Goal: Task Accomplishment & Management: Use online tool/utility

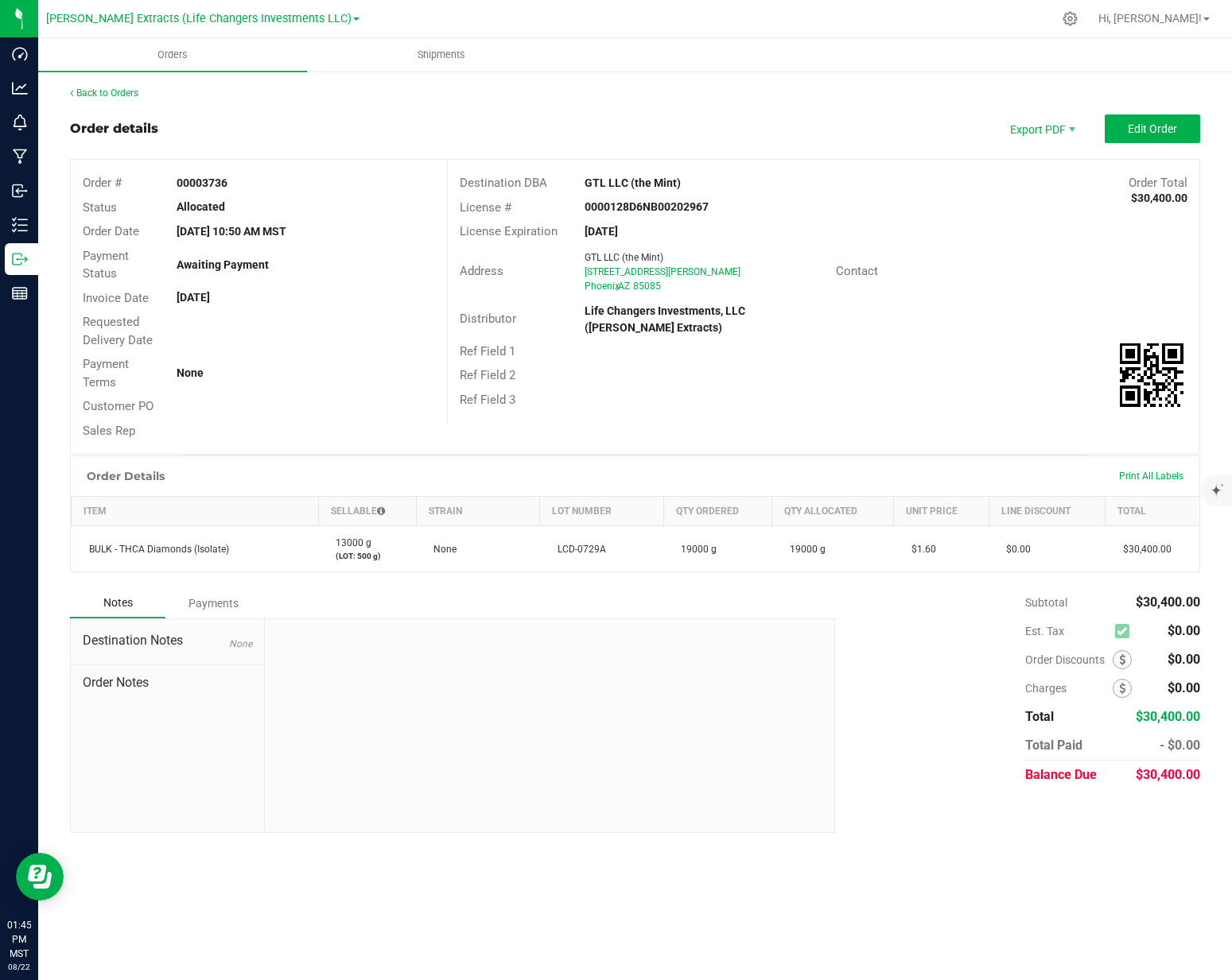
click at [337, 132] on div "Order details Export PDF Edit Order" at bounding box center [635, 128] width 1130 height 28
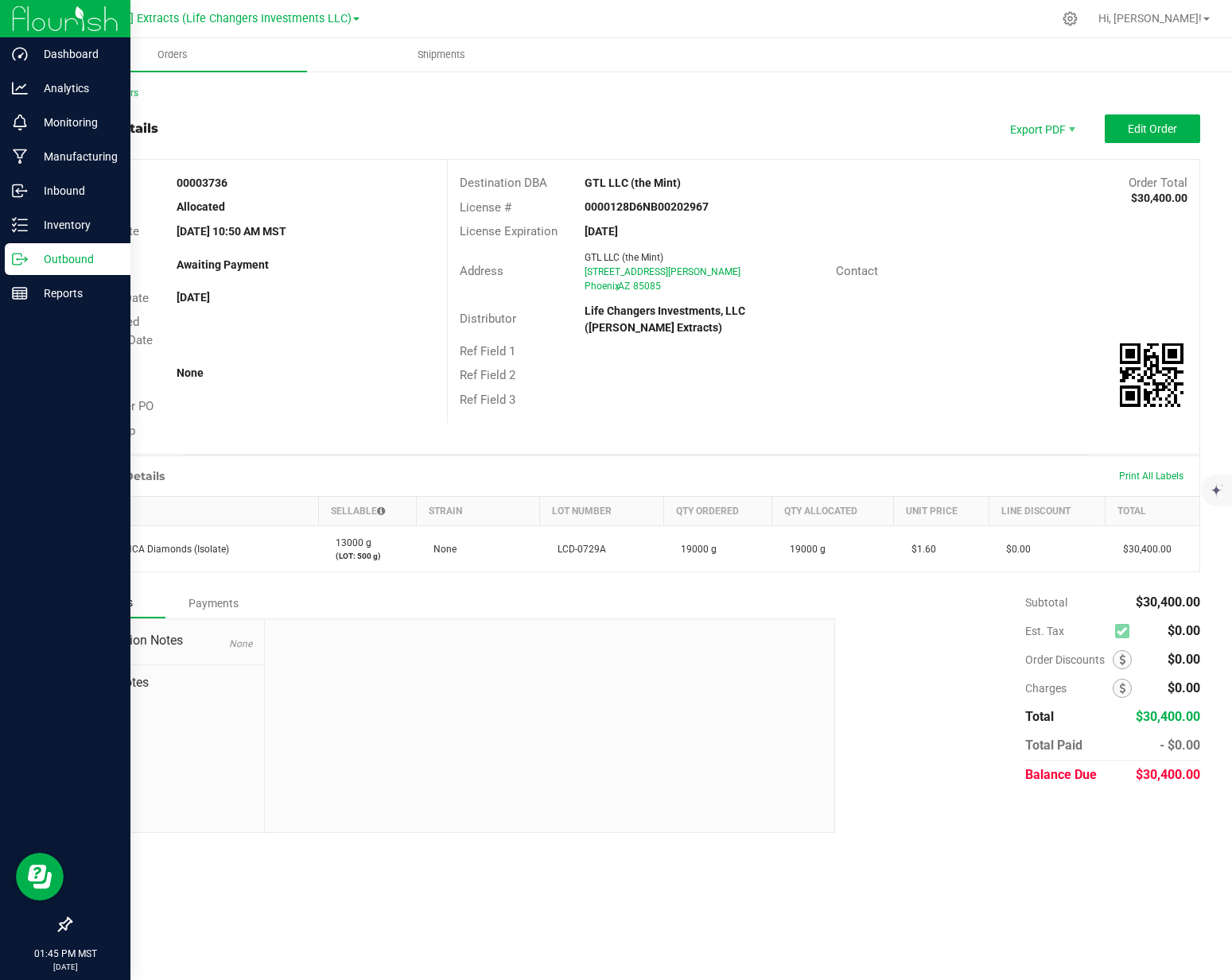
click at [22, 258] on icon at bounding box center [20, 259] width 16 height 16
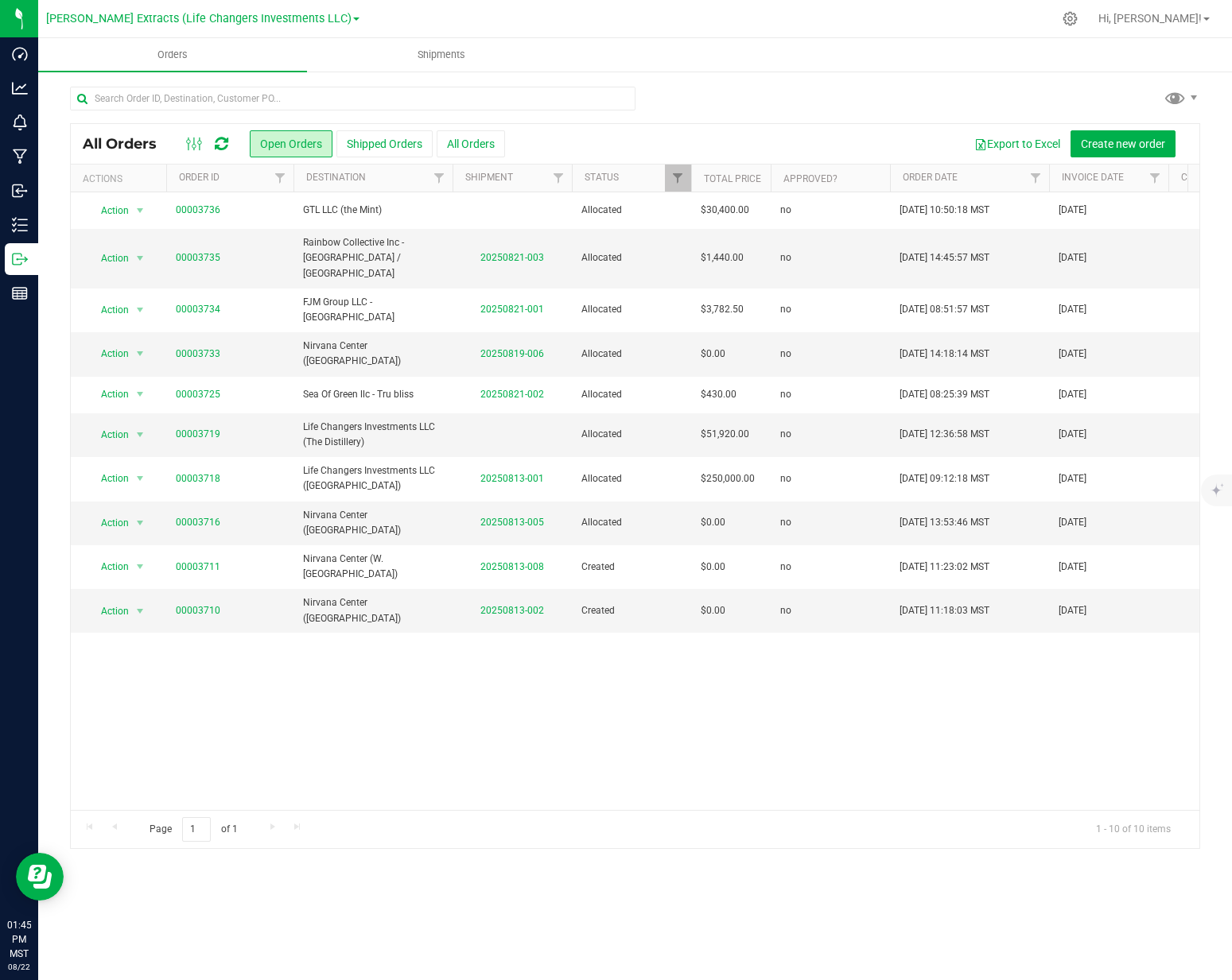
click at [677, 135] on div "Export to Excel Create new order" at bounding box center [845, 144] width 682 height 27
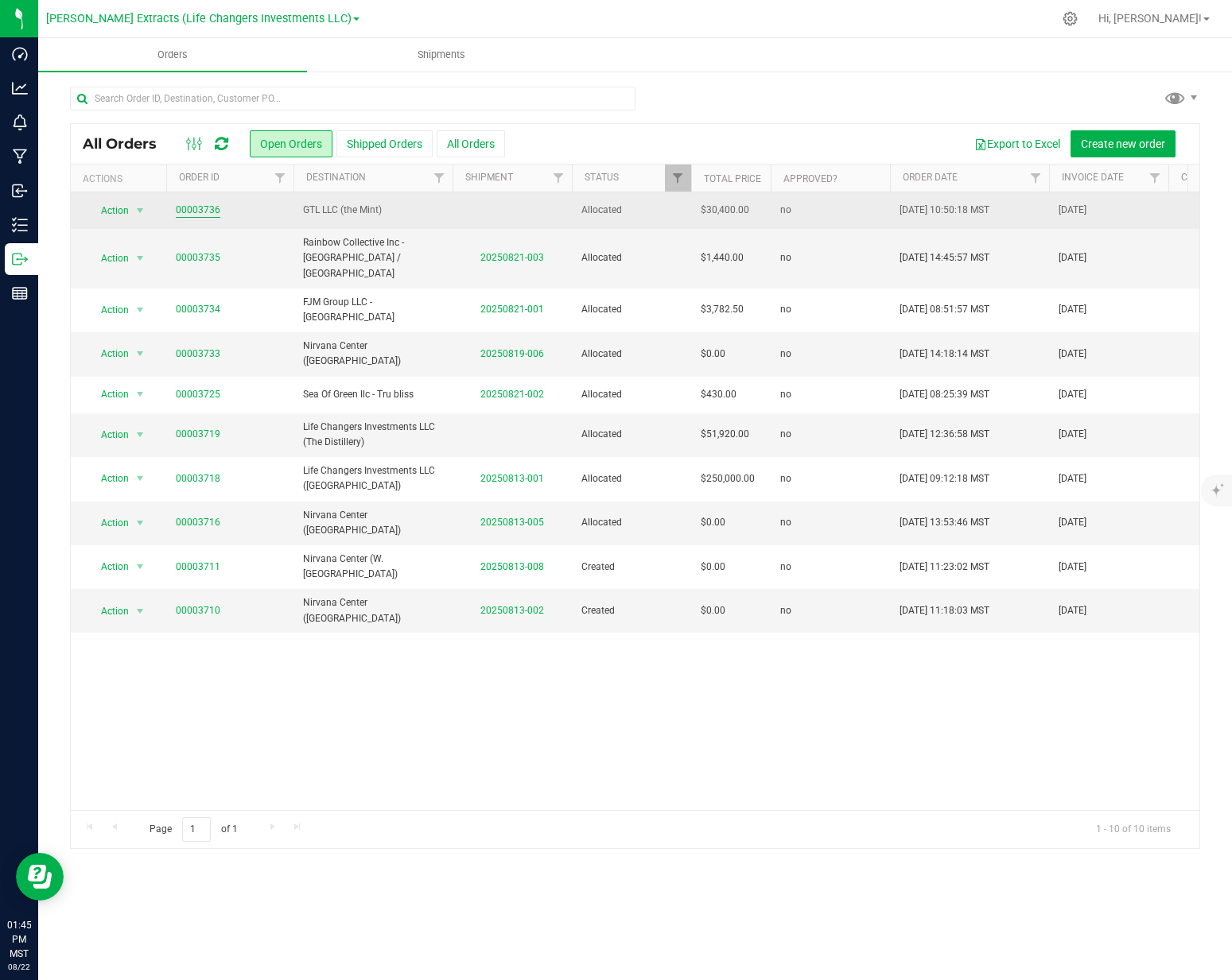
click at [211, 208] on link "00003736" at bounding box center [198, 210] width 44 height 15
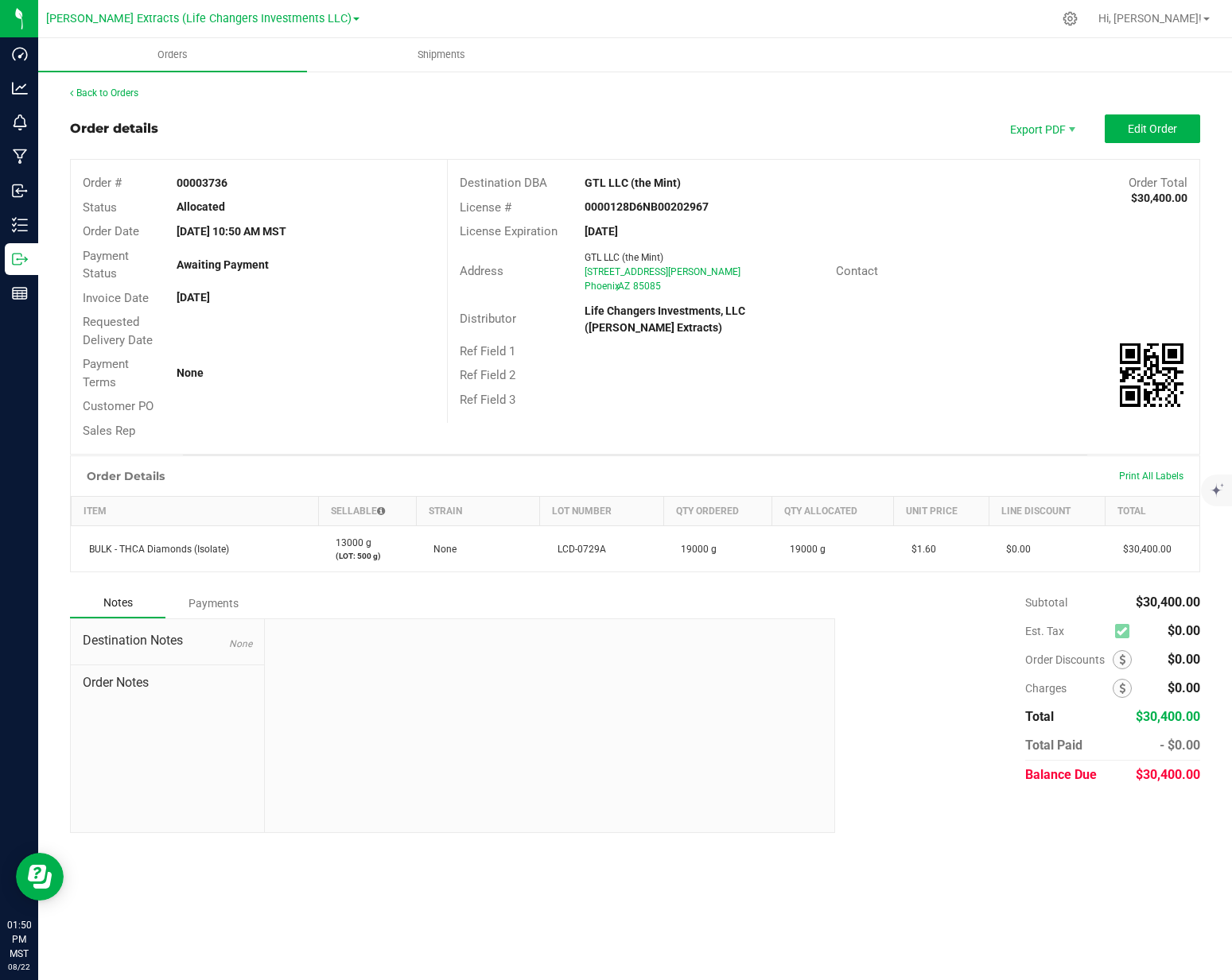
click at [596, 597] on div "Notes Payments" at bounding box center [446, 603] width 753 height 30
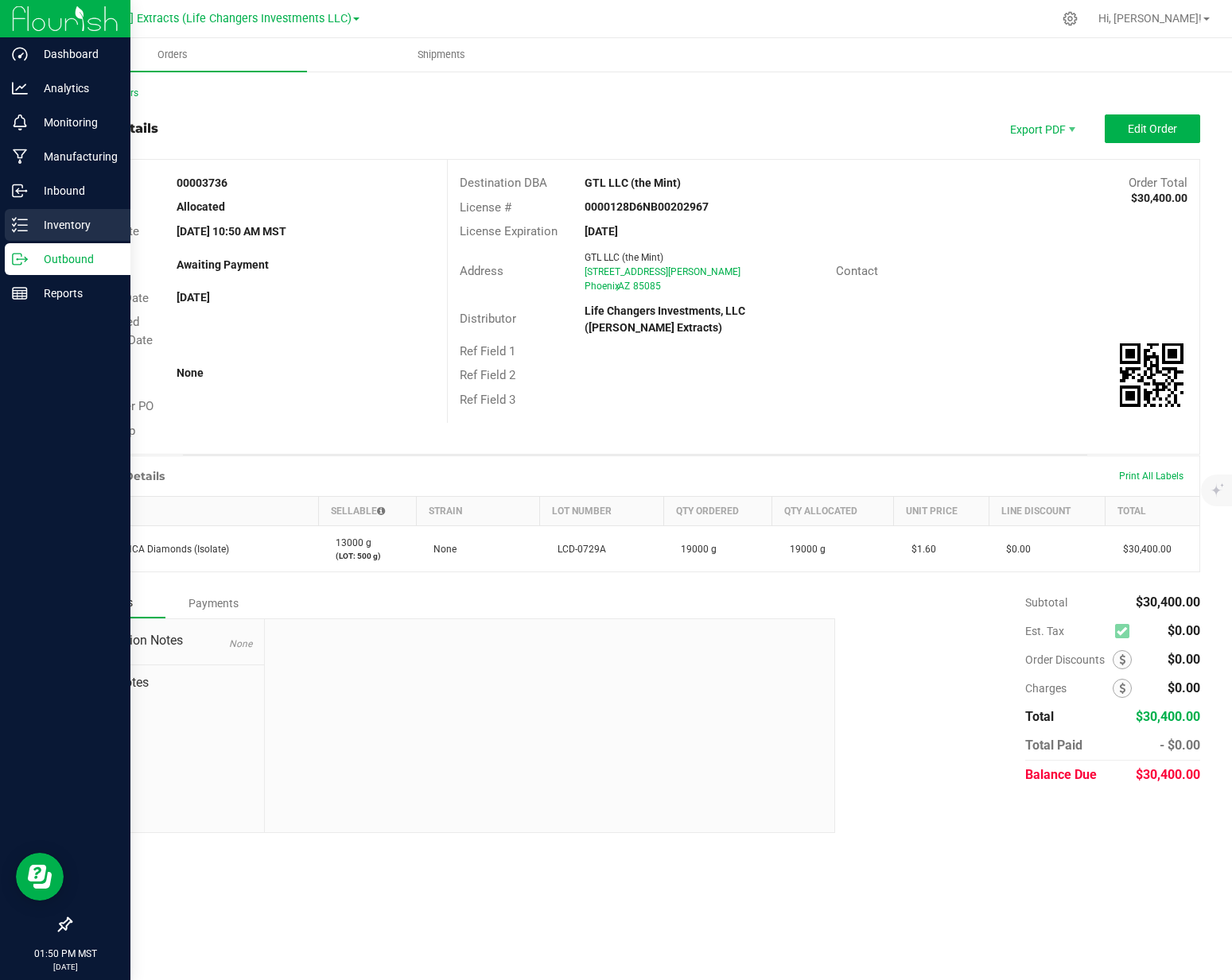
click at [77, 218] on p "Inventory" at bounding box center [75, 225] width 95 height 19
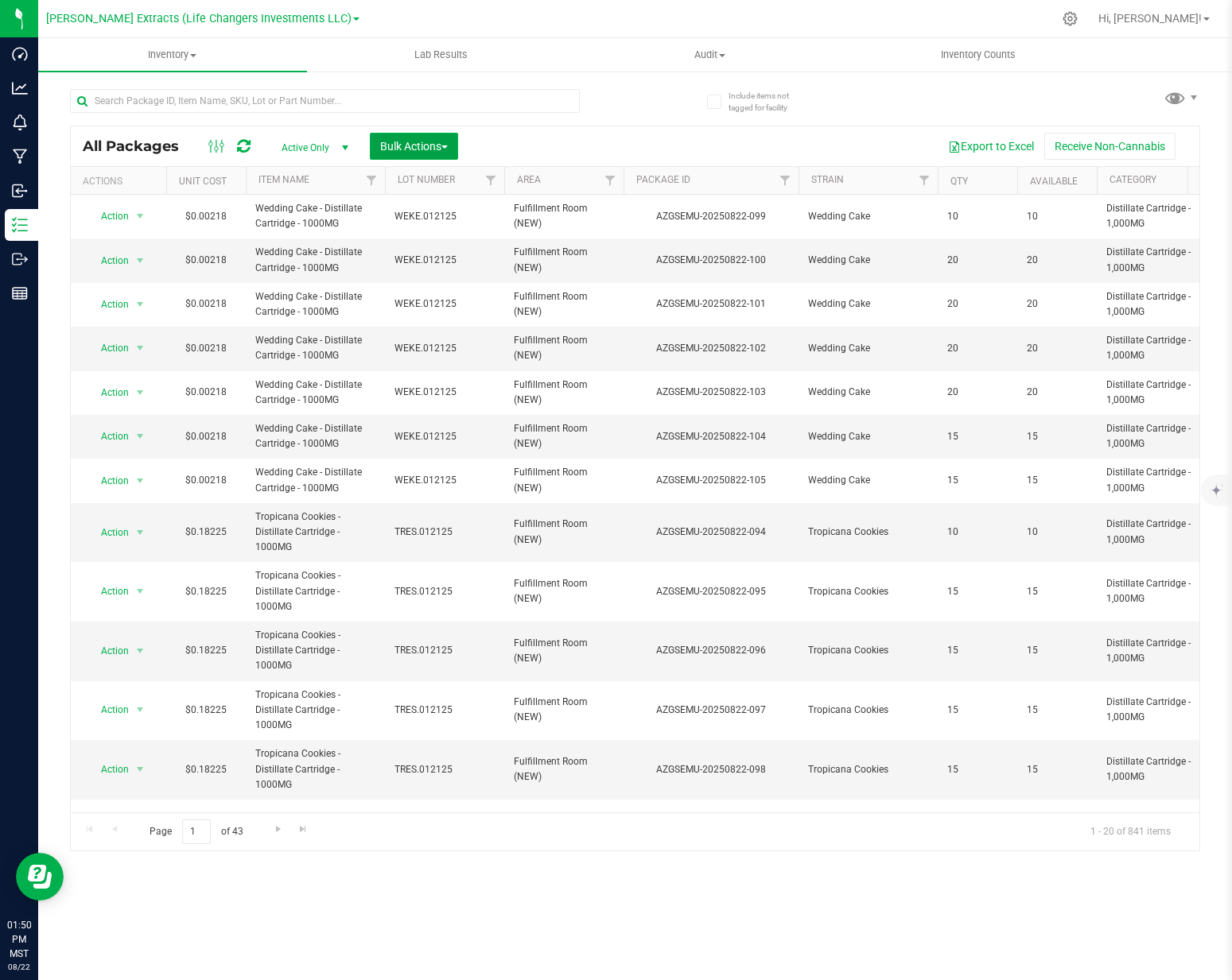
click at [413, 149] on span "Bulk Actions" at bounding box center [414, 146] width 68 height 13
click at [404, 206] on span "Add to outbound order" at bounding box center [434, 211] width 108 height 13
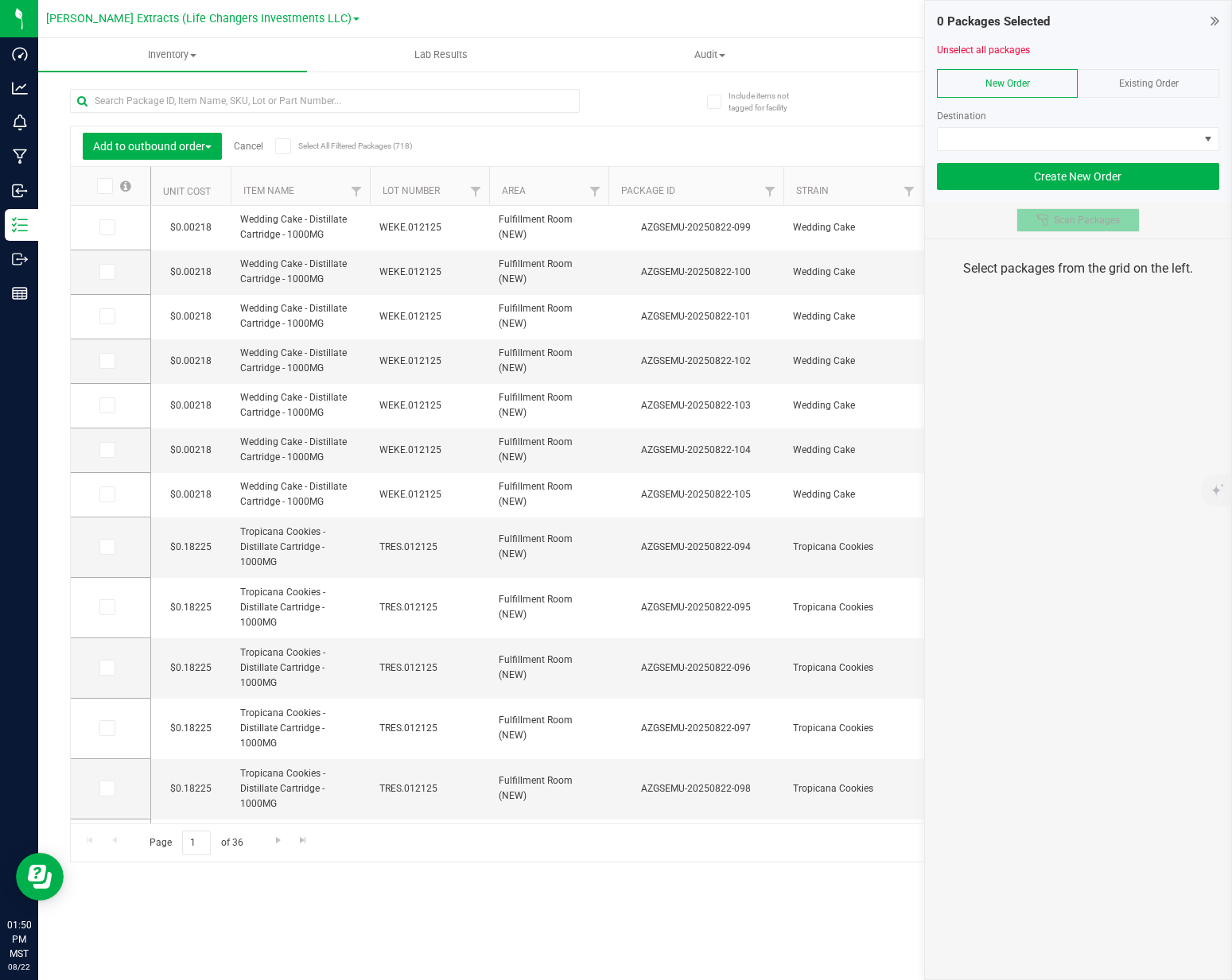
click at [1038, 226] on button "Scan Packages" at bounding box center [1078, 220] width 124 height 24
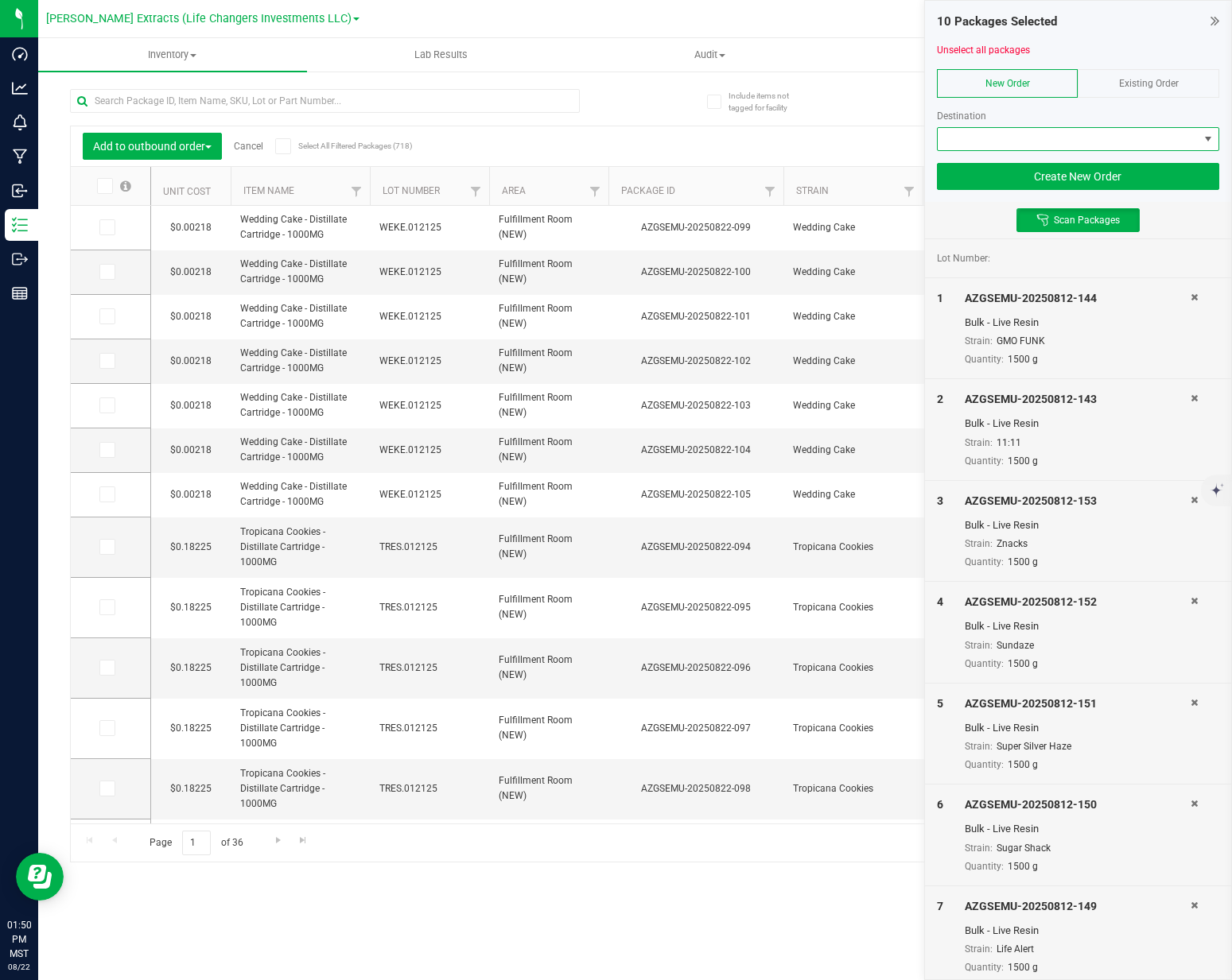
click at [1057, 136] on span at bounding box center [1067, 140] width 261 height 23
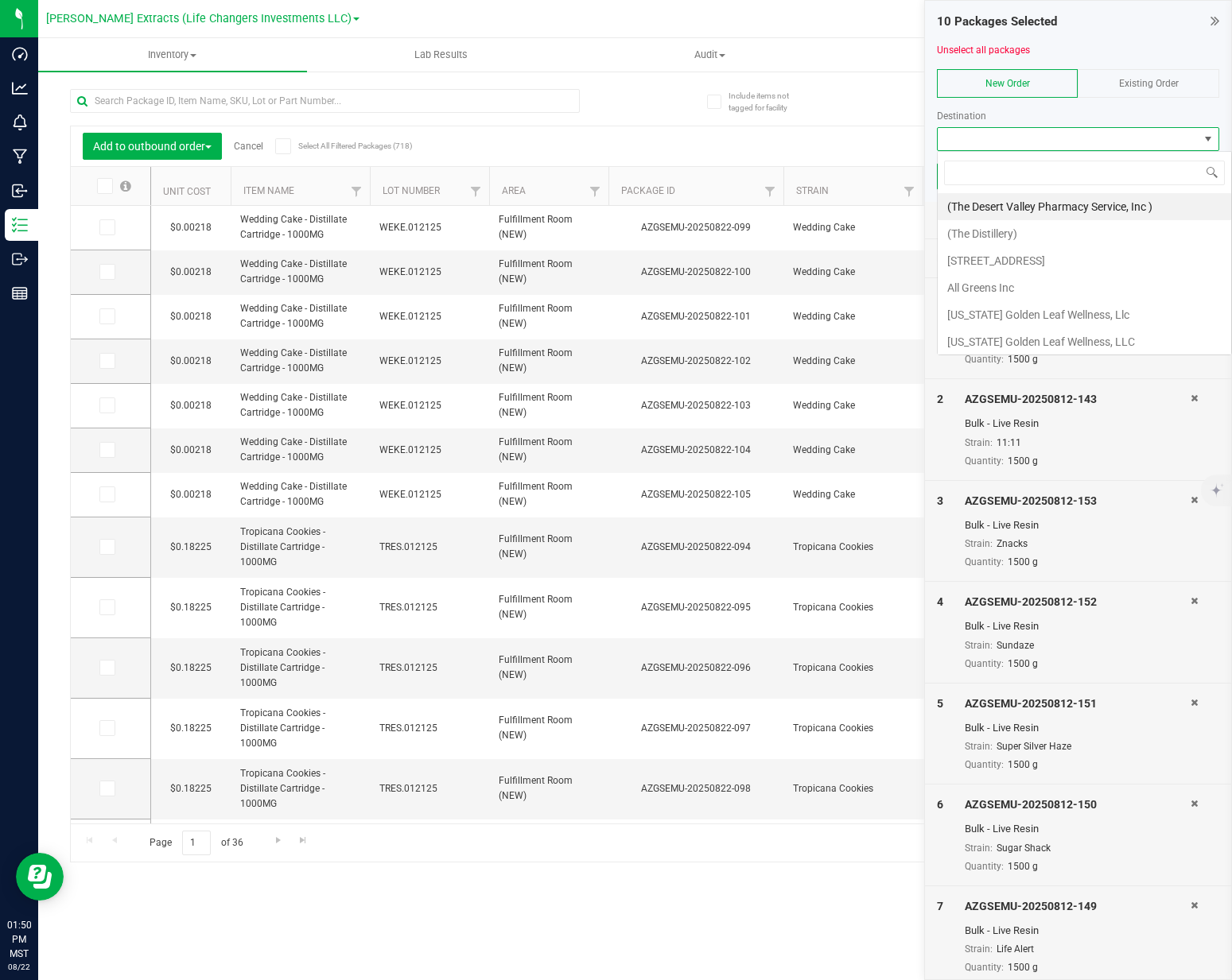
scroll to position [24, 283]
type input "mint"
click at [1063, 202] on li "GTL LLC (the Mint)" at bounding box center [1083, 206] width 293 height 27
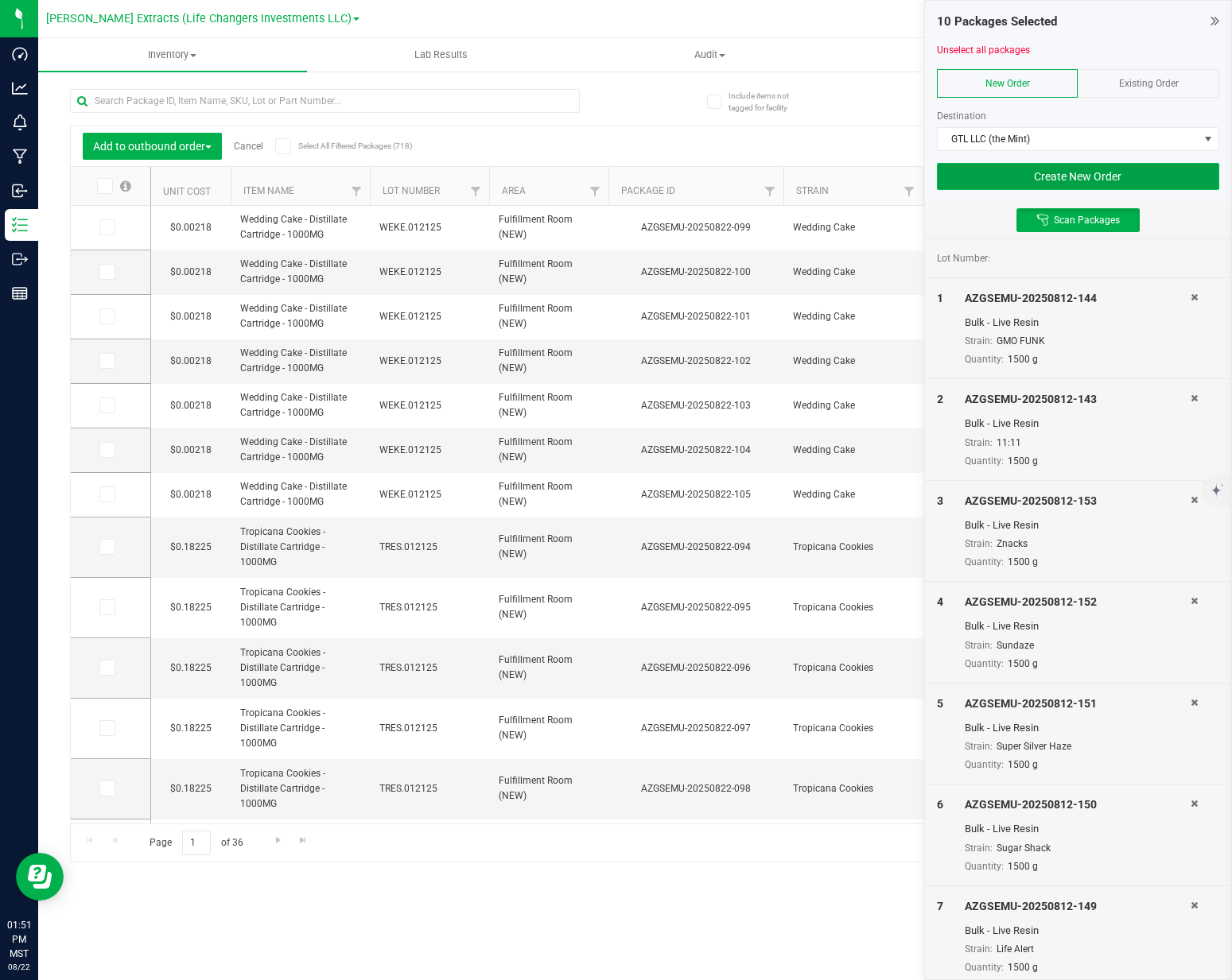
click at [1082, 182] on button "Create New Order" at bounding box center [1078, 176] width 283 height 27
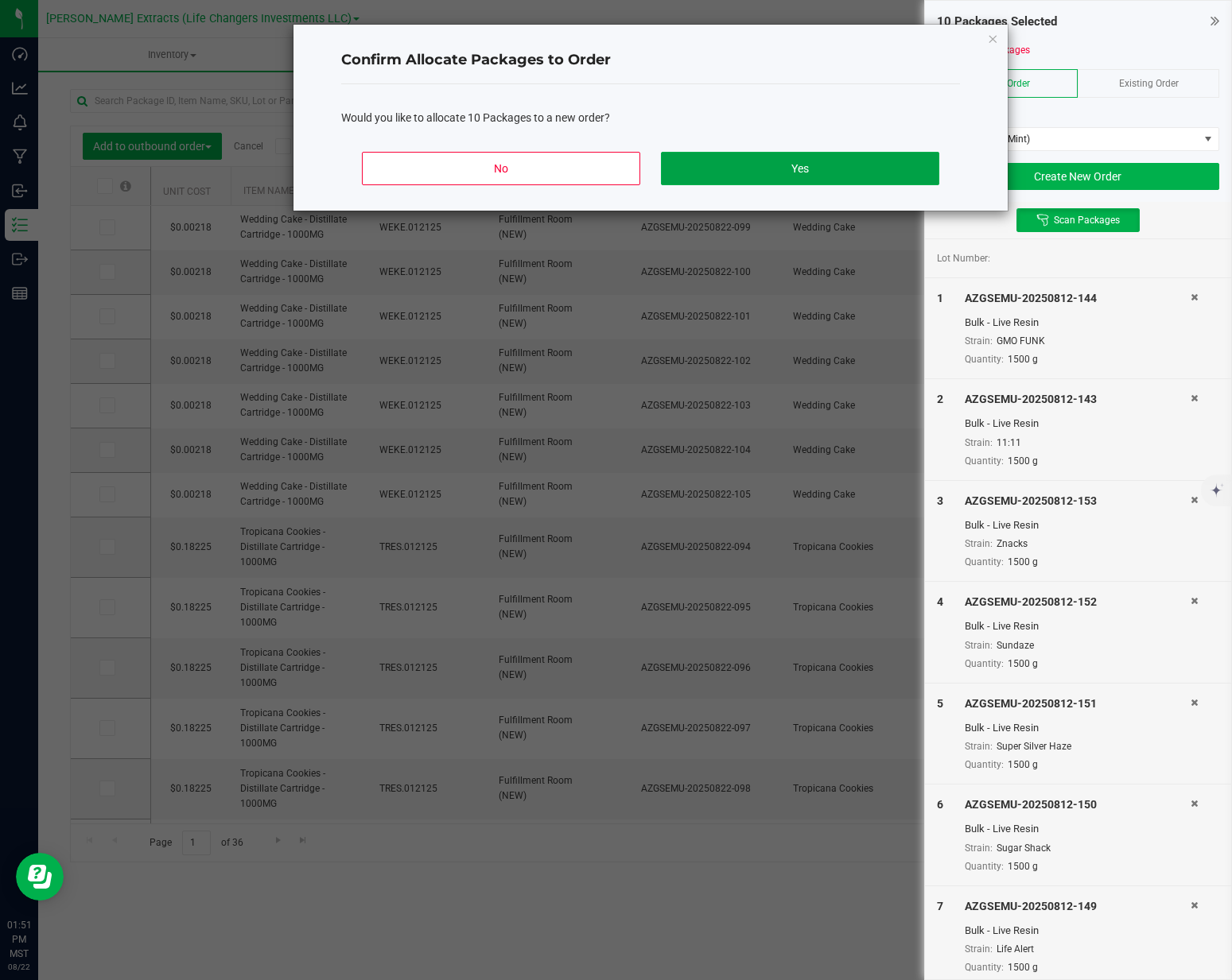
click at [901, 178] on button "Yes" at bounding box center [800, 168] width 279 height 33
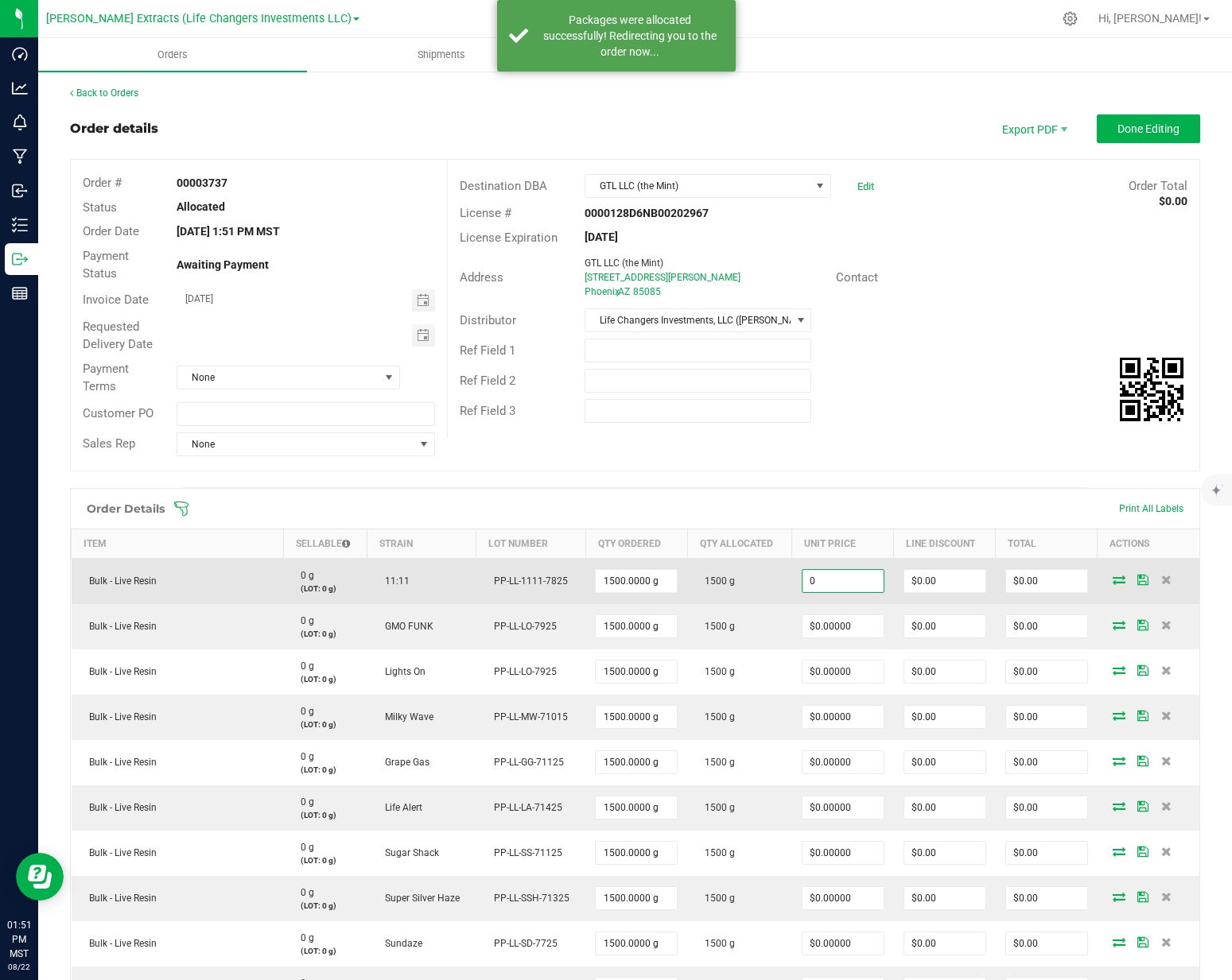
click at [858, 578] on input "0" at bounding box center [843, 581] width 81 height 23
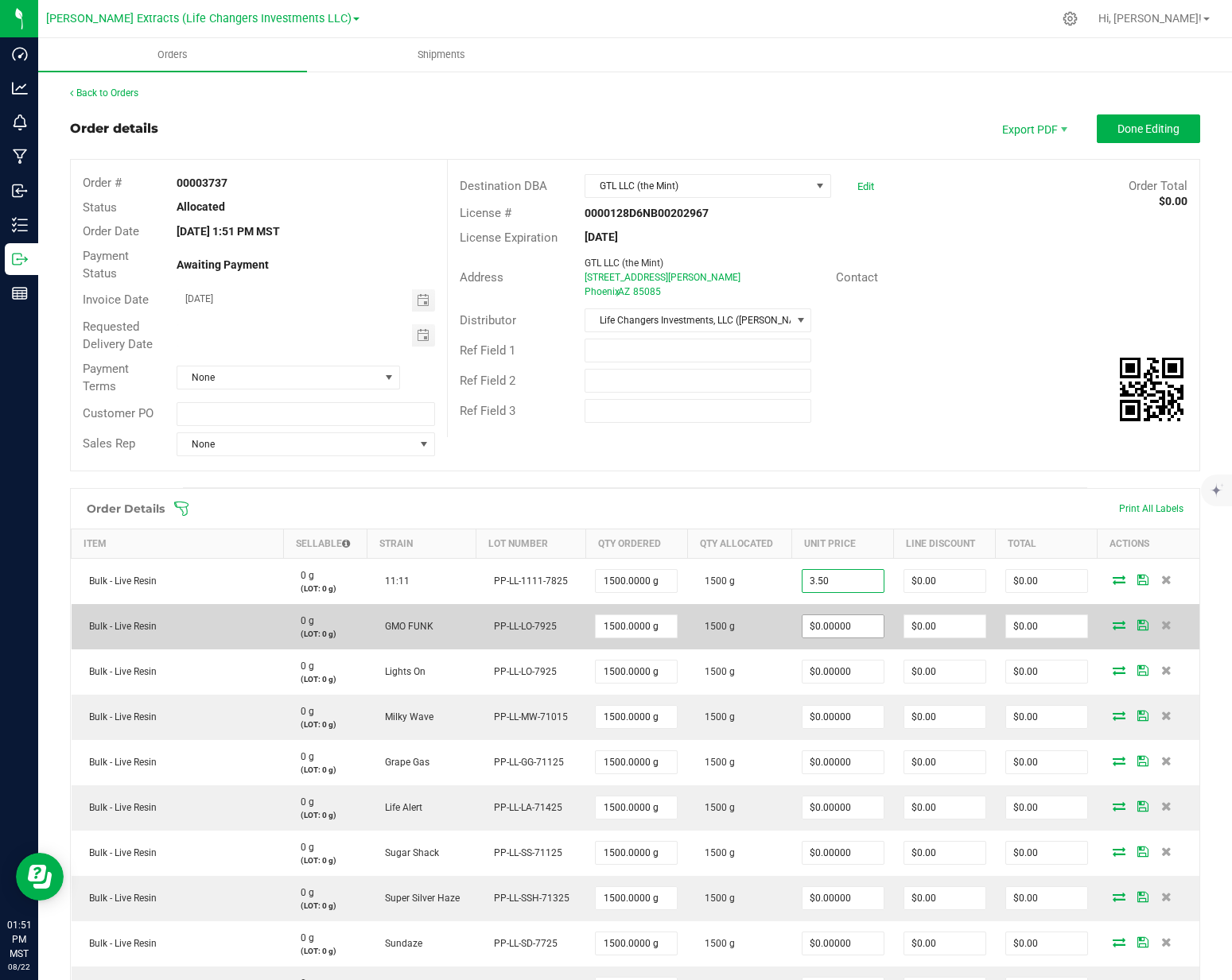
type input "$3.50000"
type input "$5,250.00"
click at [851, 622] on input "0" at bounding box center [843, 626] width 81 height 23
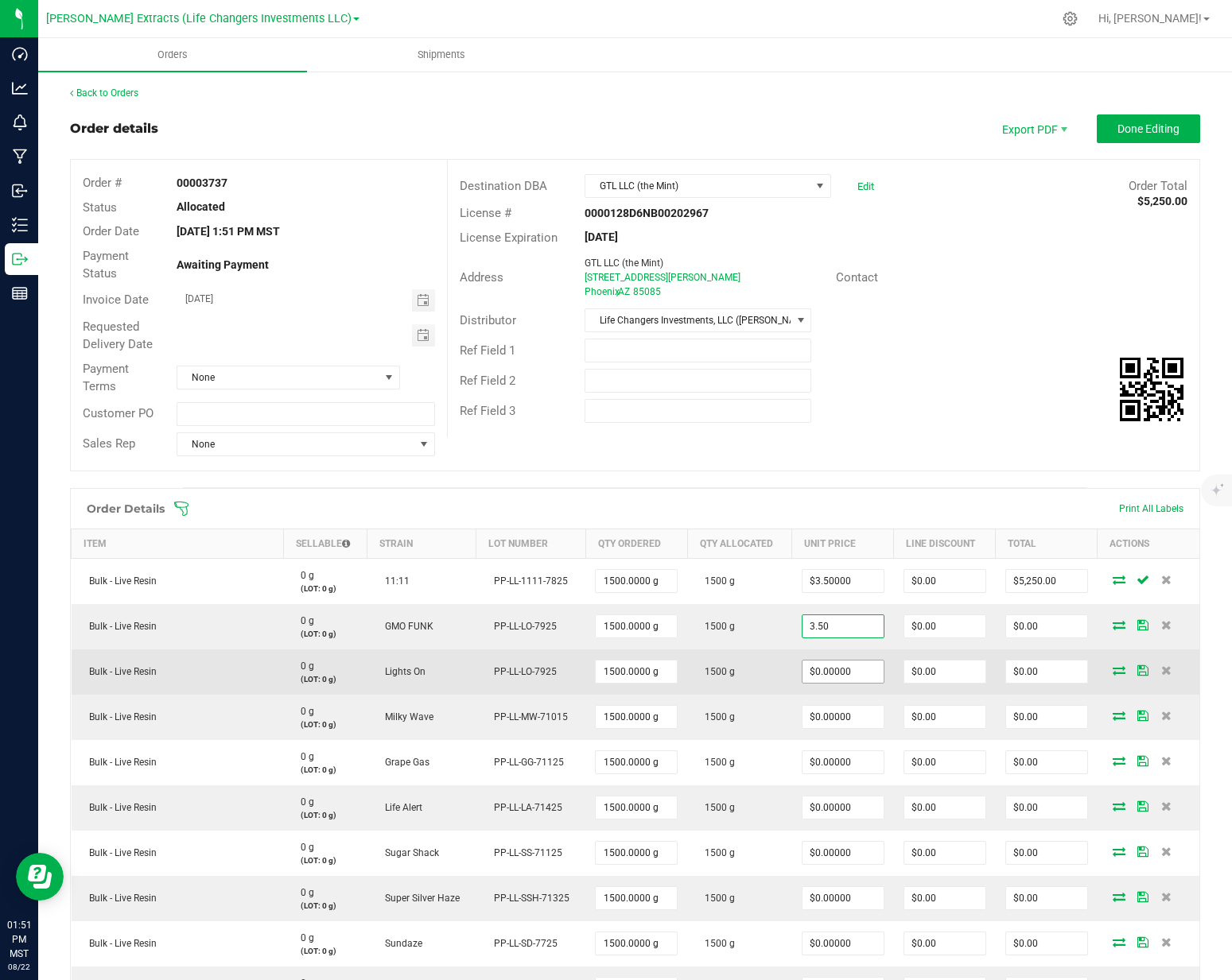
type input "$3.50000"
type input "$5,250.00"
click at [856, 671] on input "0" at bounding box center [843, 672] width 81 height 23
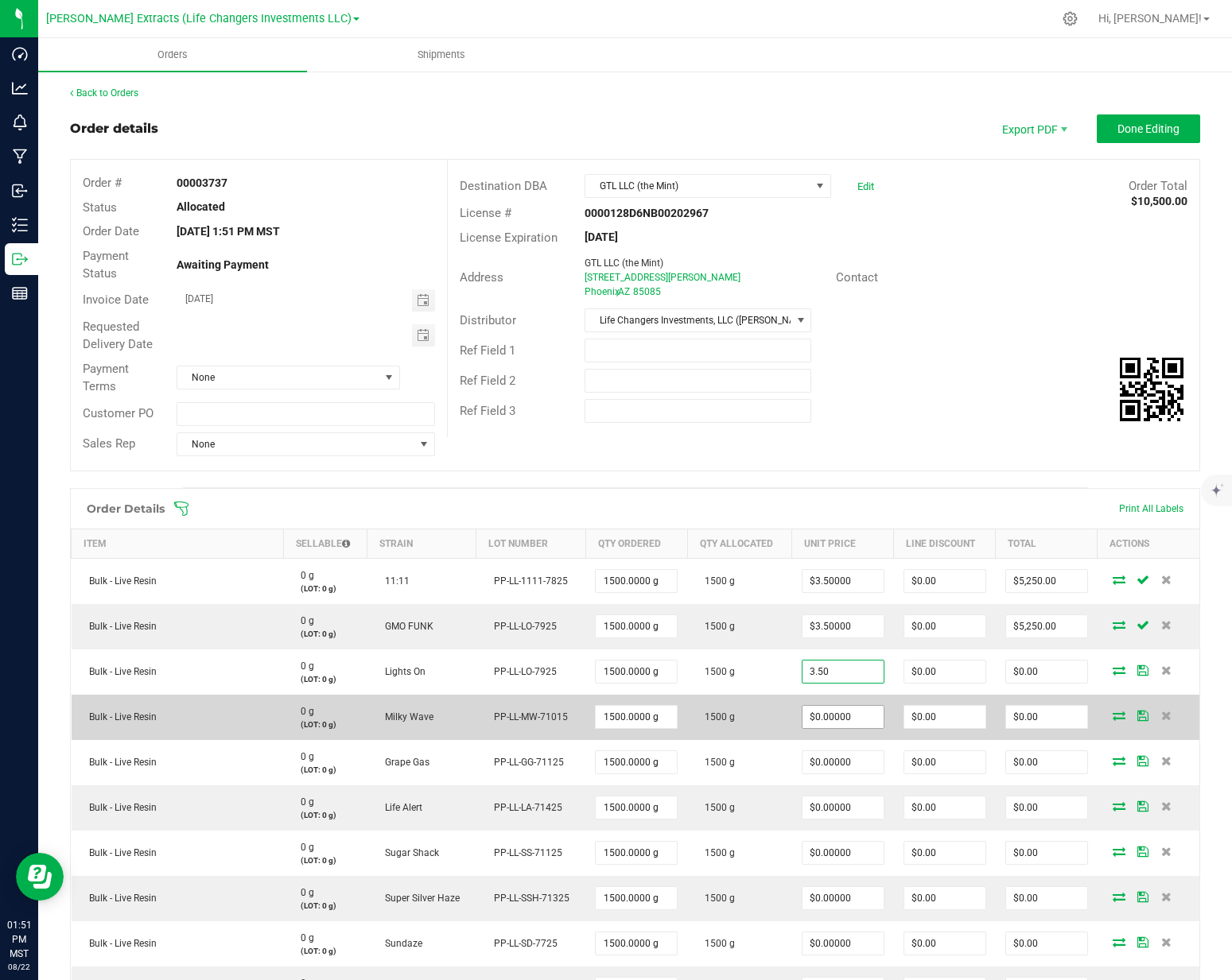
type input "$3.50000"
type input "$5,250.00"
click at [844, 723] on input "0" at bounding box center [843, 718] width 81 height 23
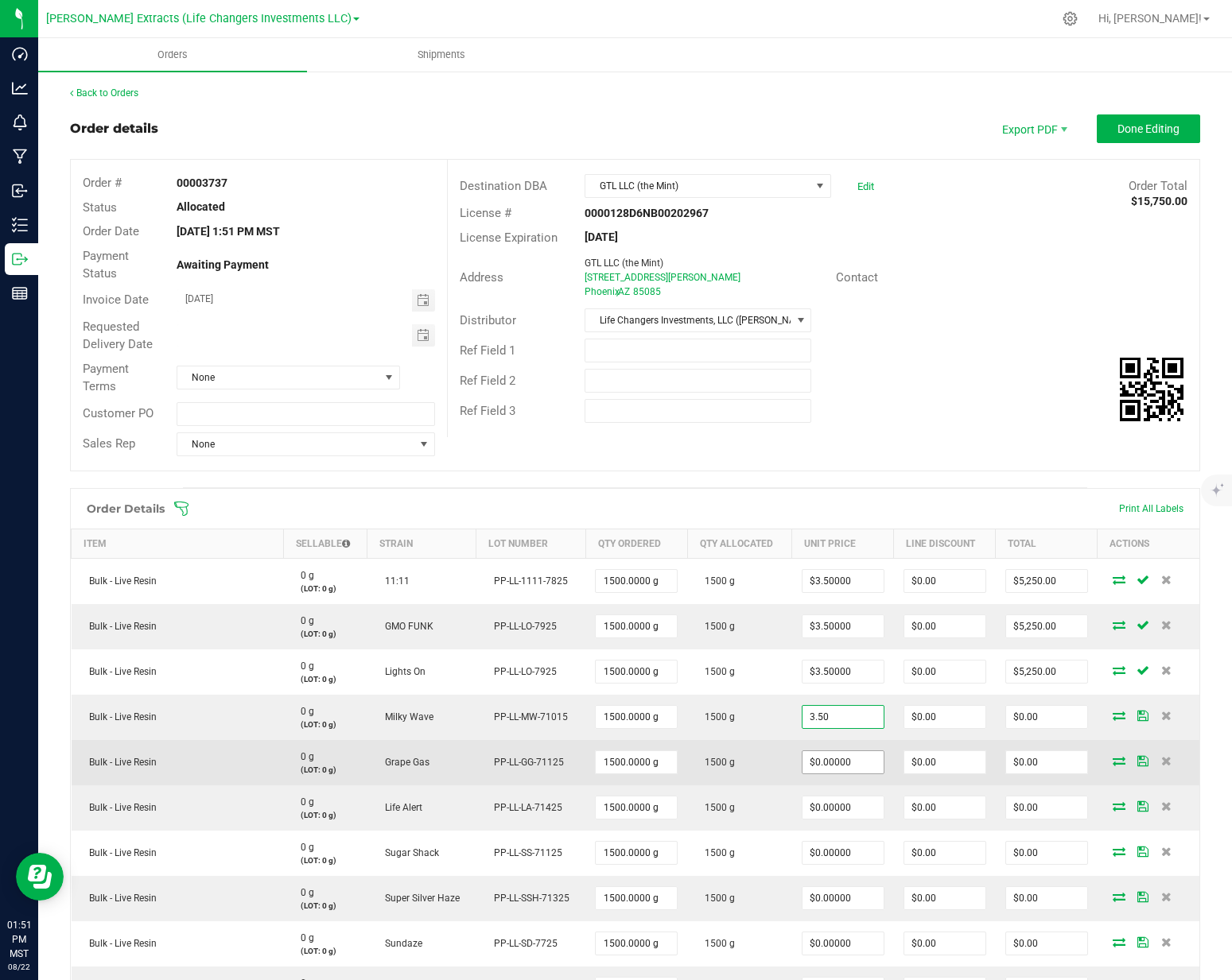
type input "$3.50000"
type input "$5,250.00"
click at [852, 763] on input "0" at bounding box center [843, 763] width 81 height 23
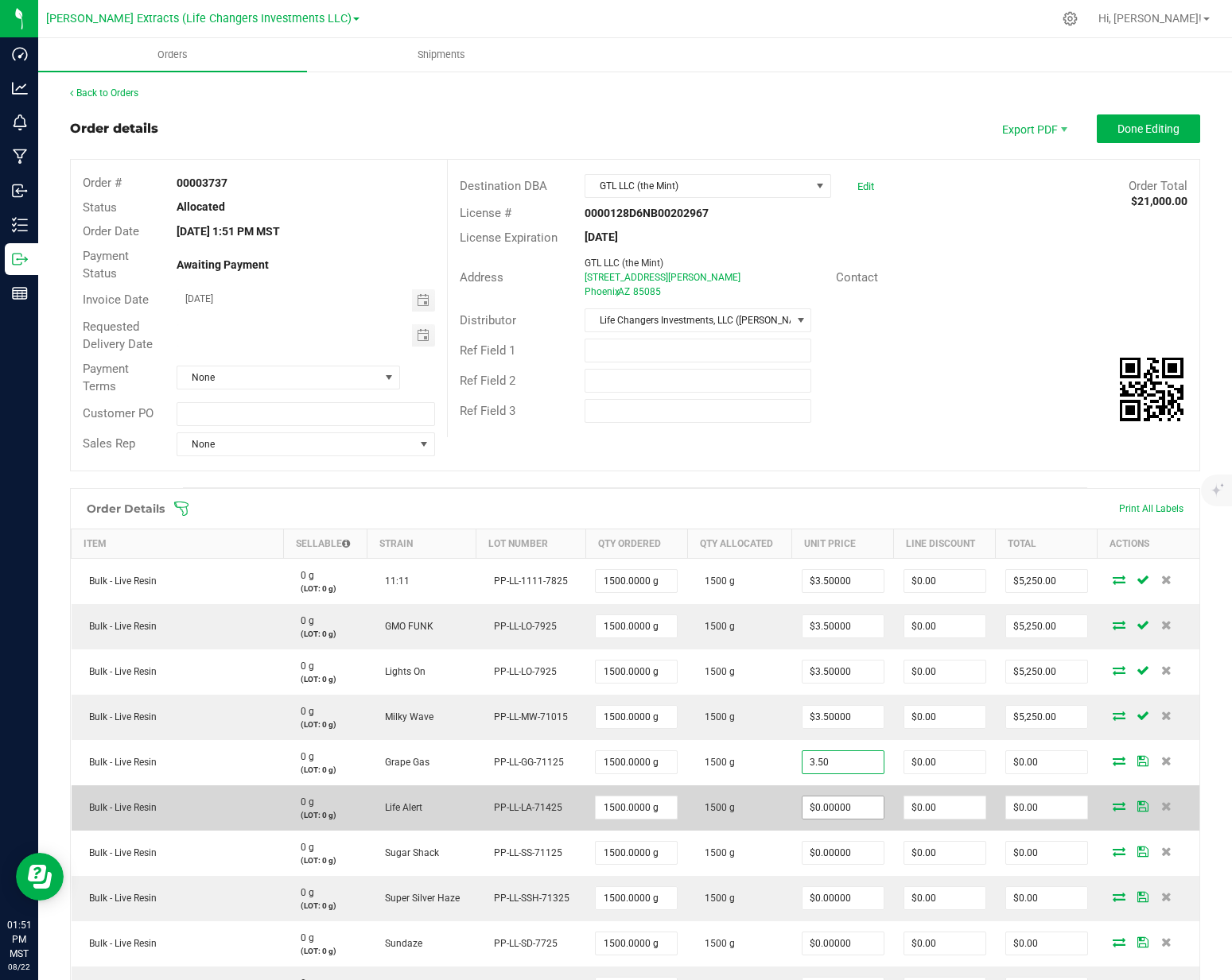
type input "$3.50000"
type input "$5,250.00"
click at [850, 802] on input "0" at bounding box center [843, 808] width 81 height 23
type input "."
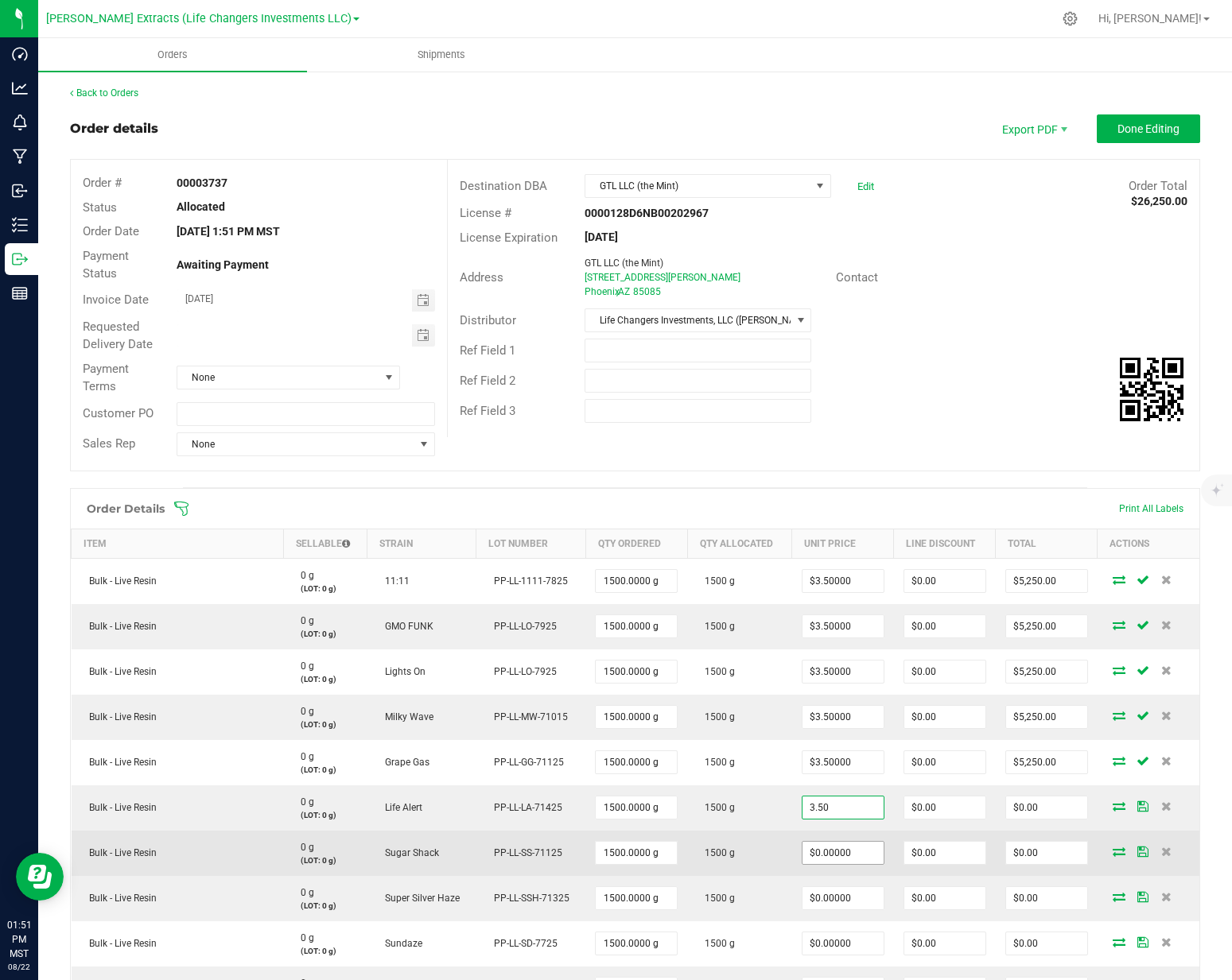
type input "$3.50000"
type input "$5,250.00"
click at [855, 853] on input "0" at bounding box center [843, 853] width 81 height 23
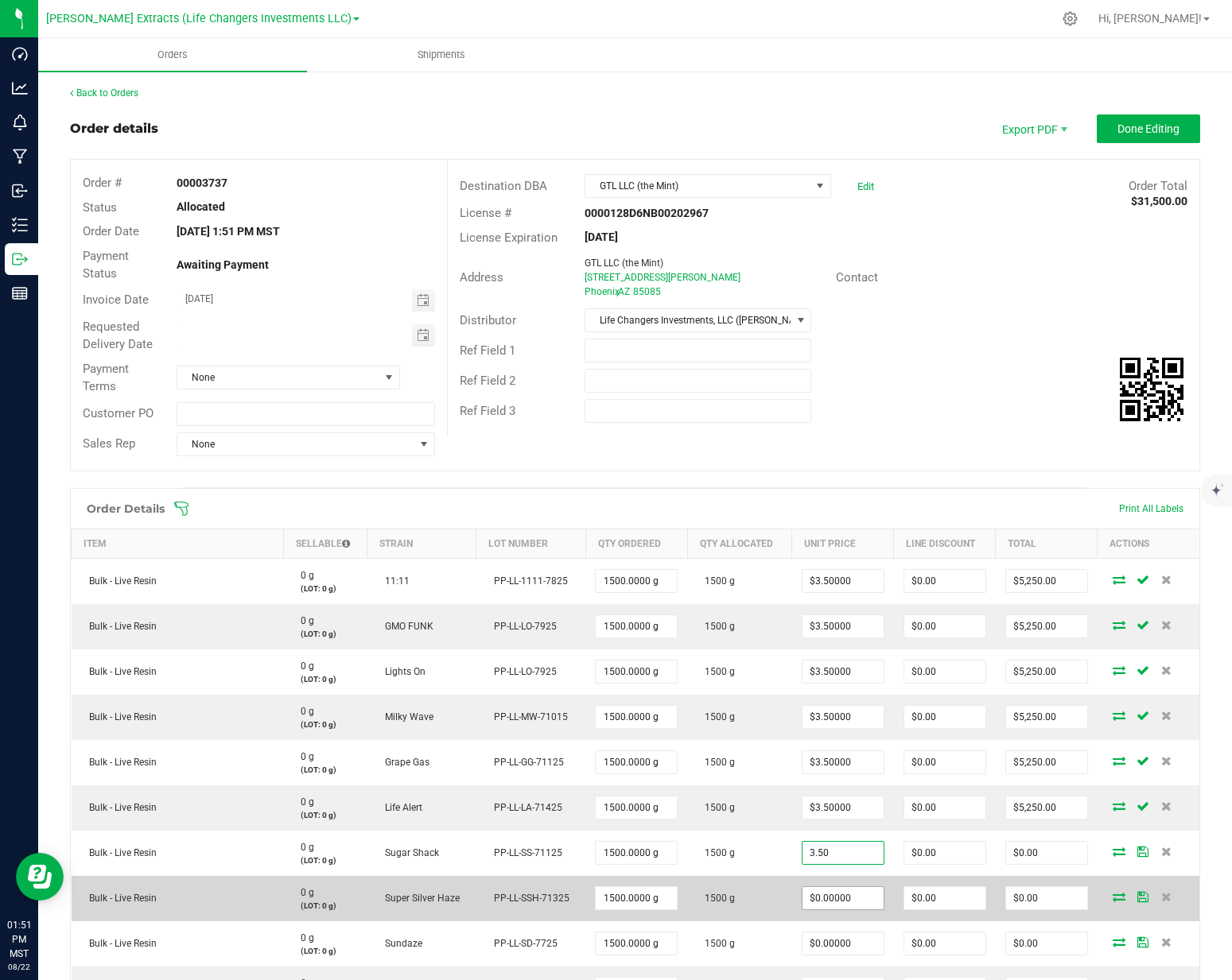
type input "$3.50000"
type input "$5,250.00"
click at [841, 907] on input "0" at bounding box center [843, 898] width 81 height 23
type input "$3.50000"
type input "$5,250.00"
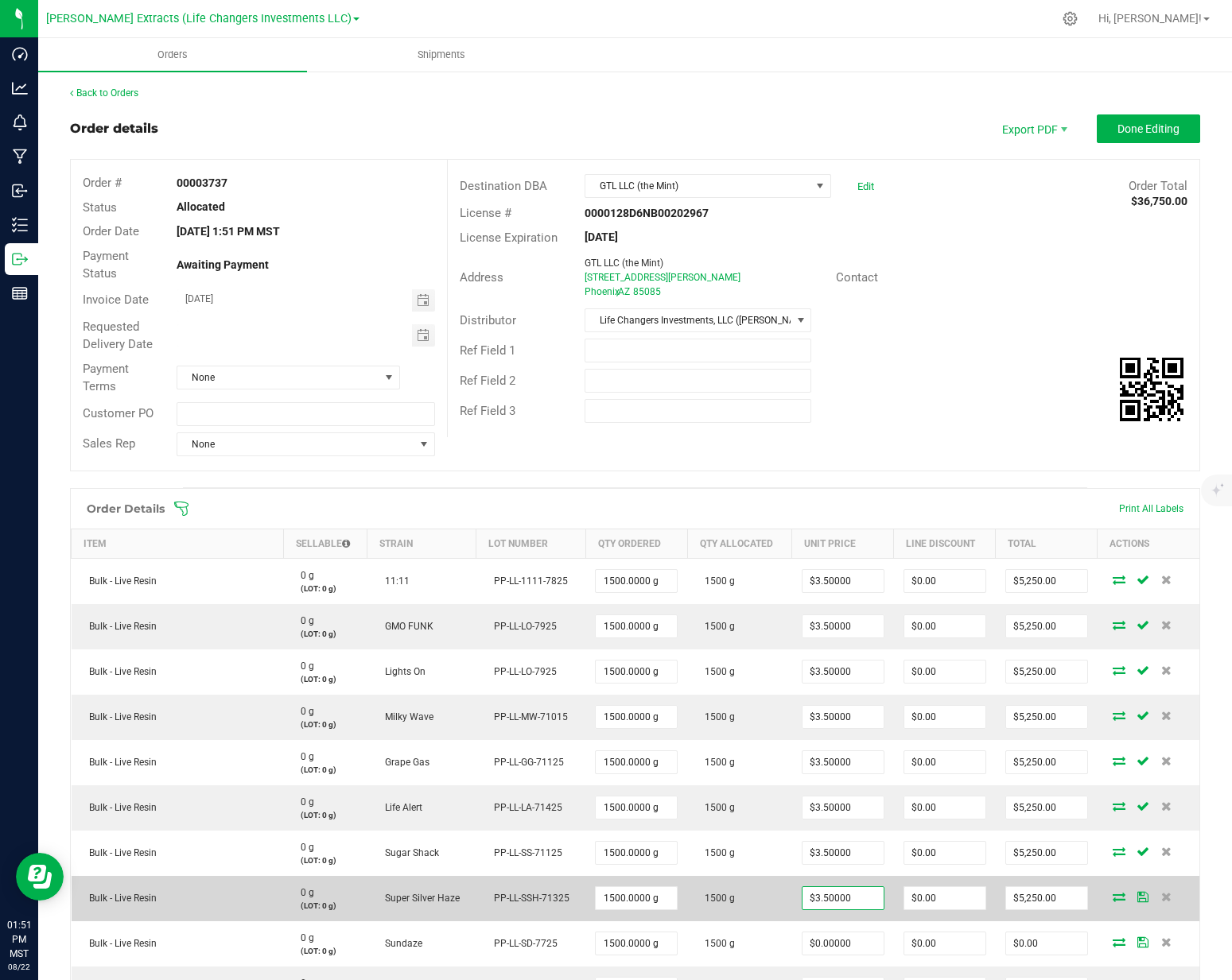
click at [756, 913] on td "1500 g" at bounding box center [739, 898] width 104 height 45
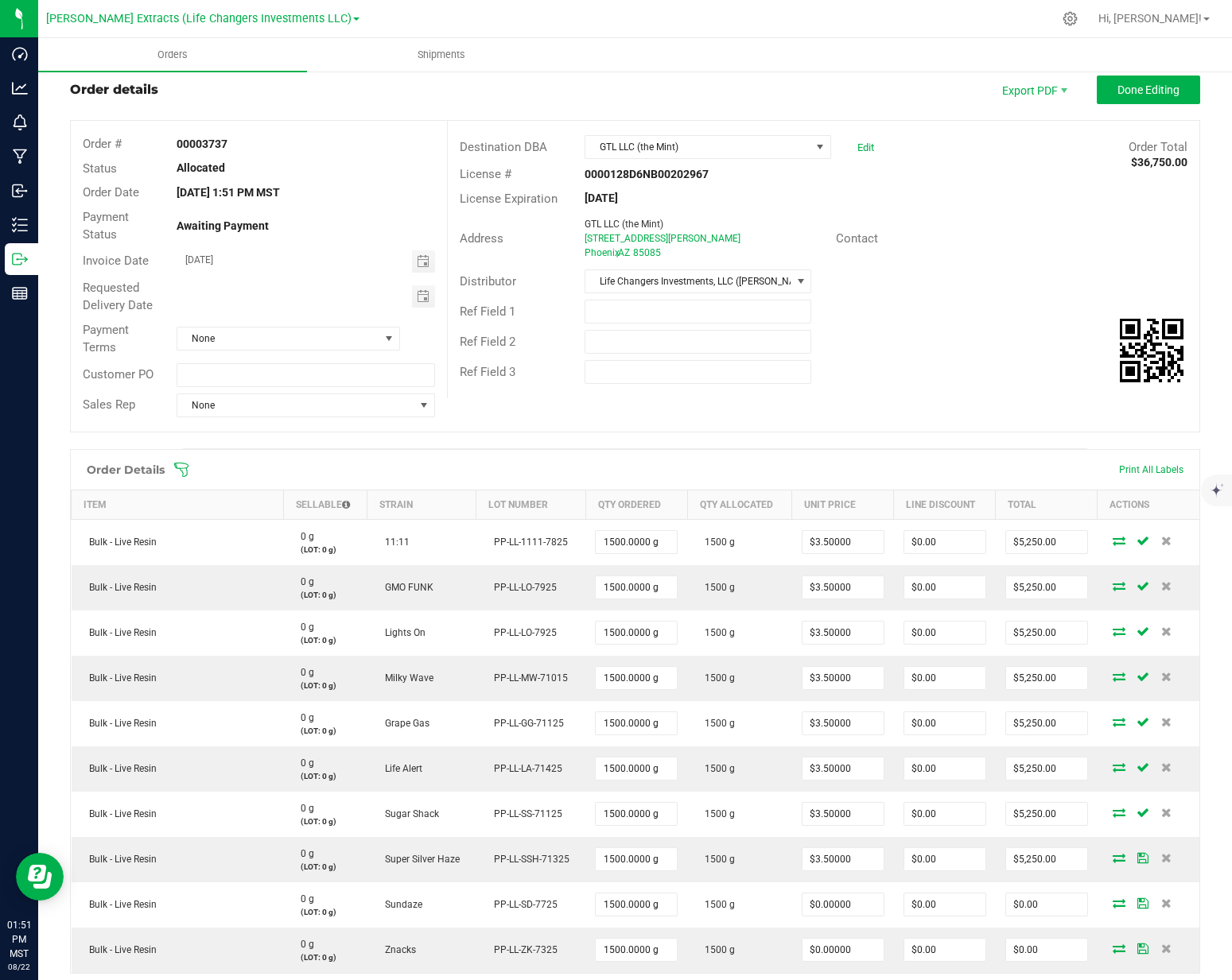
scroll to position [270, 0]
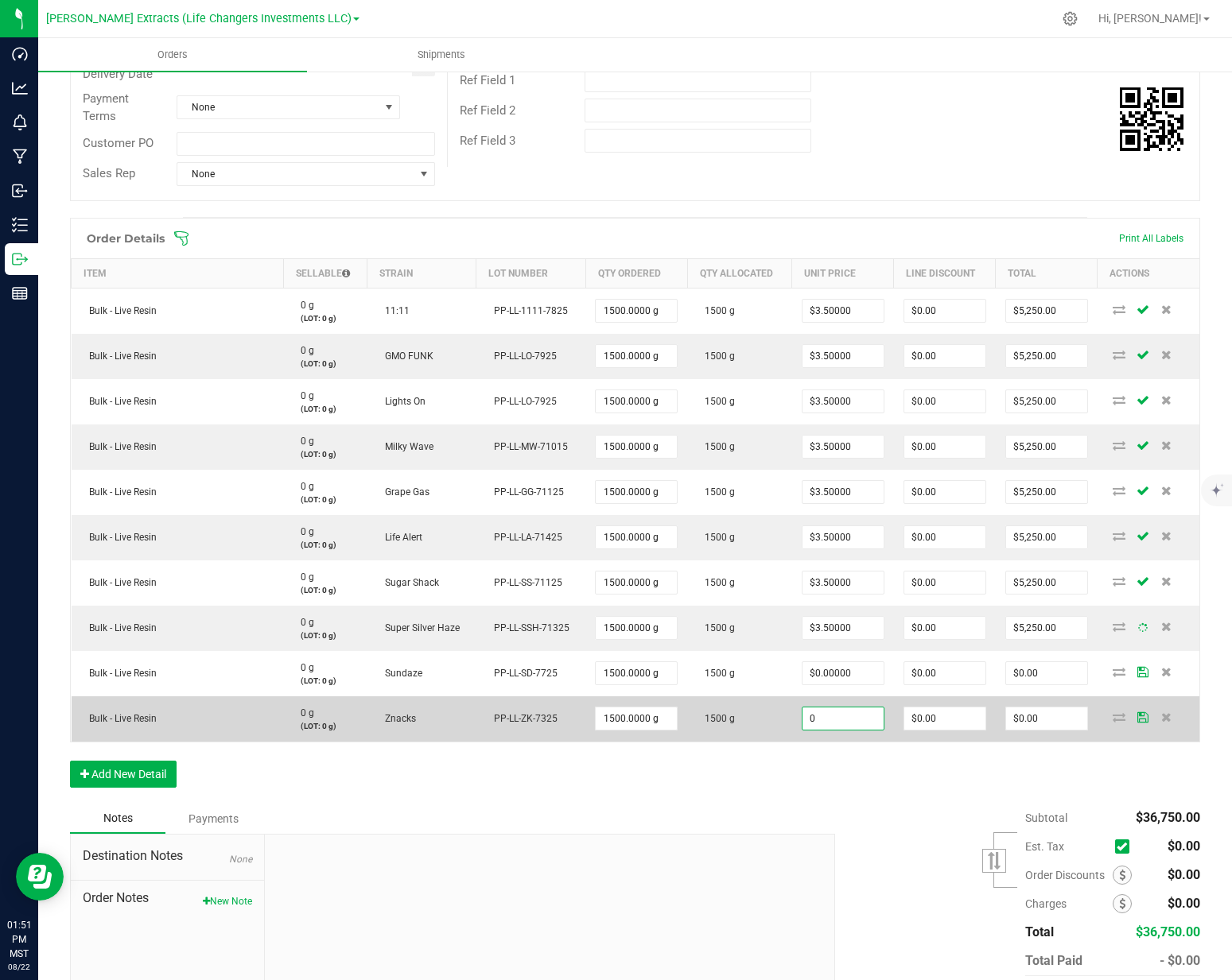
click at [822, 723] on input "0" at bounding box center [843, 719] width 81 height 23
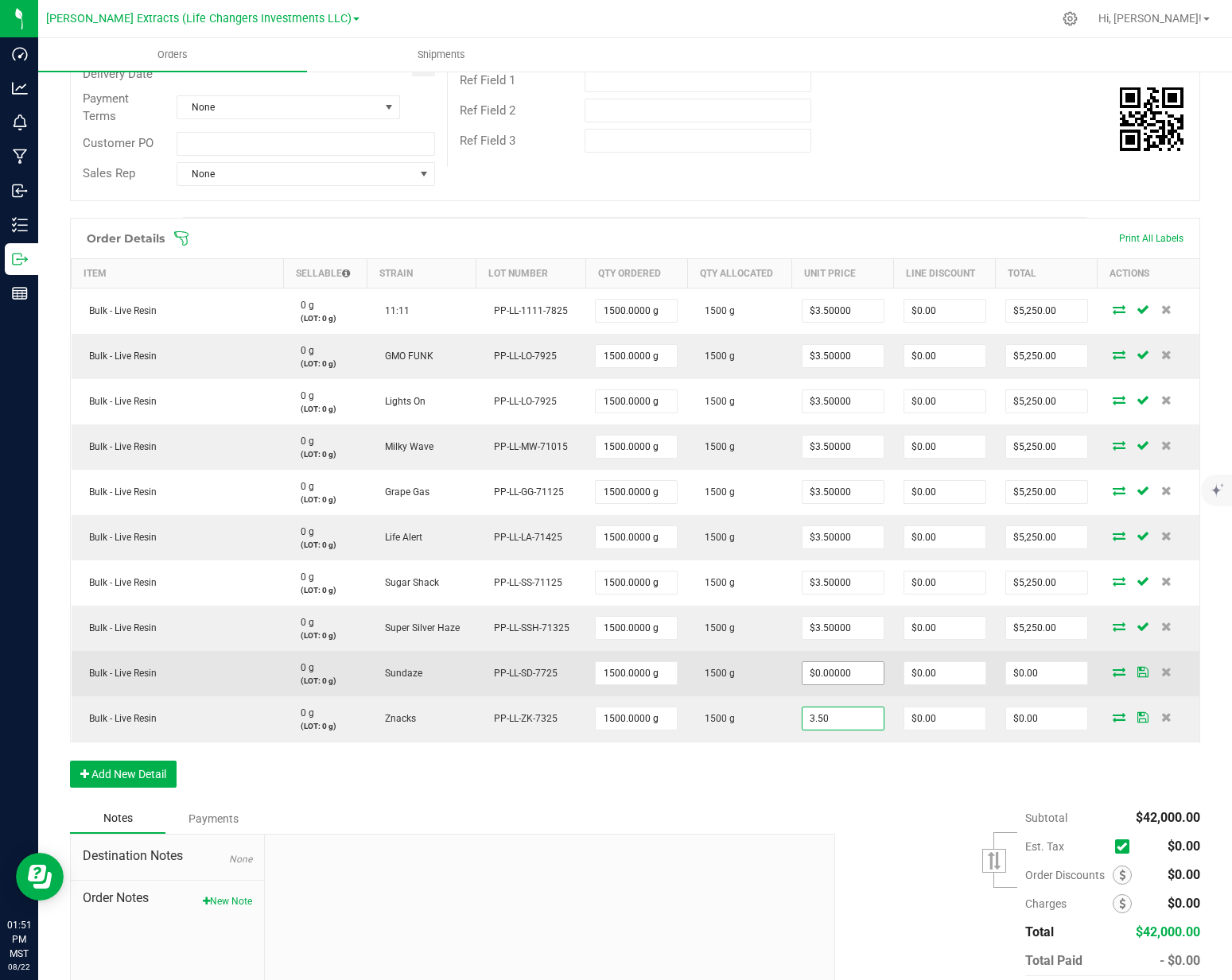
type input "3.50"
type input "0"
type input "$3.50000"
type input "$5,250.00"
click at [828, 680] on input "0" at bounding box center [843, 673] width 81 height 23
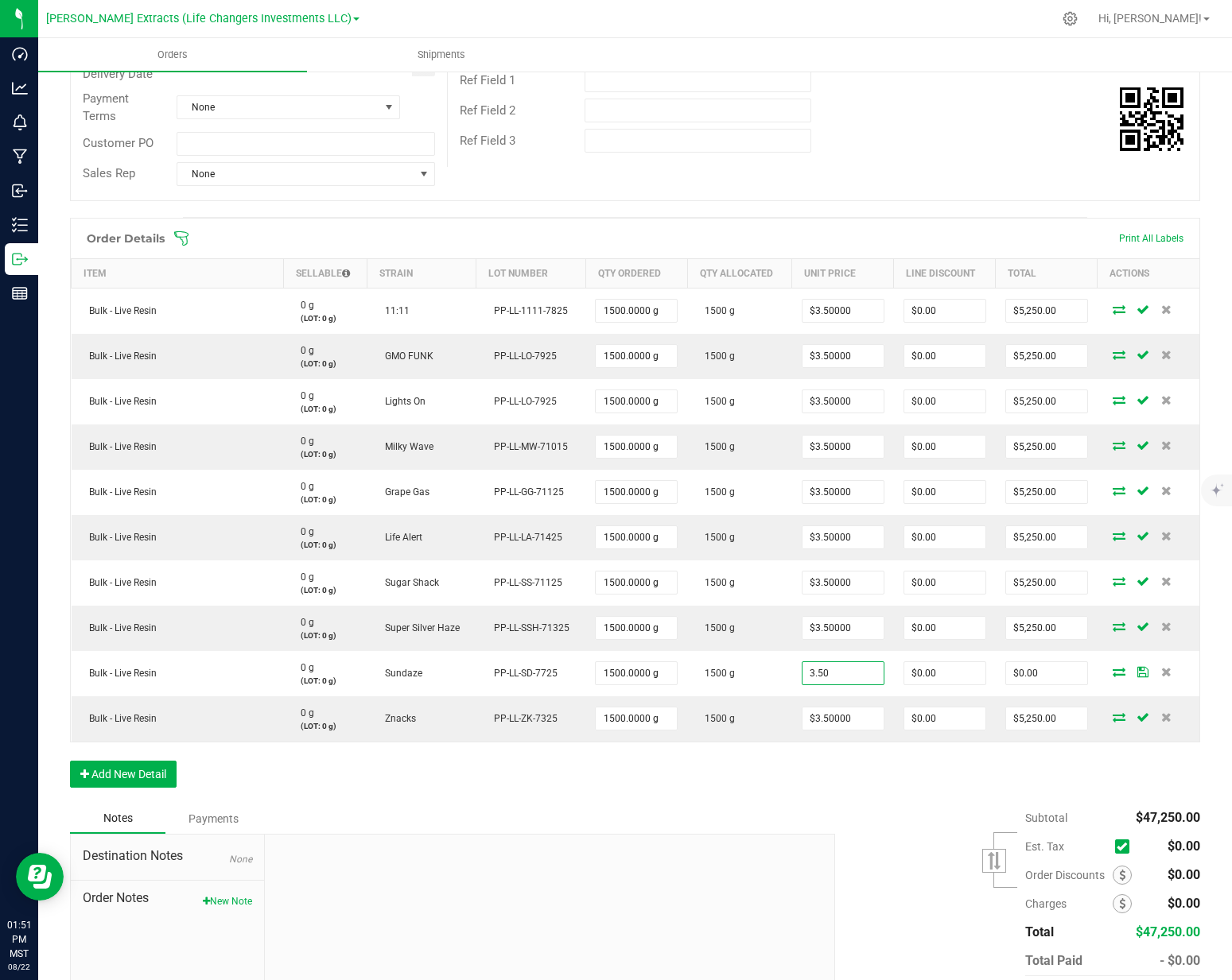
type input "$3.50000"
type input "$5,250.00"
click at [810, 806] on div "Notes Payments" at bounding box center [446, 819] width 753 height 30
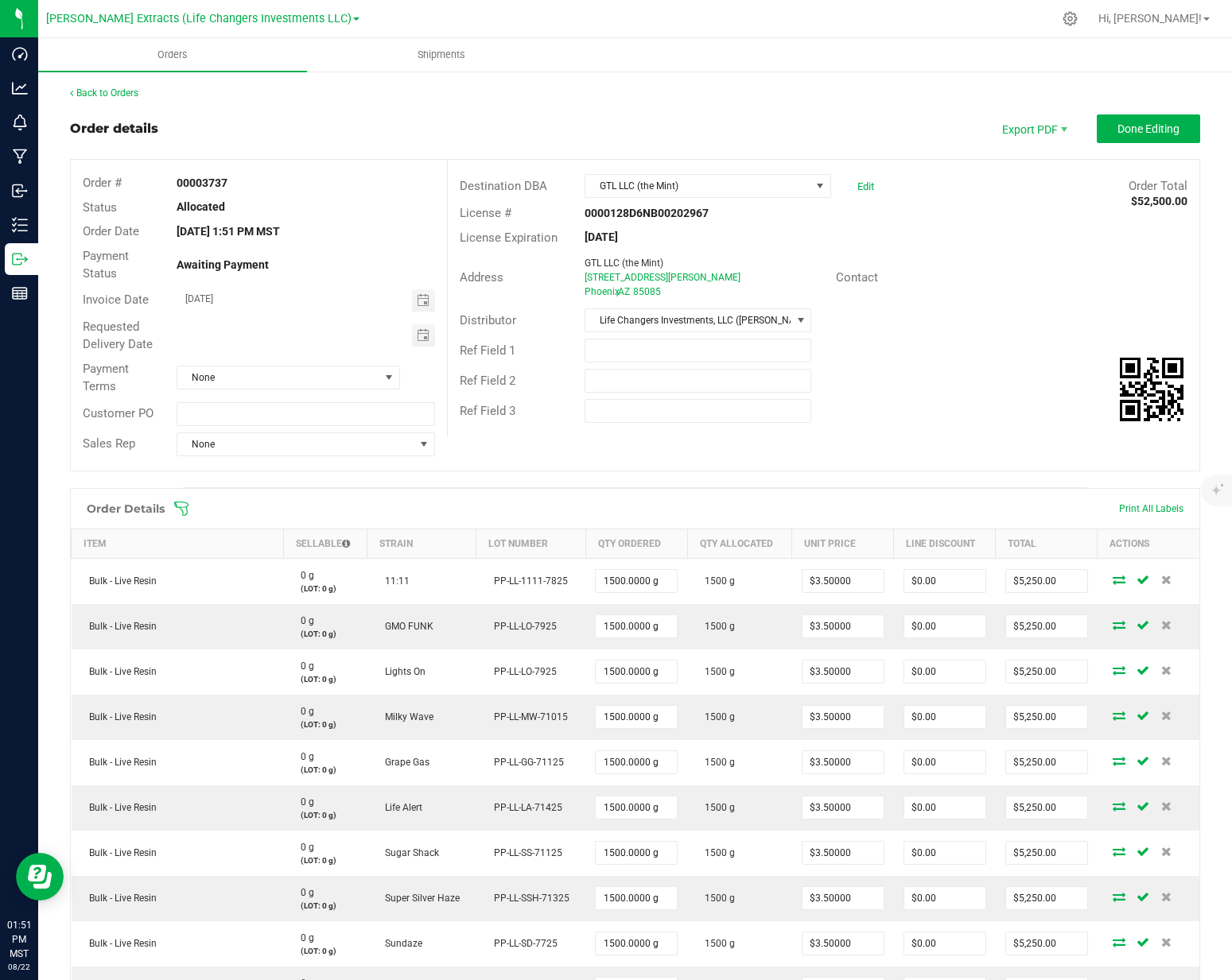
scroll to position [3, 0]
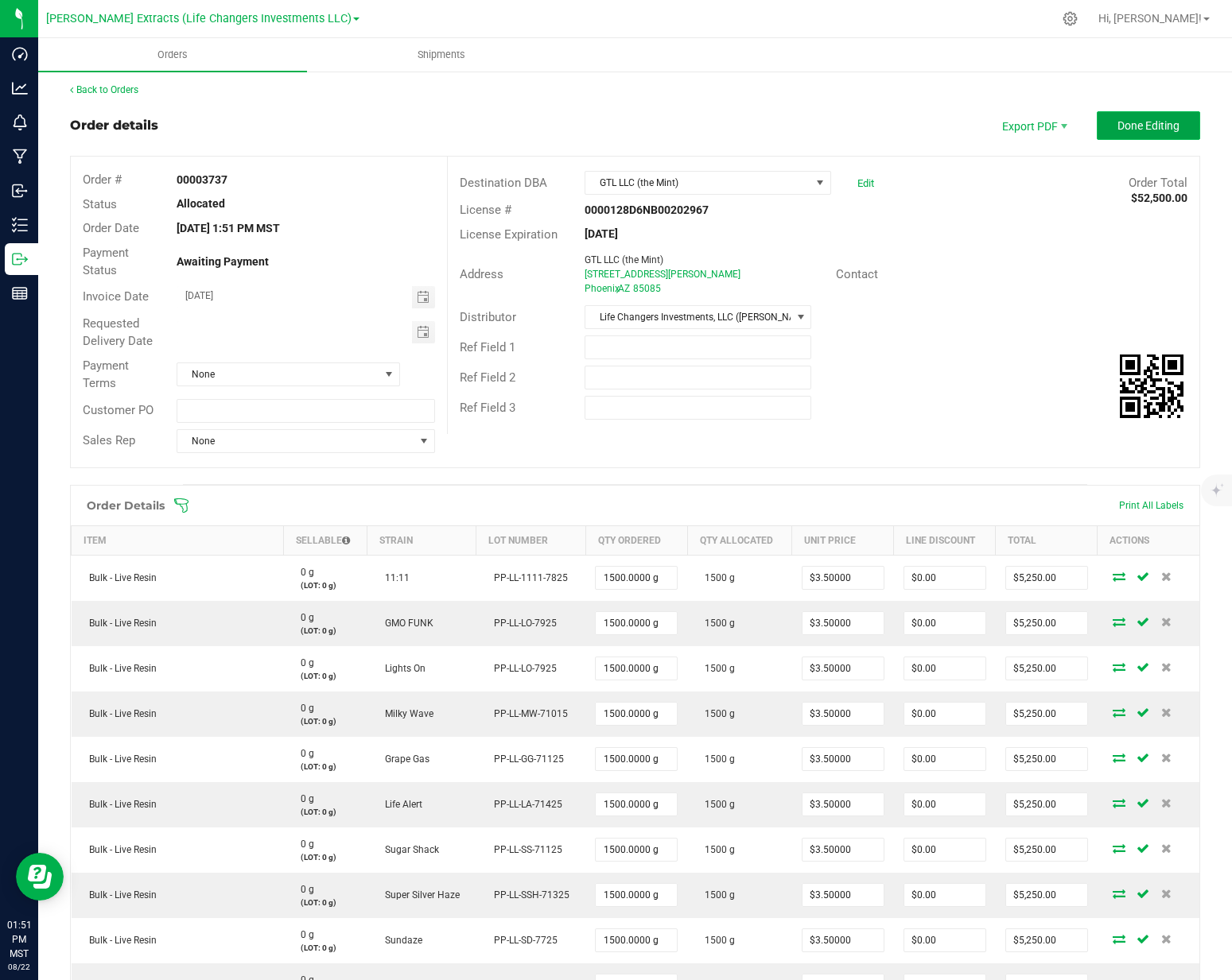
click at [1117, 131] on span "Done Editing" at bounding box center [1148, 126] width 62 height 13
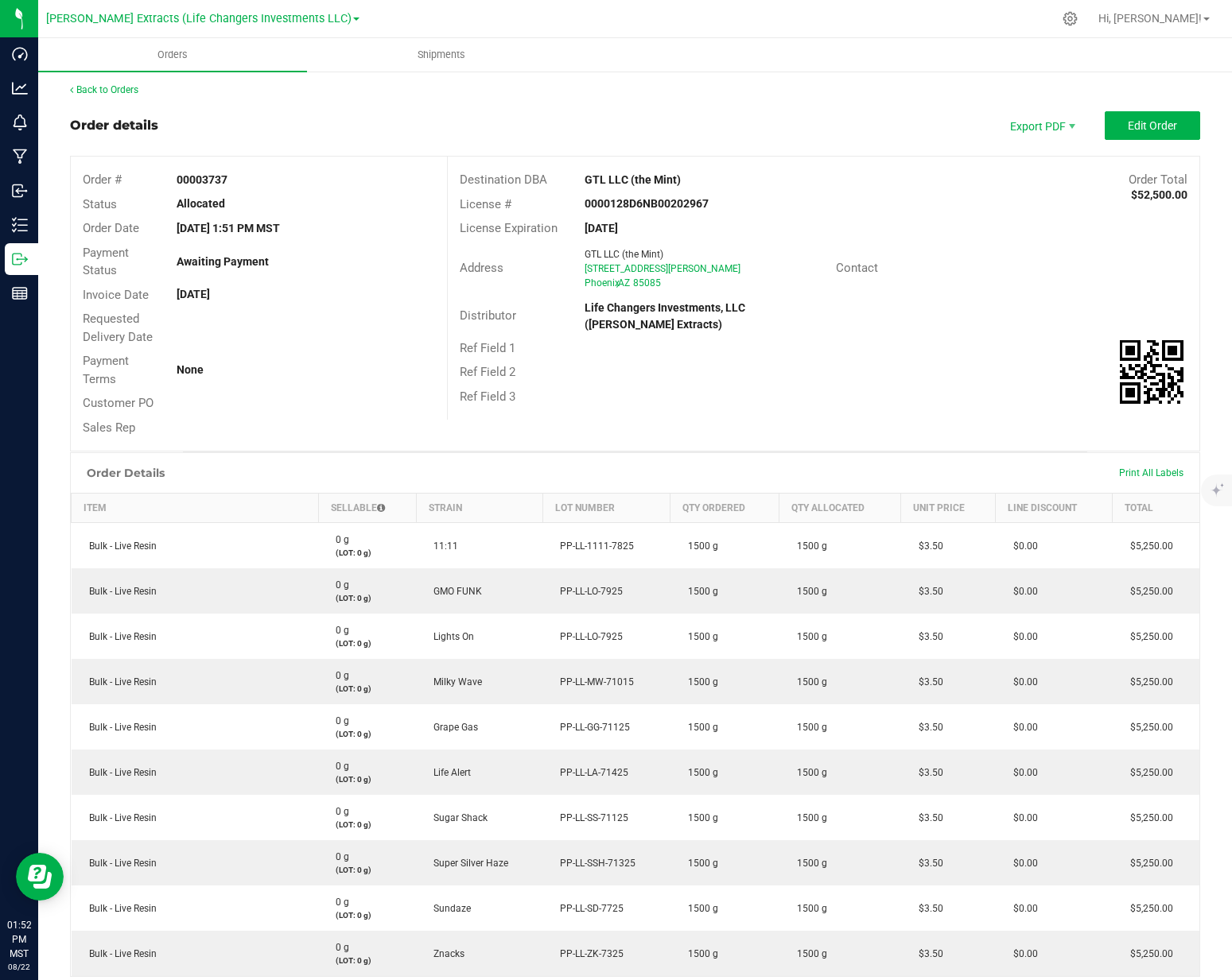
click at [795, 357] on div "Ref Field 1" at bounding box center [823, 349] width 752 height 25
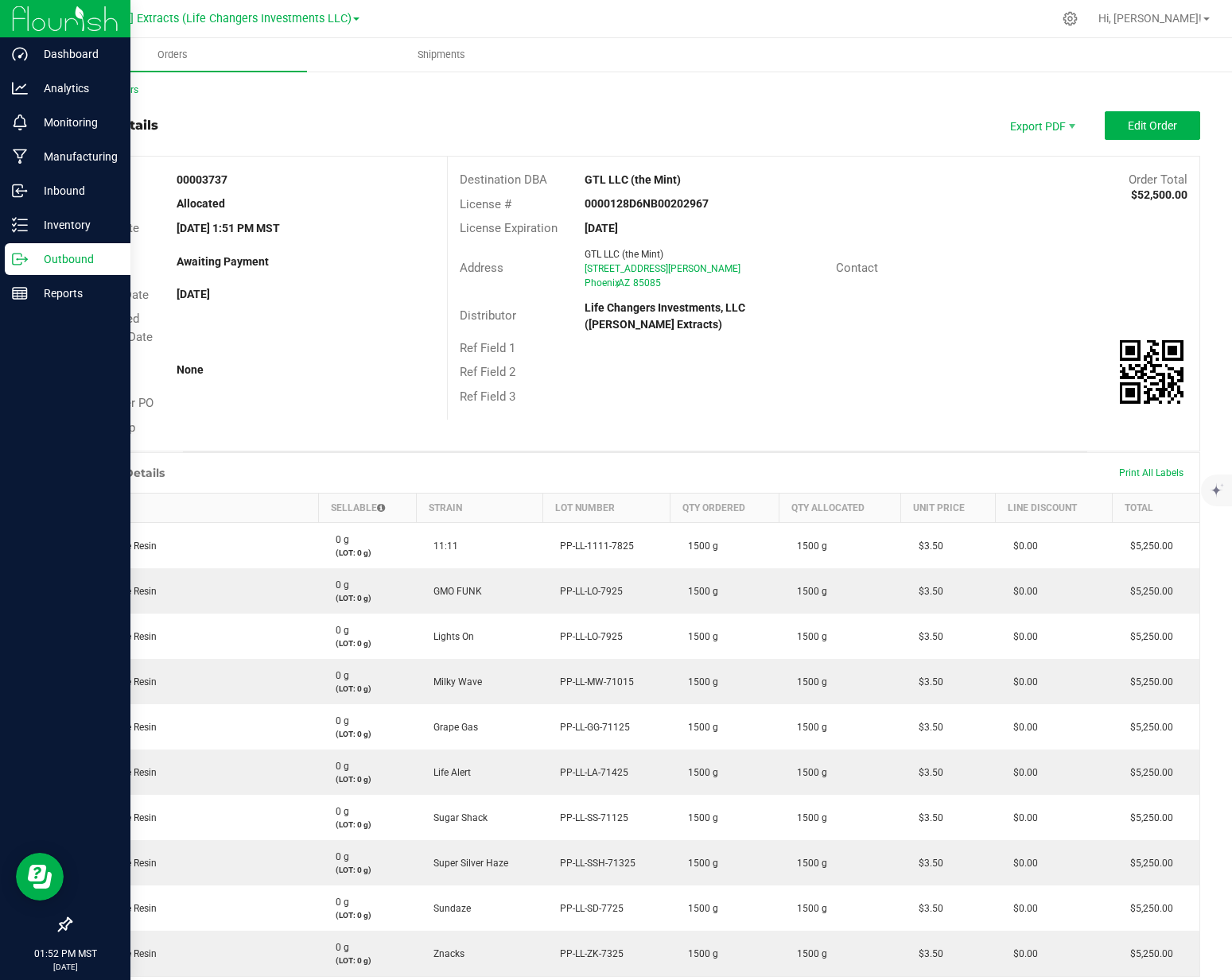
click at [15, 260] on icon at bounding box center [20, 259] width 16 height 16
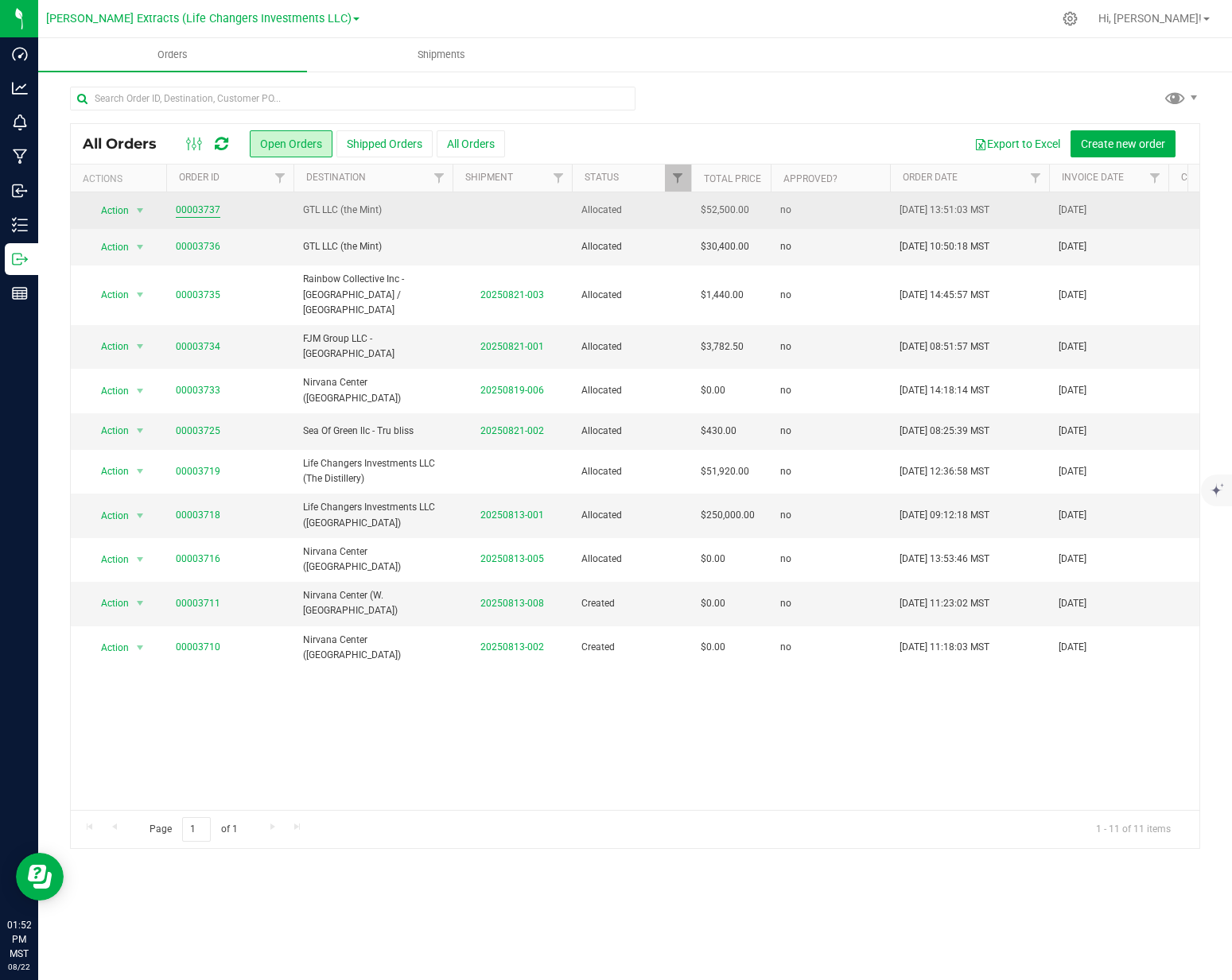
click at [195, 209] on link "00003737" at bounding box center [198, 210] width 44 height 15
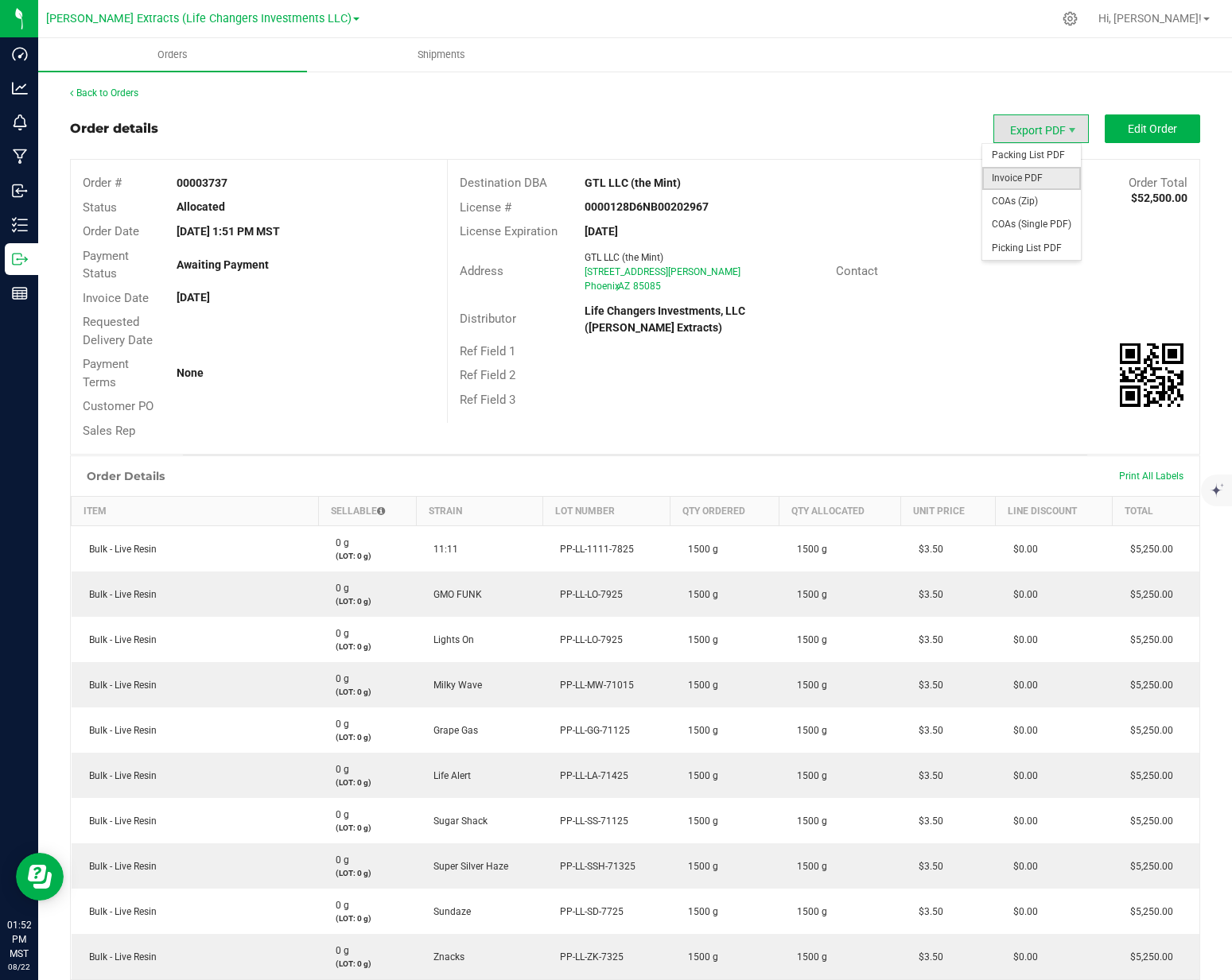
click at [1009, 173] on span "Invoice PDF" at bounding box center [1031, 178] width 98 height 23
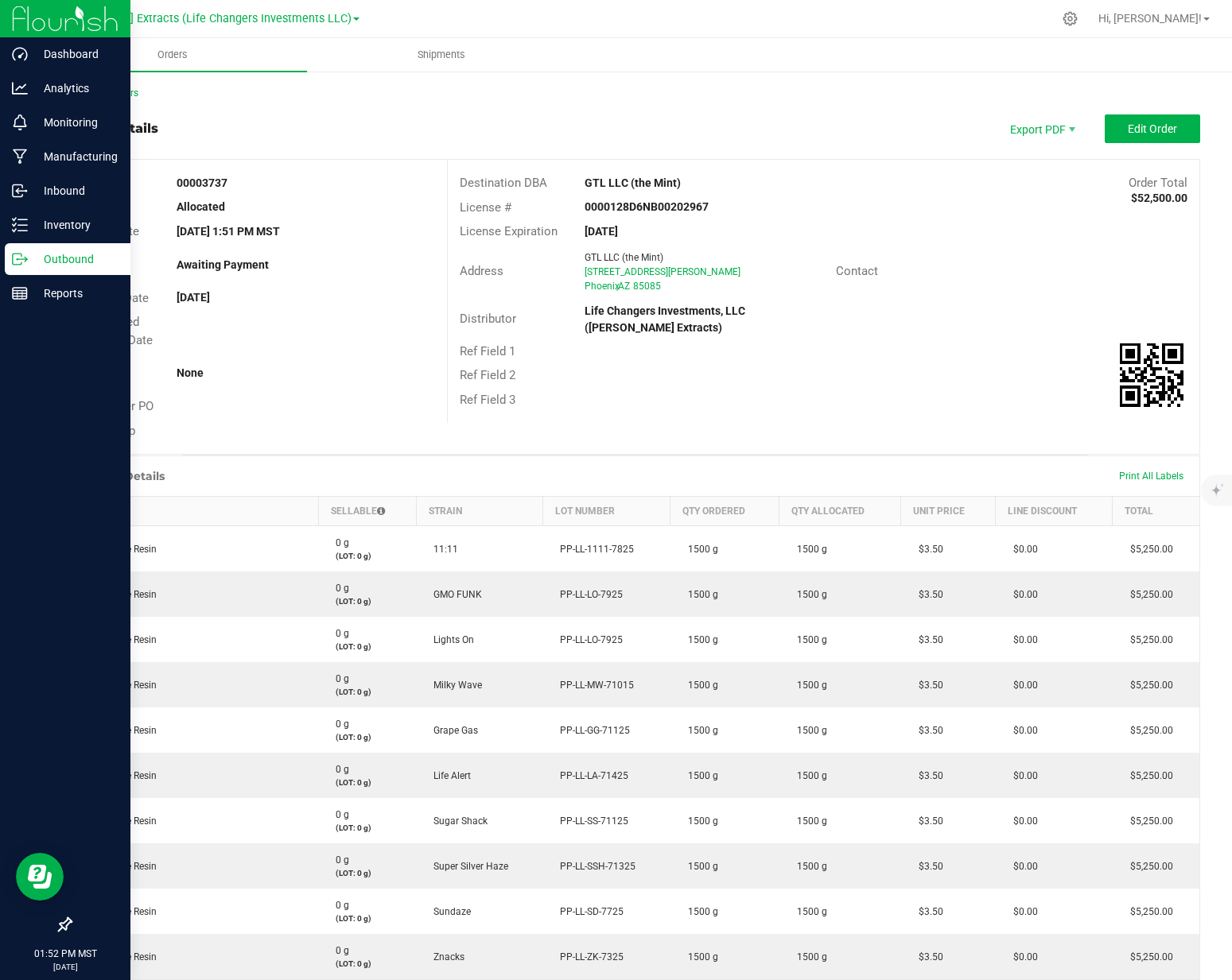
drag, startPoint x: 13, startPoint y: 255, endPoint x: 23, endPoint y: 249, distance: 11.7
click at [14, 255] on icon at bounding box center [20, 259] width 16 height 16
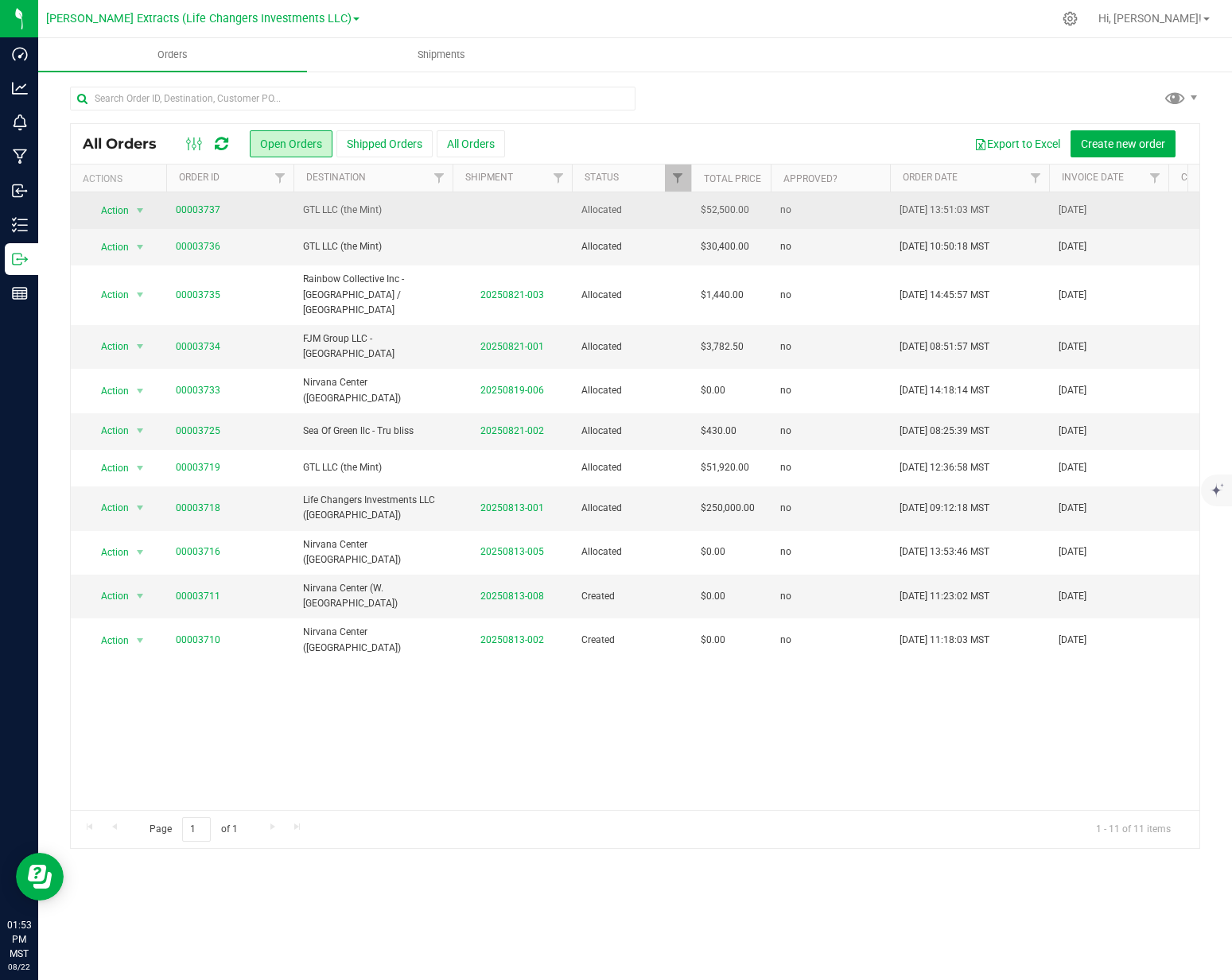
drag, startPoint x: 312, startPoint y: 204, endPoint x: 354, endPoint y: 199, distance: 42.3
click at [313, 204] on span "GTL LLC (the Mint)" at bounding box center [372, 210] width 140 height 15
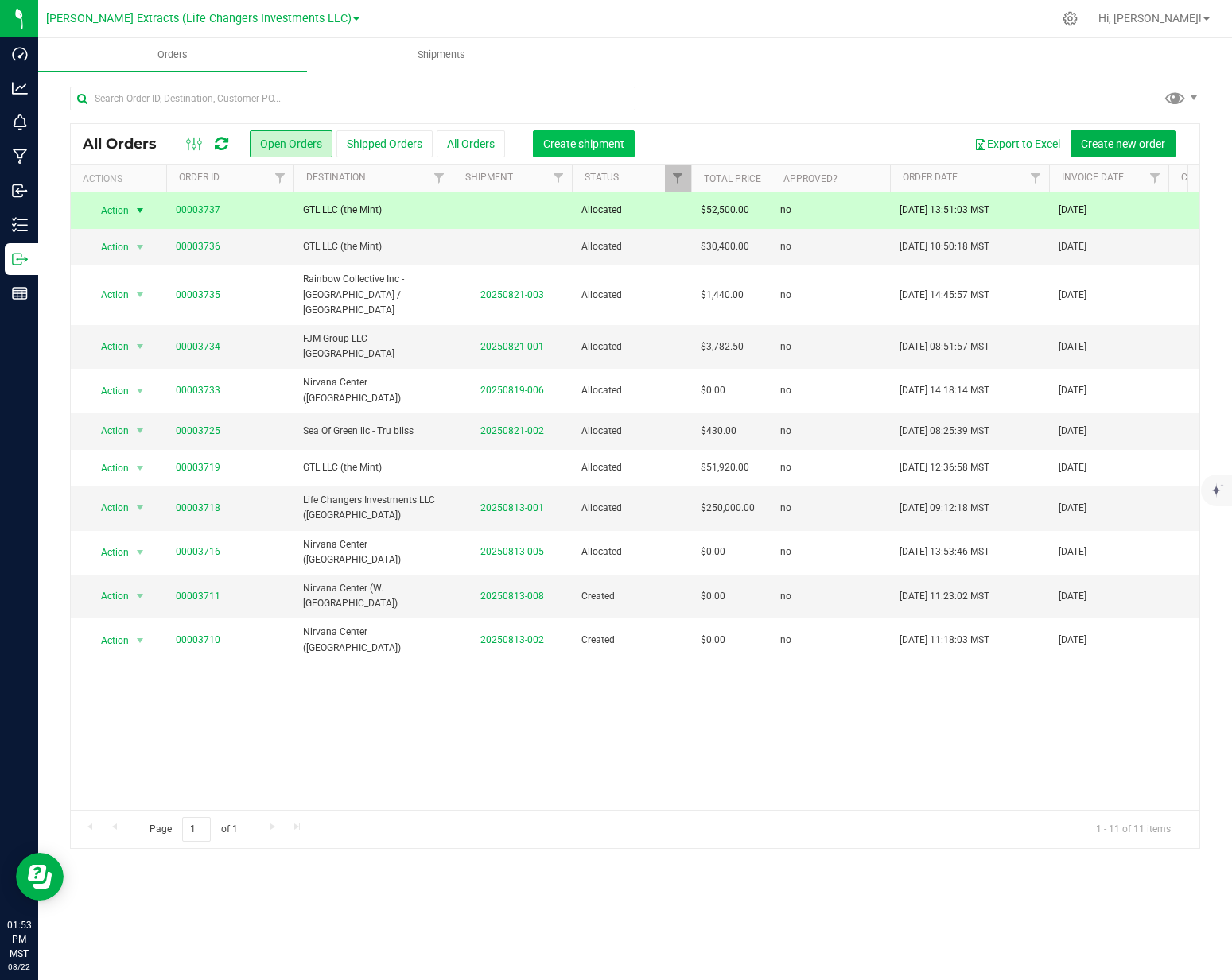
click at [550, 148] on span "Create shipment" at bounding box center [584, 144] width 81 height 13
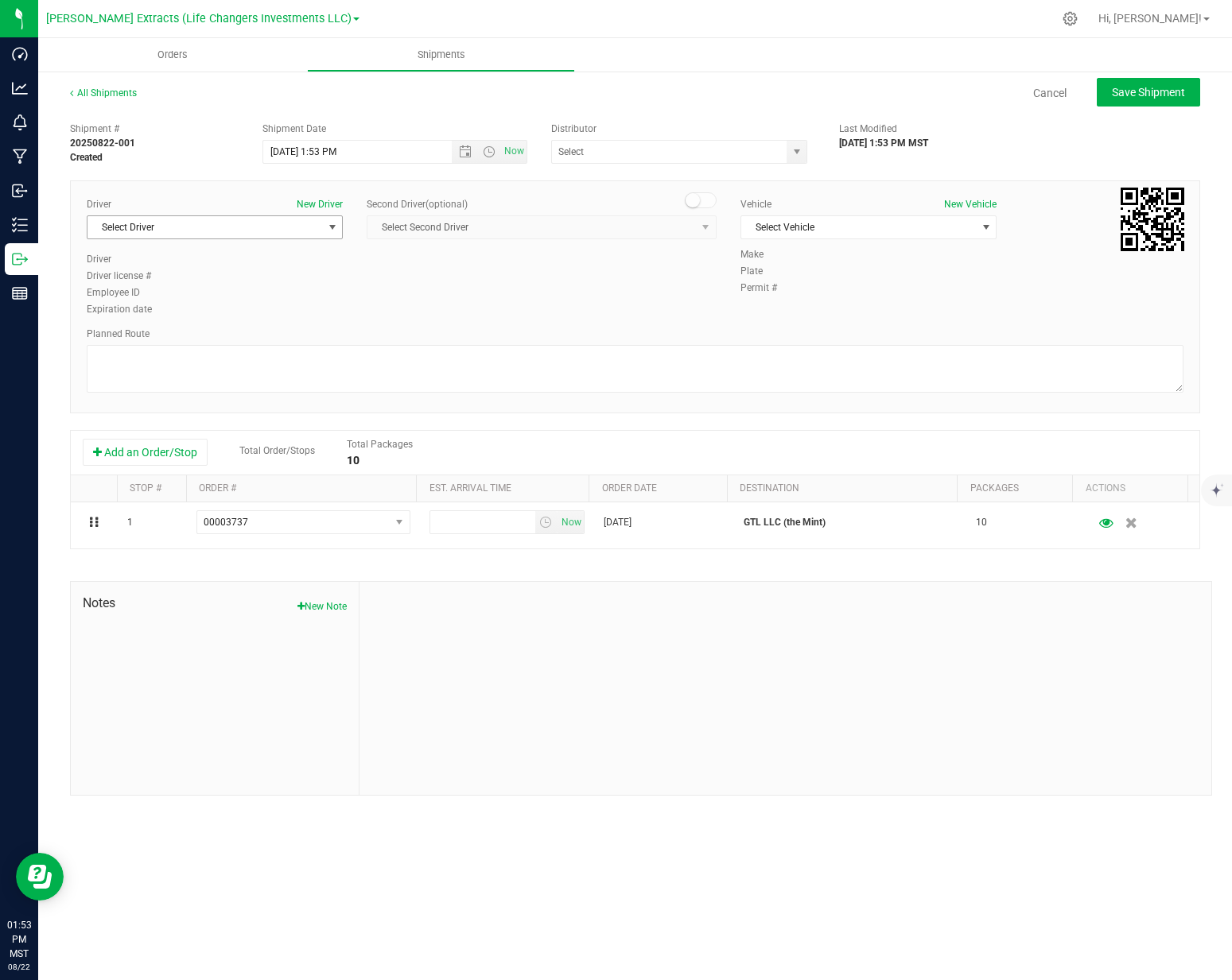
click at [191, 224] on span "Select Driver" at bounding box center [204, 228] width 235 height 23
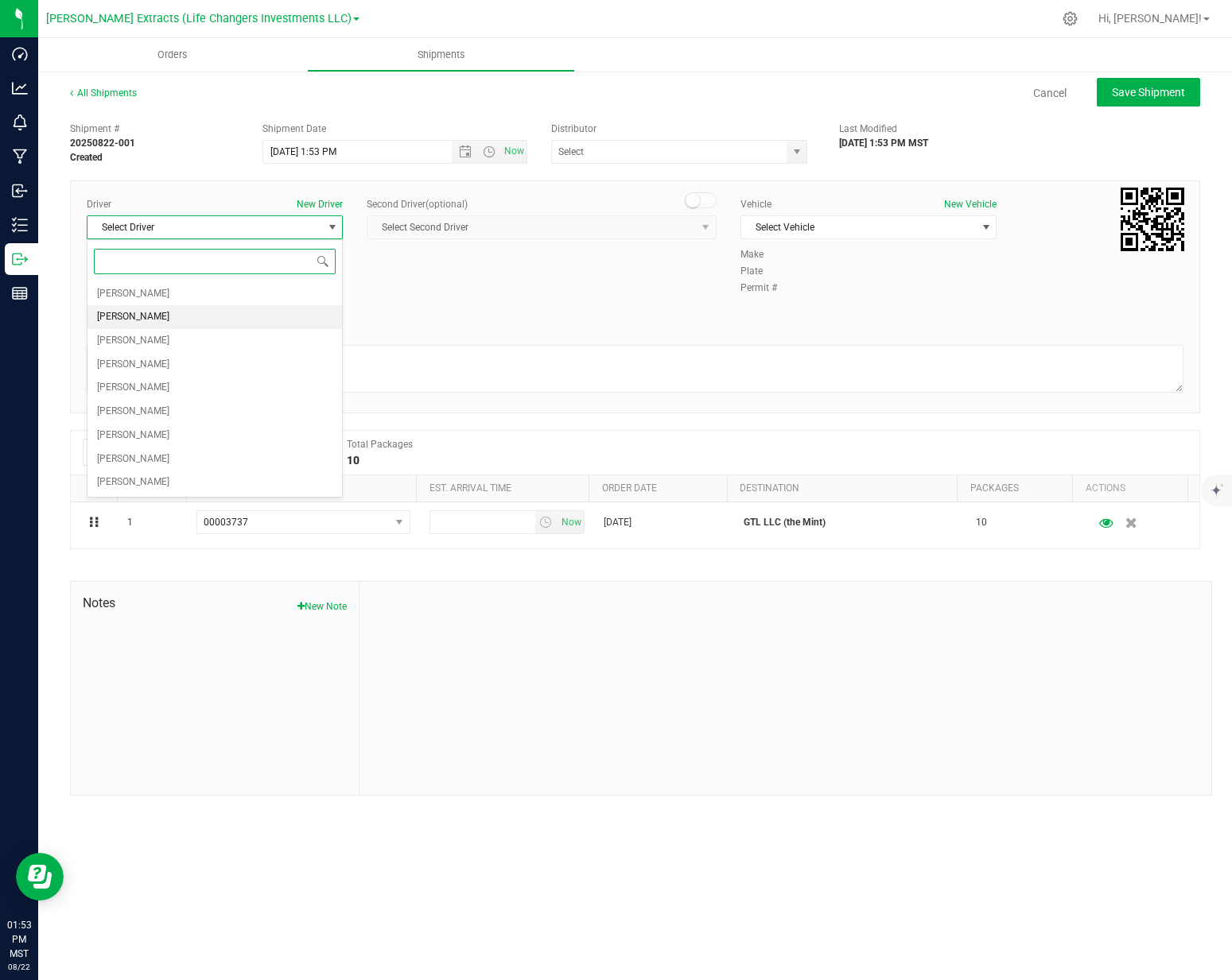
click at [175, 322] on li "[PERSON_NAME]" at bounding box center [214, 317] width 254 height 24
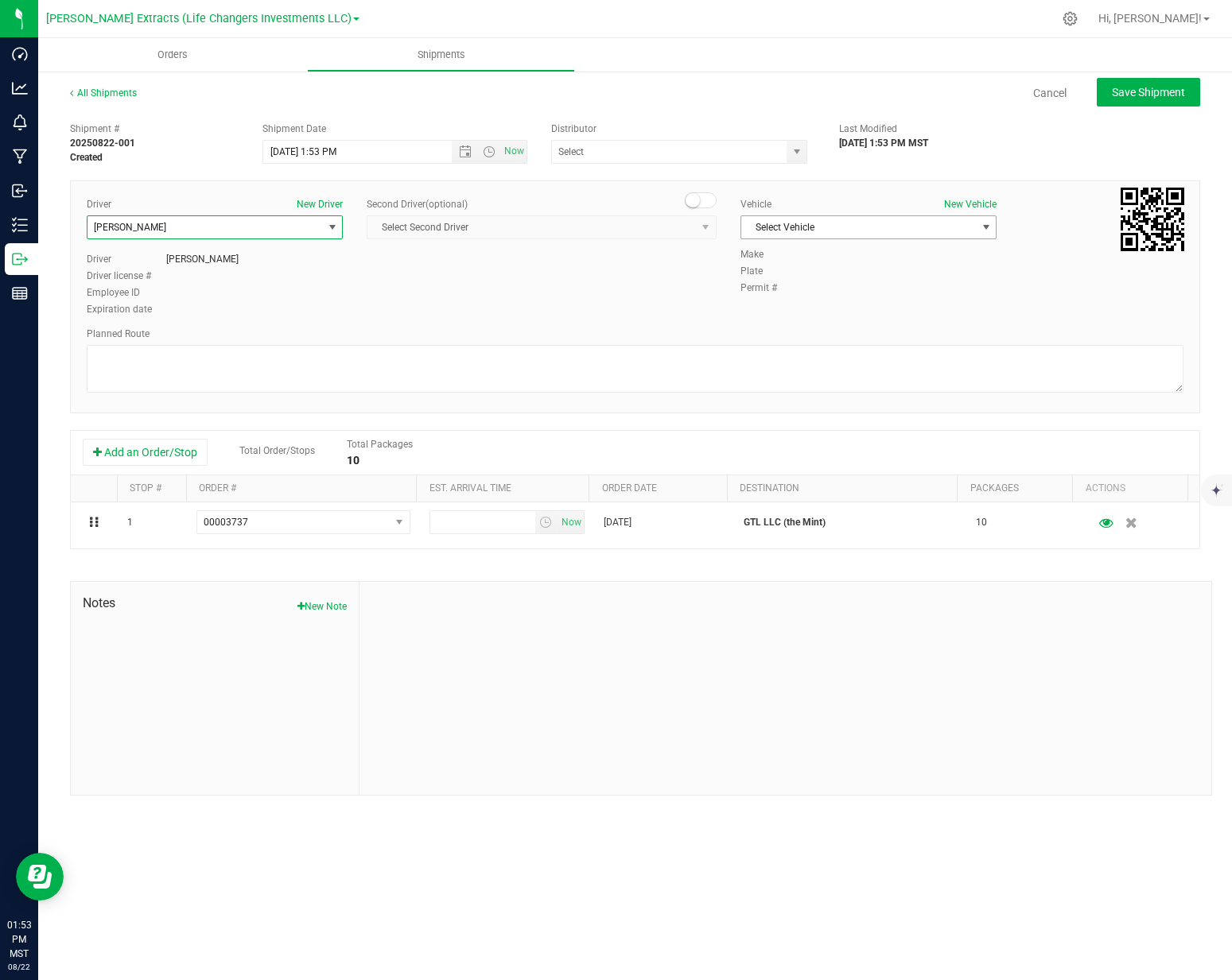
click at [788, 228] on span "Select Vehicle" at bounding box center [858, 228] width 235 height 23
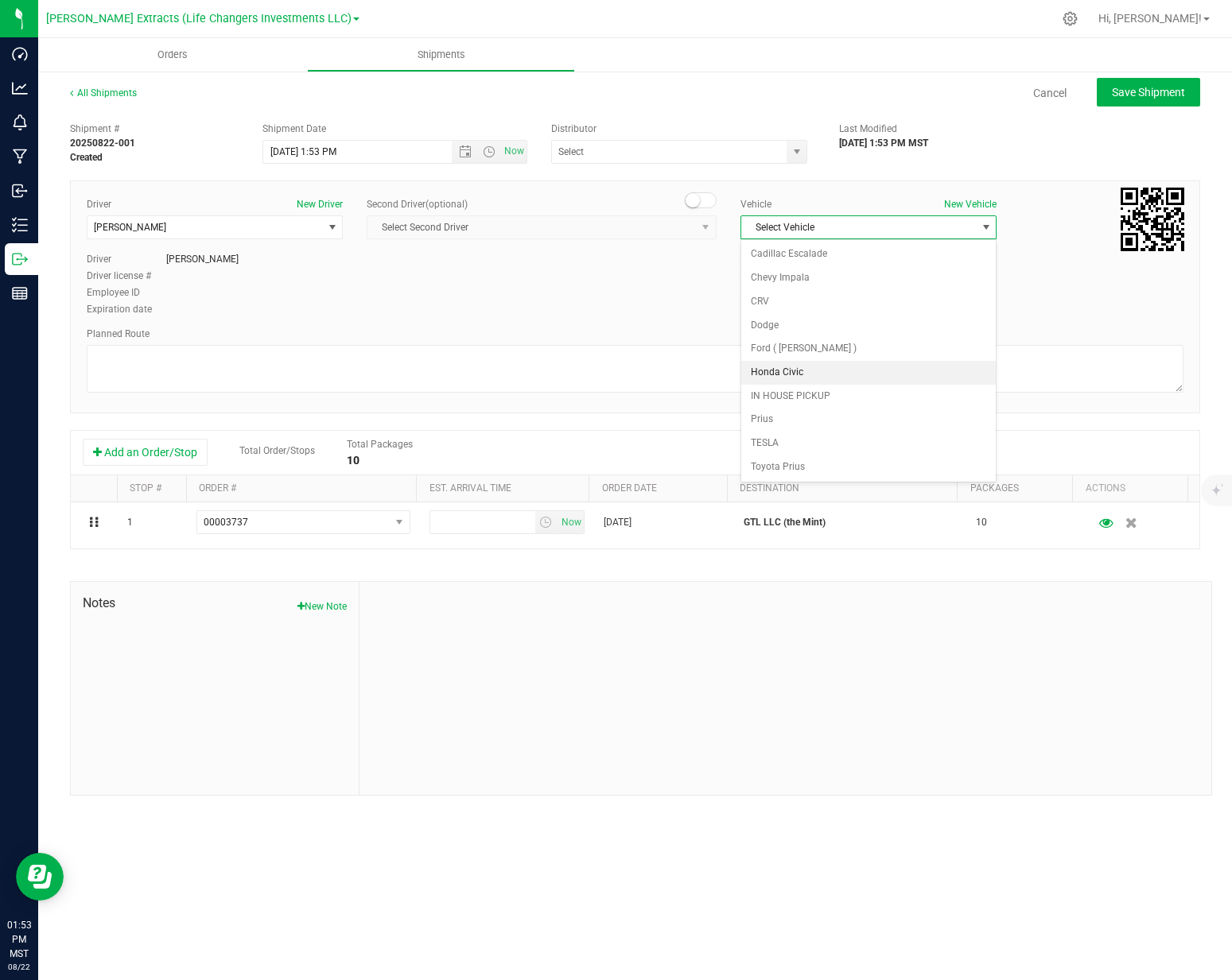
click at [797, 372] on li "Honda Civic" at bounding box center [868, 373] width 254 height 24
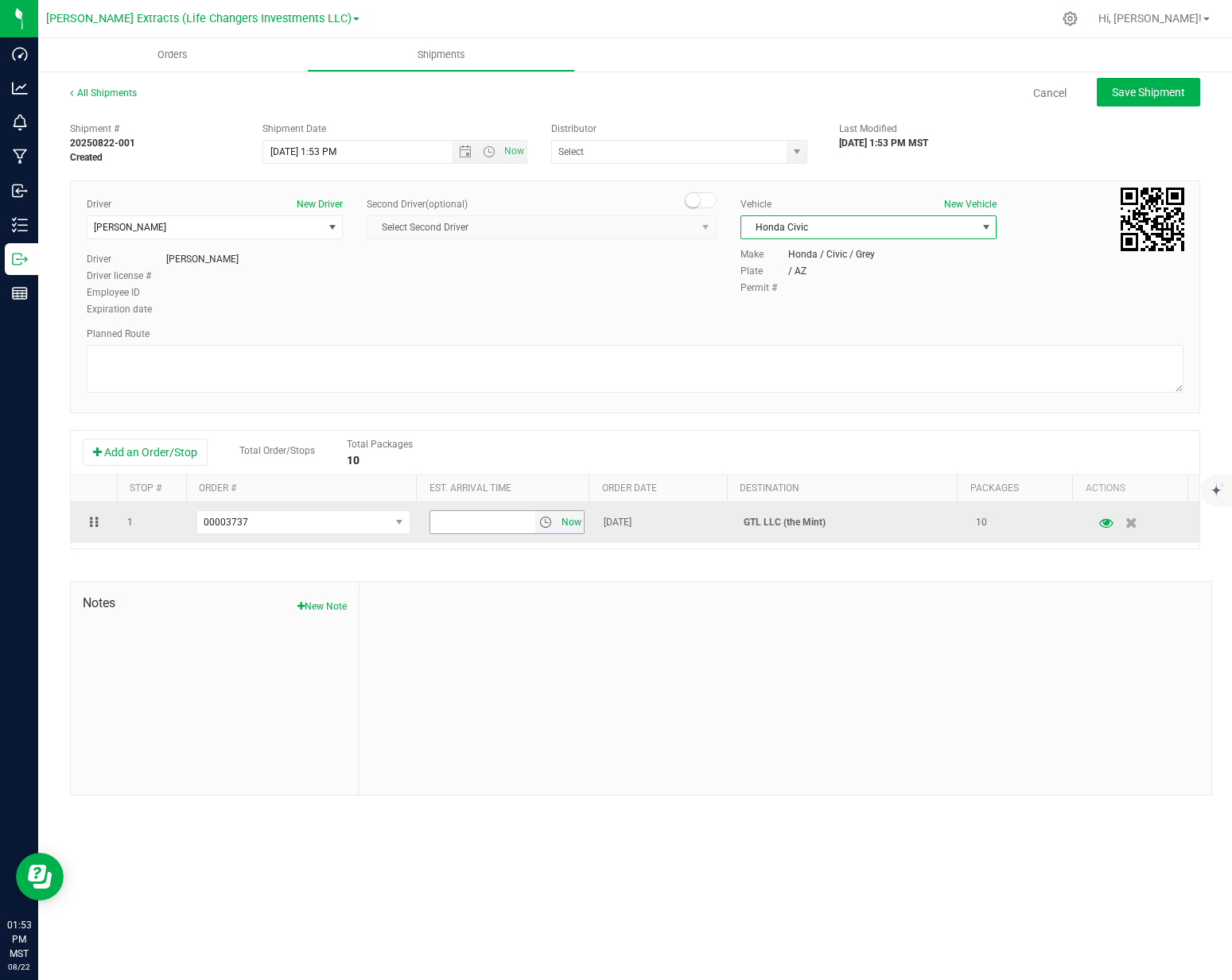
click at [558, 526] on span "Now" at bounding box center [571, 522] width 27 height 23
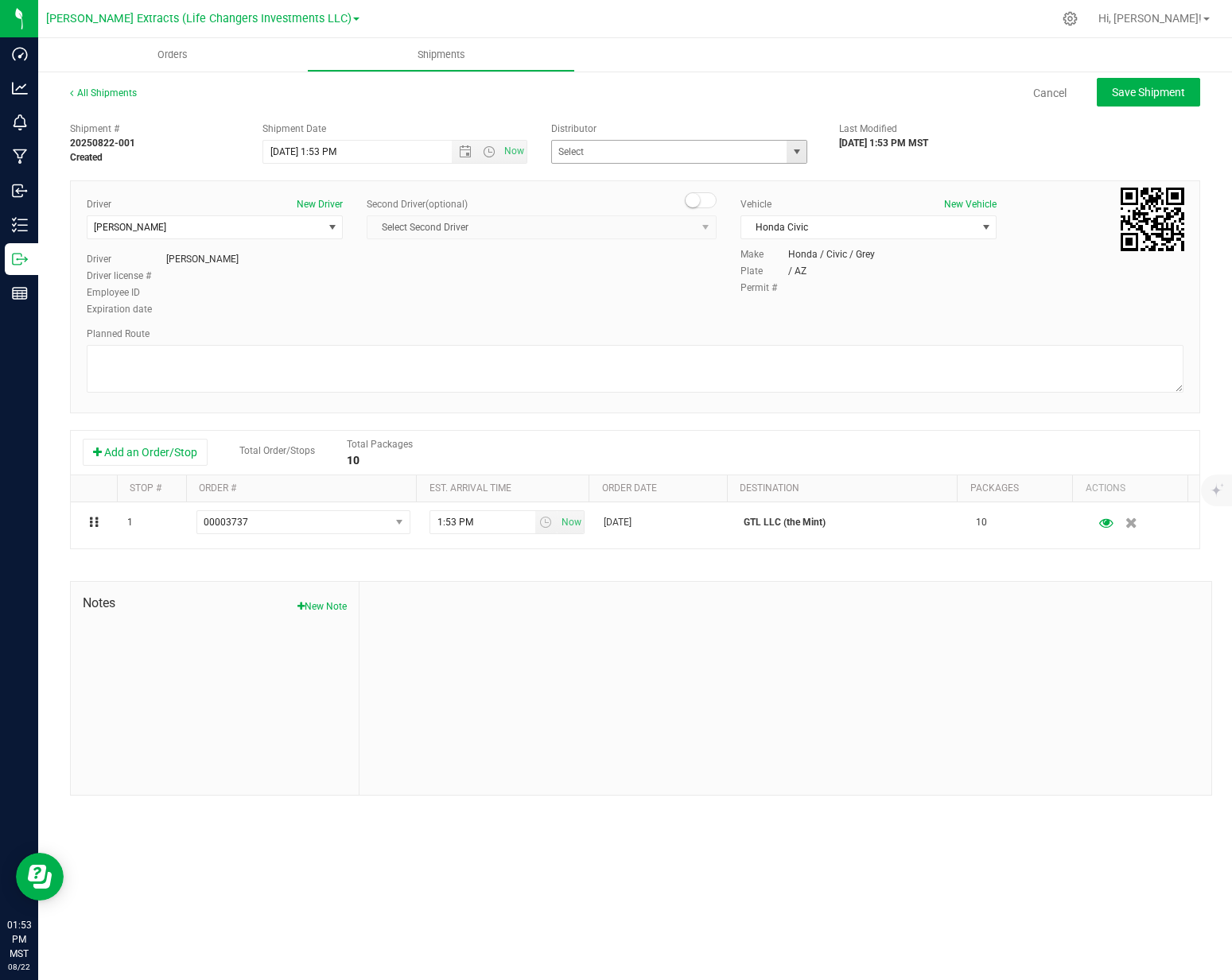
drag, startPoint x: 795, startPoint y: 156, endPoint x: 785, endPoint y: 161, distance: 11.2
click at [795, 156] on span "select" at bounding box center [797, 152] width 13 height 13
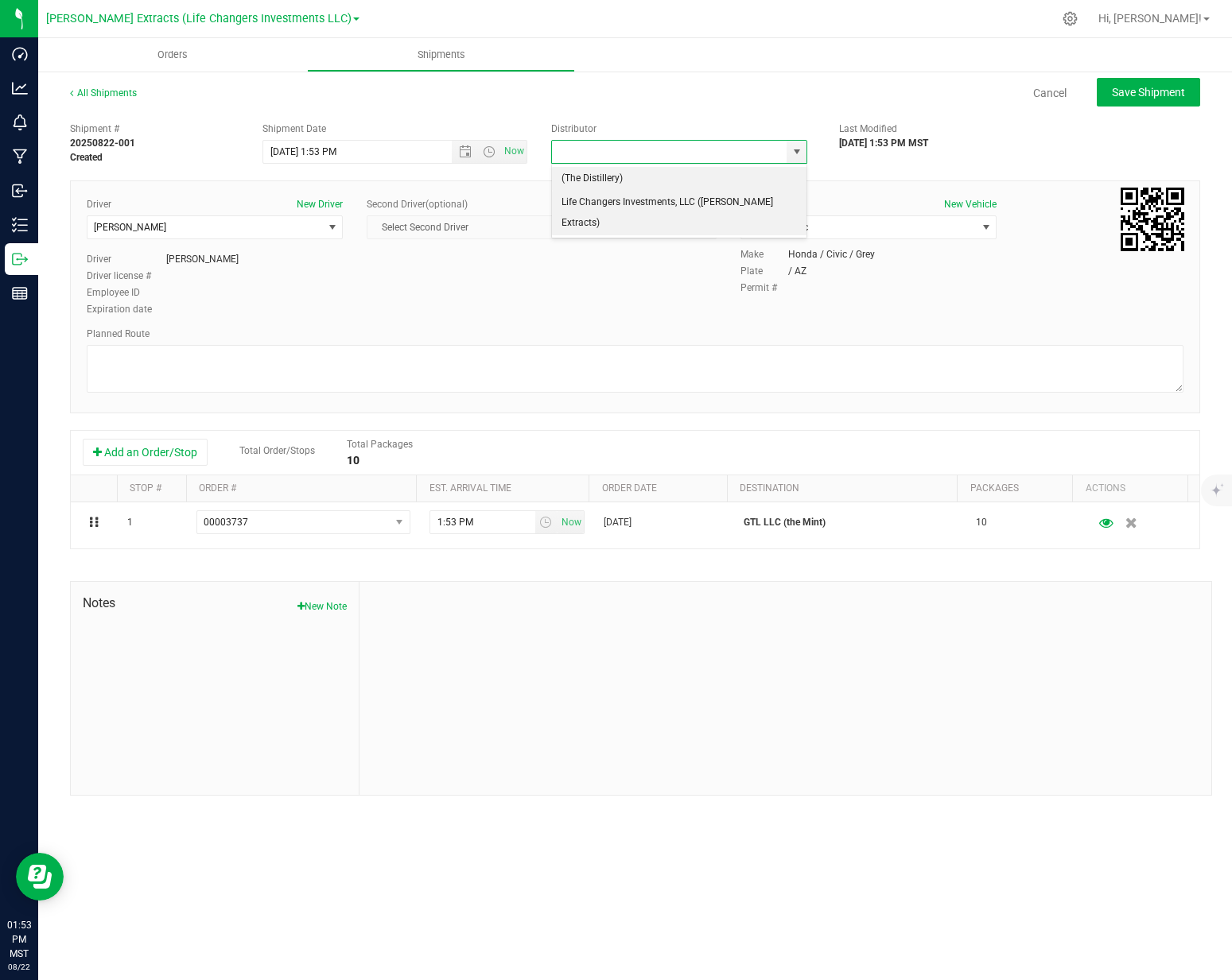
click at [641, 199] on li "Life Changers Investments, LLC ([PERSON_NAME] Extracts)" at bounding box center [680, 212] width 255 height 44
type input "Life Changers Investments, LLC ([PERSON_NAME] Extracts)"
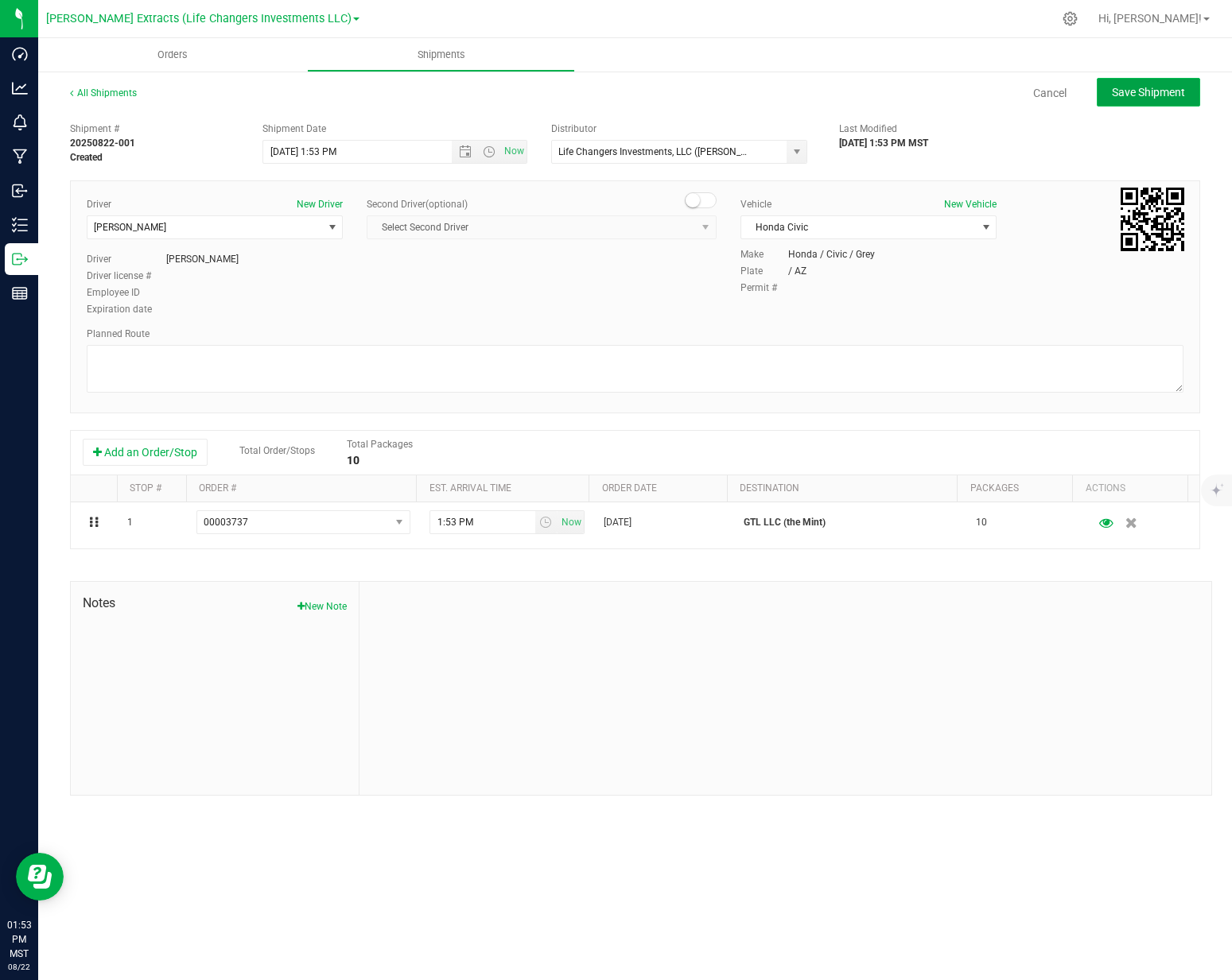
click at [1119, 103] on button "Save Shipment" at bounding box center [1148, 92] width 103 height 28
type input "[DATE] 8:53 PM"
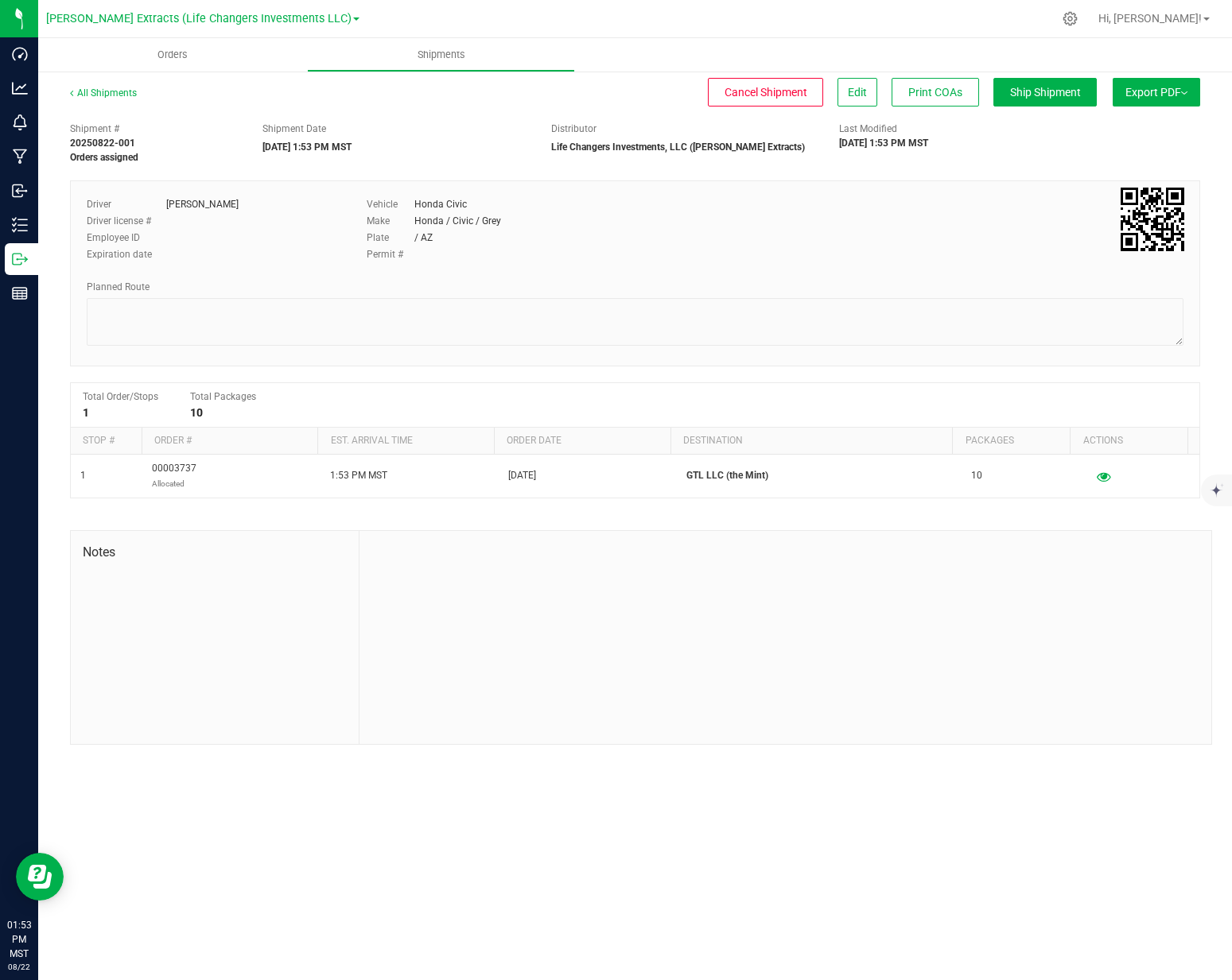
click at [1143, 94] on button "Export PDF" at bounding box center [1156, 92] width 87 height 28
click at [1124, 133] on li "Manifest by Package ID" at bounding box center [1151, 128] width 161 height 24
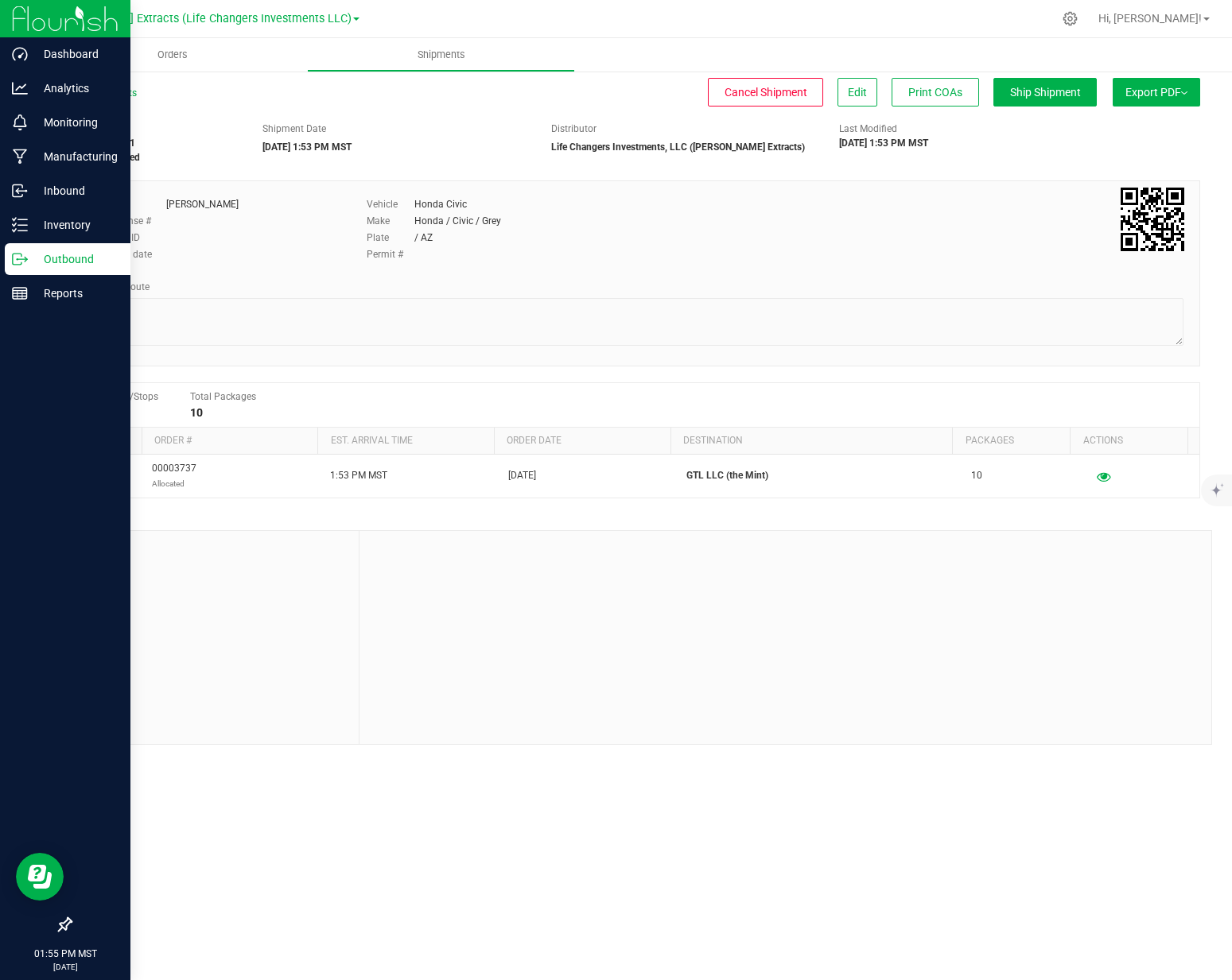
click at [32, 260] on p "Outbound" at bounding box center [75, 259] width 95 height 19
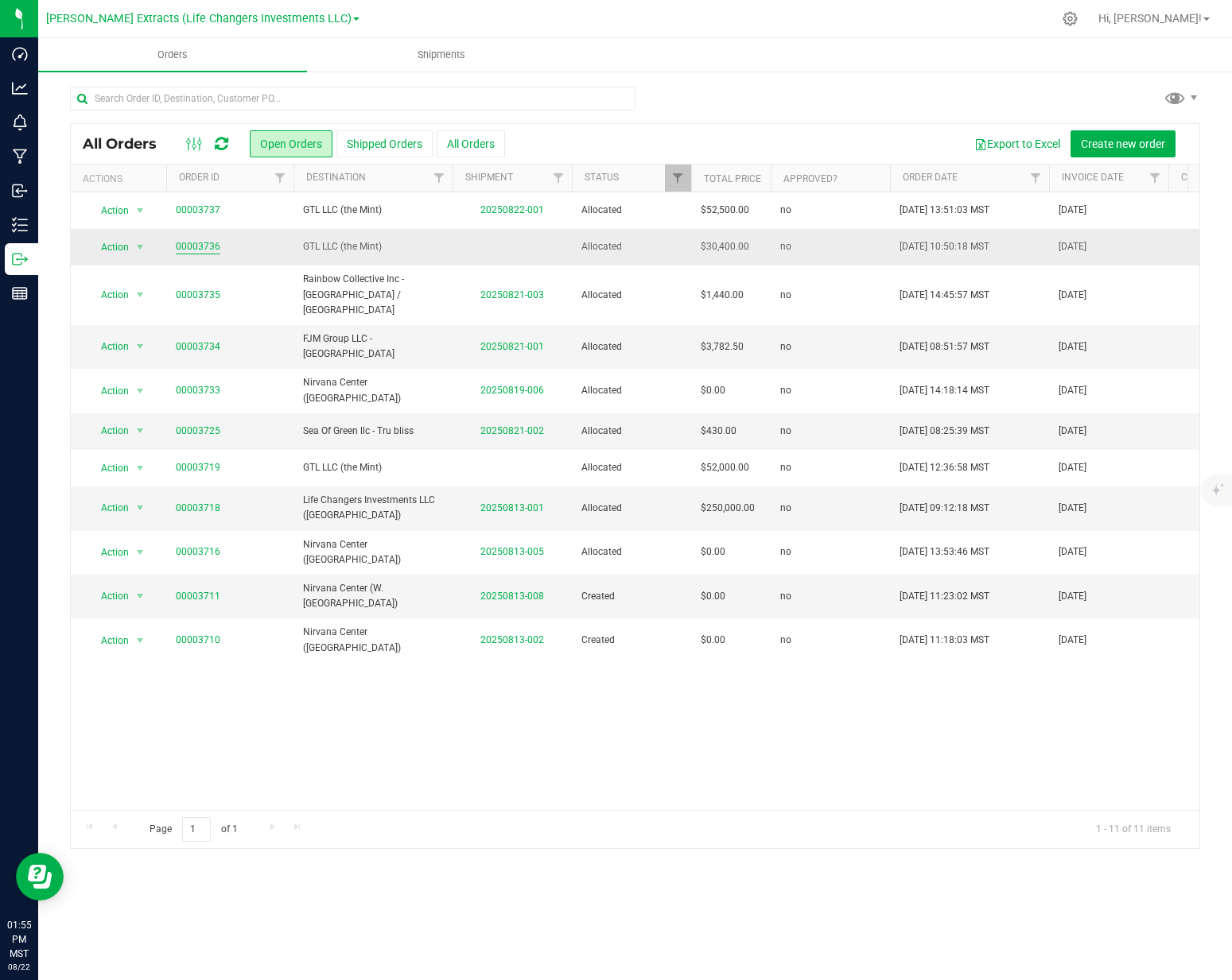
click at [201, 249] on link "00003736" at bounding box center [198, 246] width 44 height 15
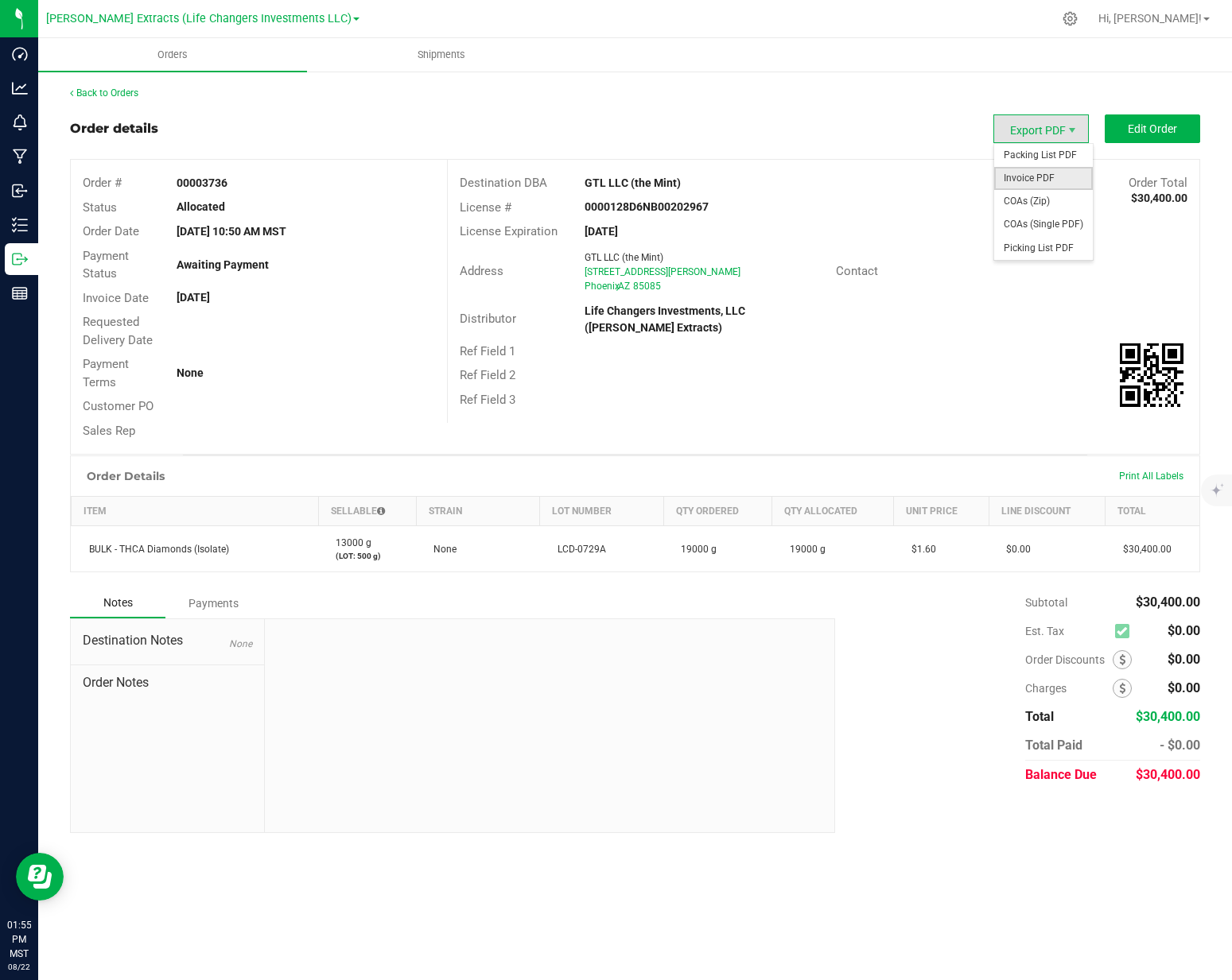
click at [1028, 173] on span "Invoice PDF" at bounding box center [1043, 178] width 98 height 23
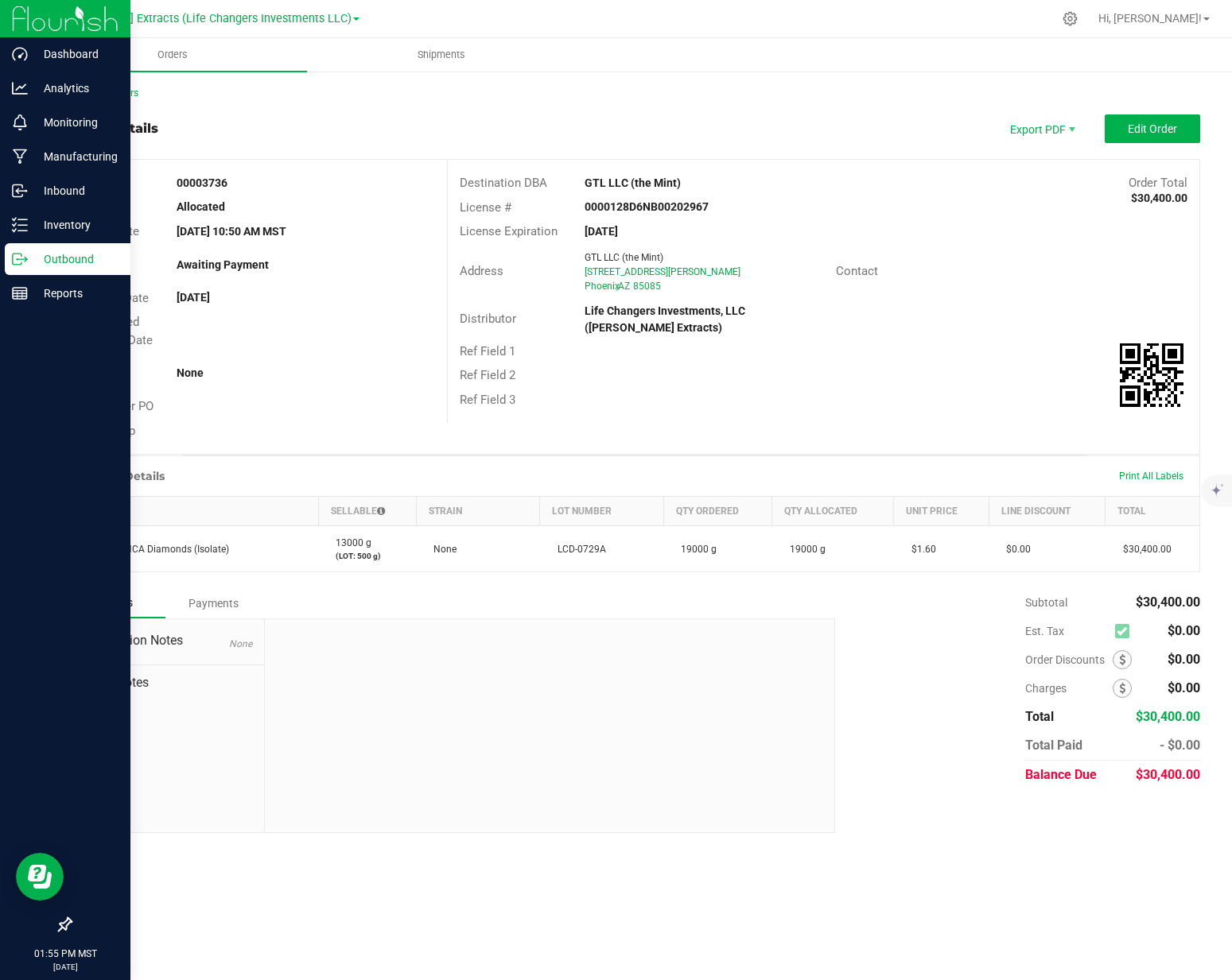
click at [28, 262] on p "Outbound" at bounding box center [75, 259] width 95 height 19
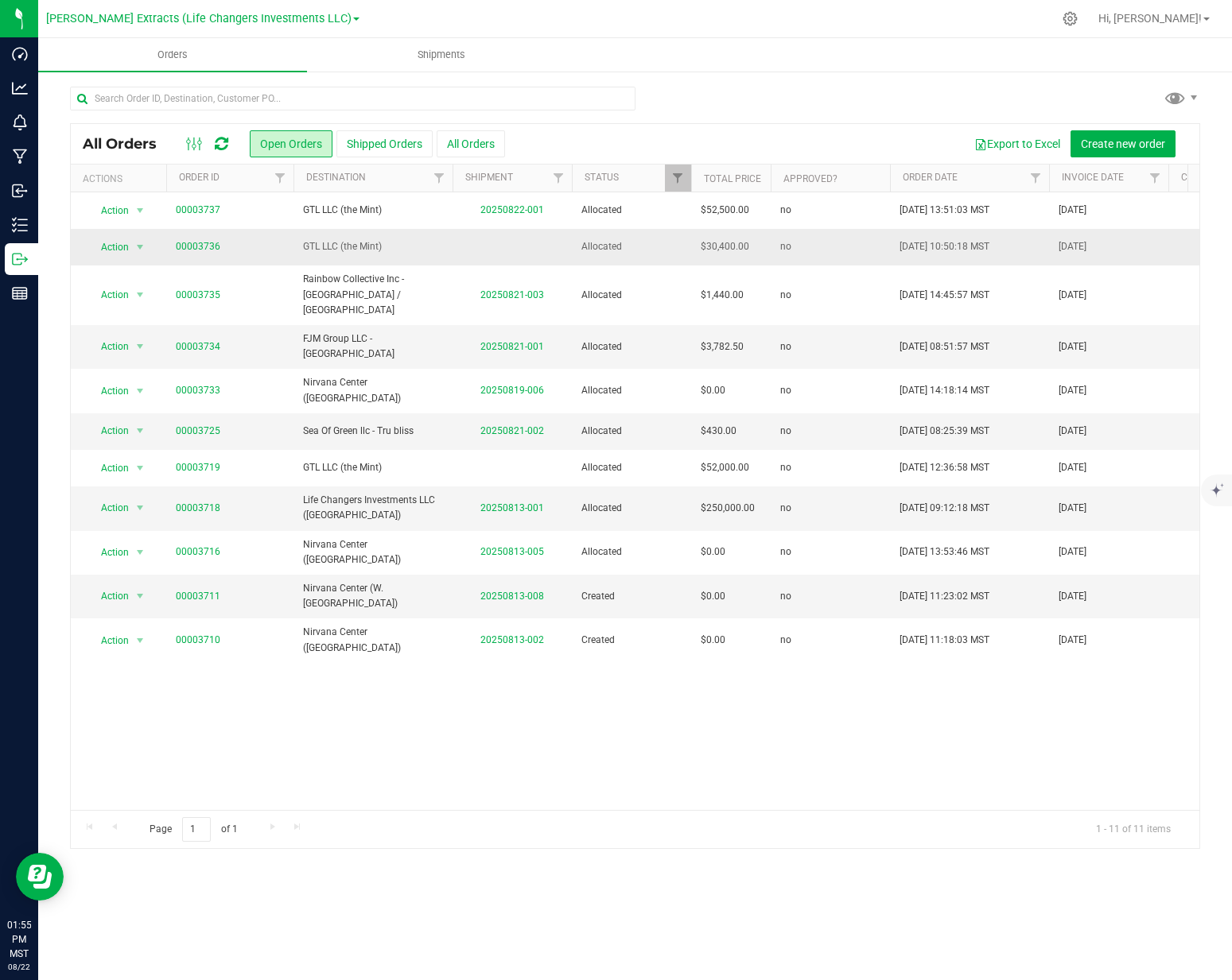
click at [329, 248] on span "GTL LLC (the Mint)" at bounding box center [372, 246] width 140 height 15
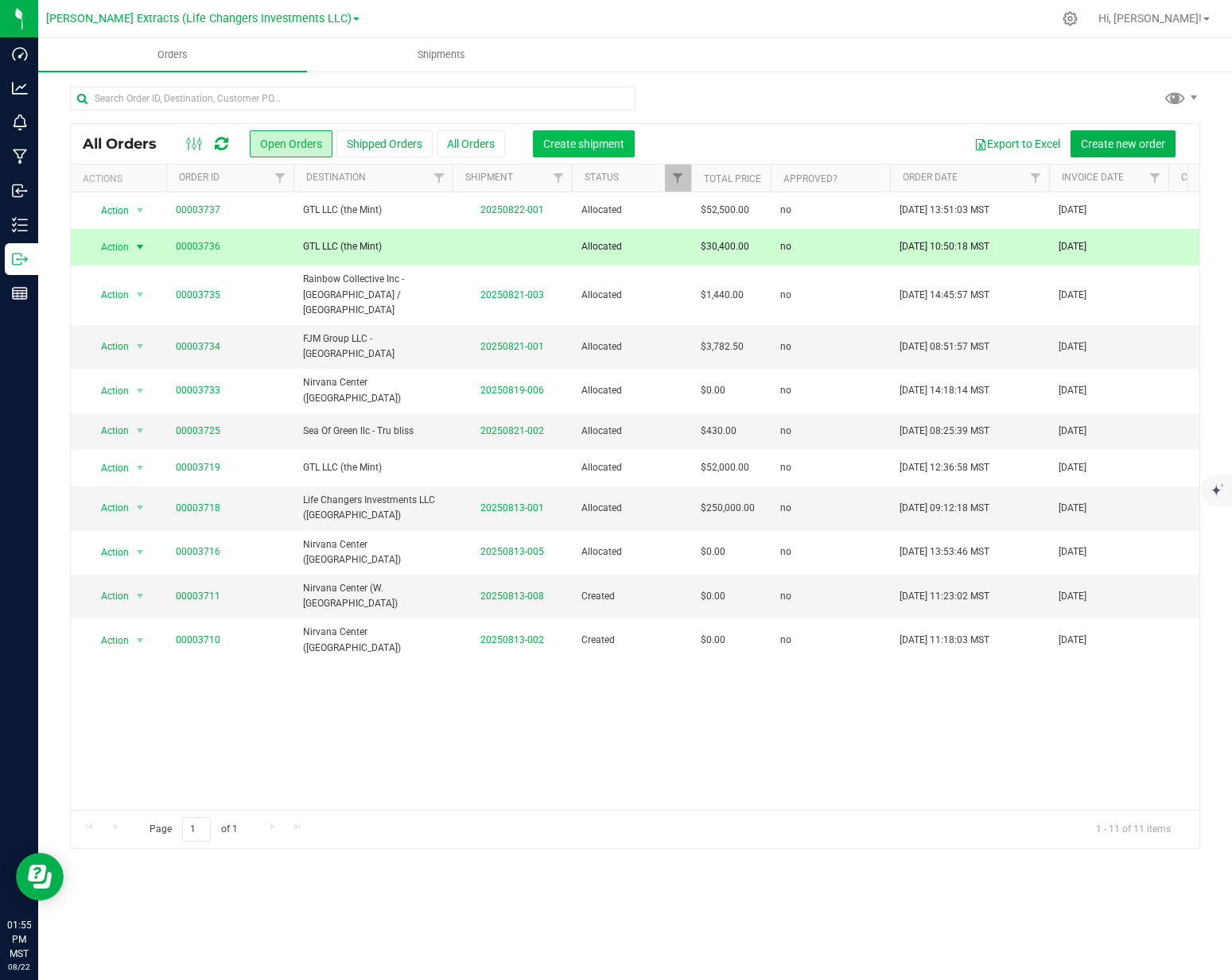
click at [584, 143] on span "Create shipment" at bounding box center [584, 144] width 81 height 13
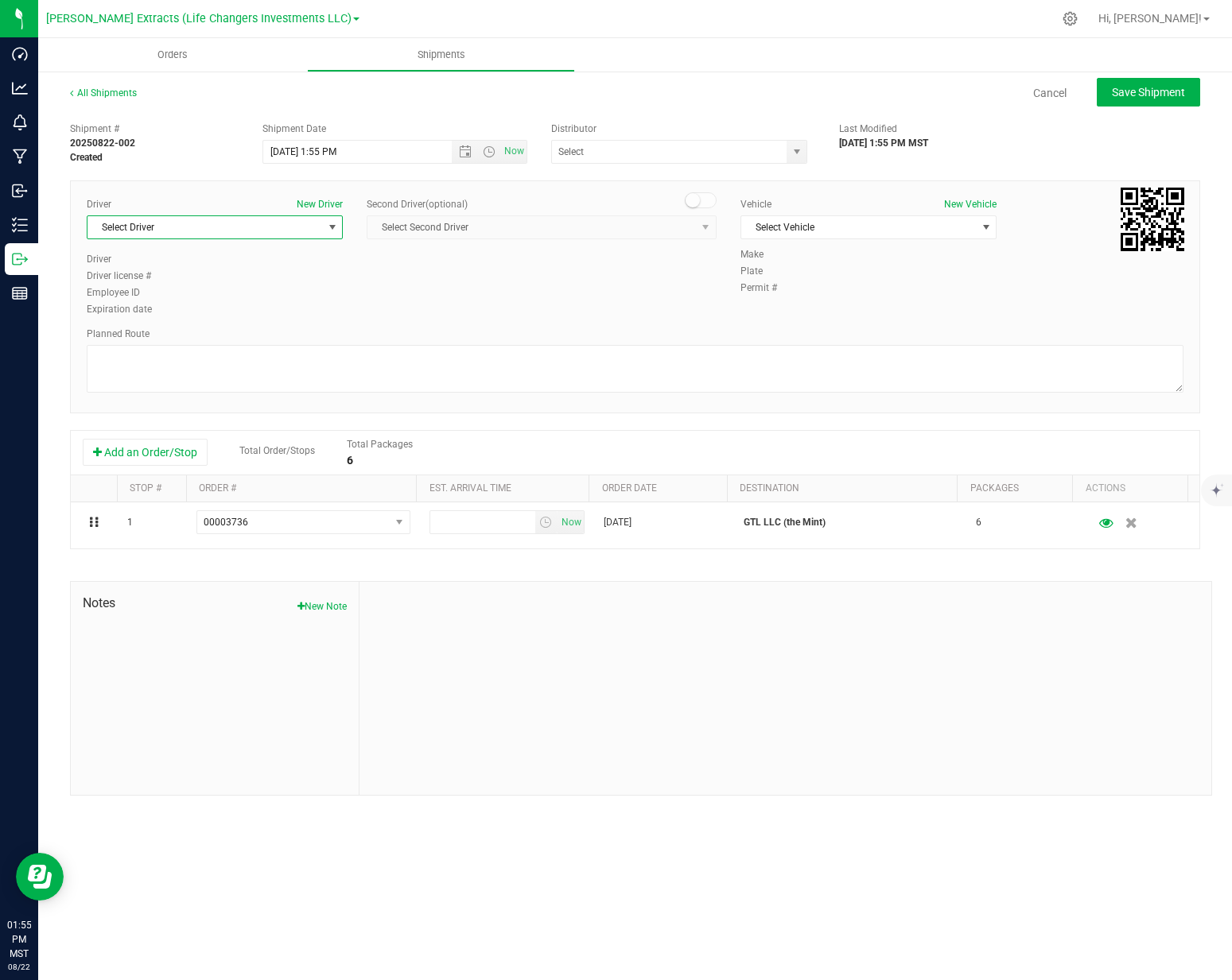
click at [184, 224] on span "Select Driver" at bounding box center [204, 228] width 235 height 23
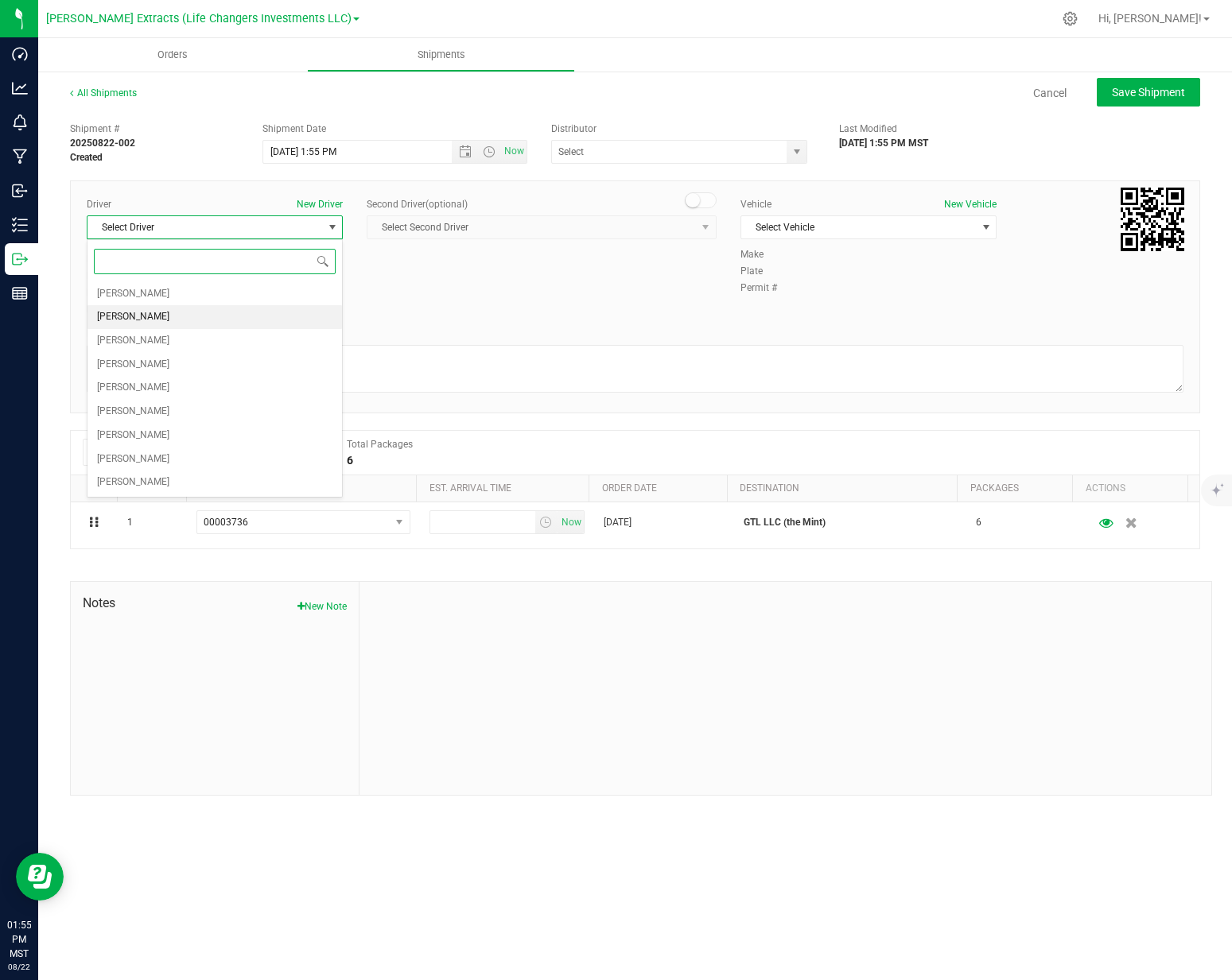
click at [172, 317] on li "[PERSON_NAME]" at bounding box center [214, 317] width 254 height 24
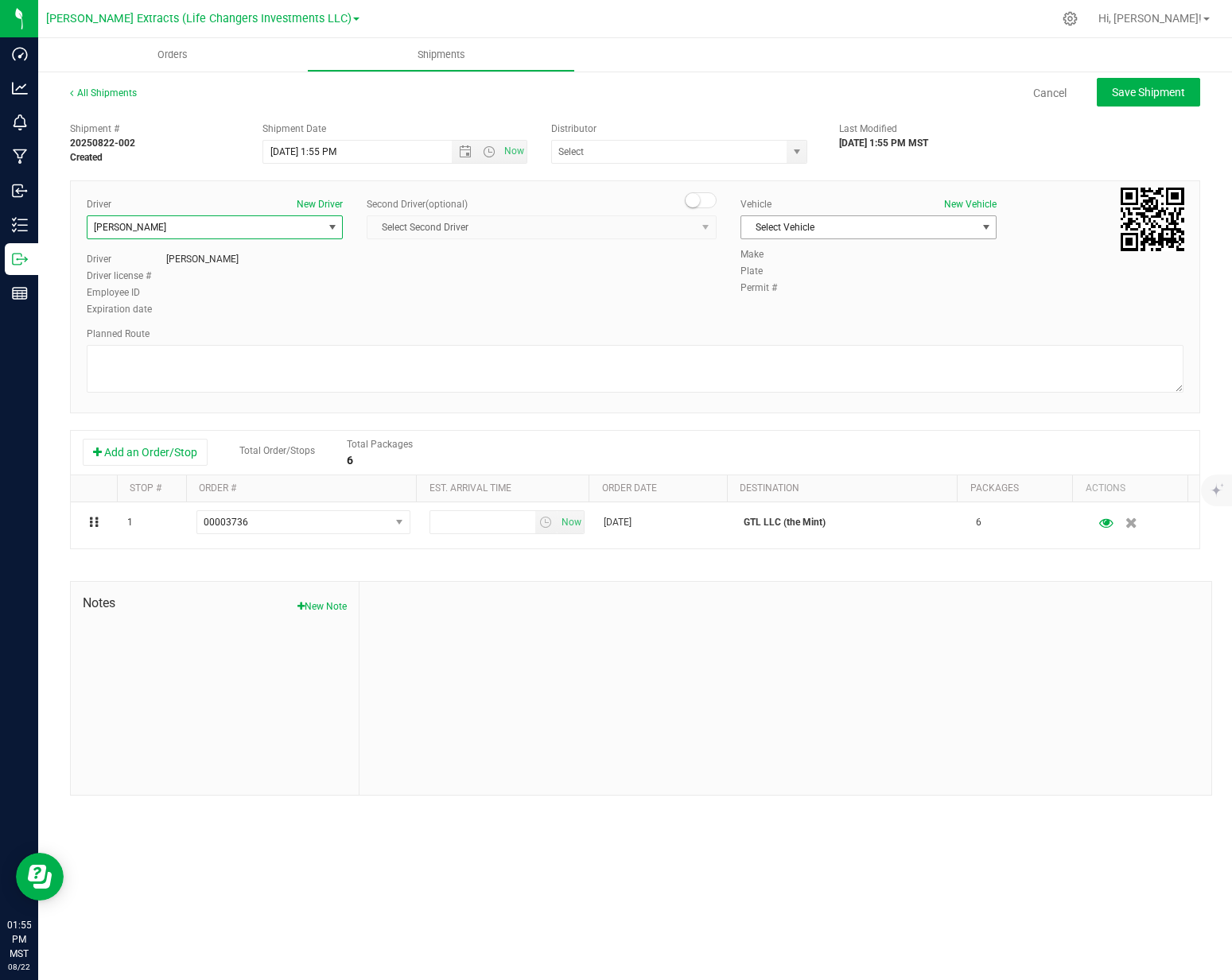
drag, startPoint x: 808, startPoint y: 224, endPoint x: 785, endPoint y: 224, distance: 23.0
click at [808, 224] on span "Select Vehicle" at bounding box center [858, 228] width 235 height 23
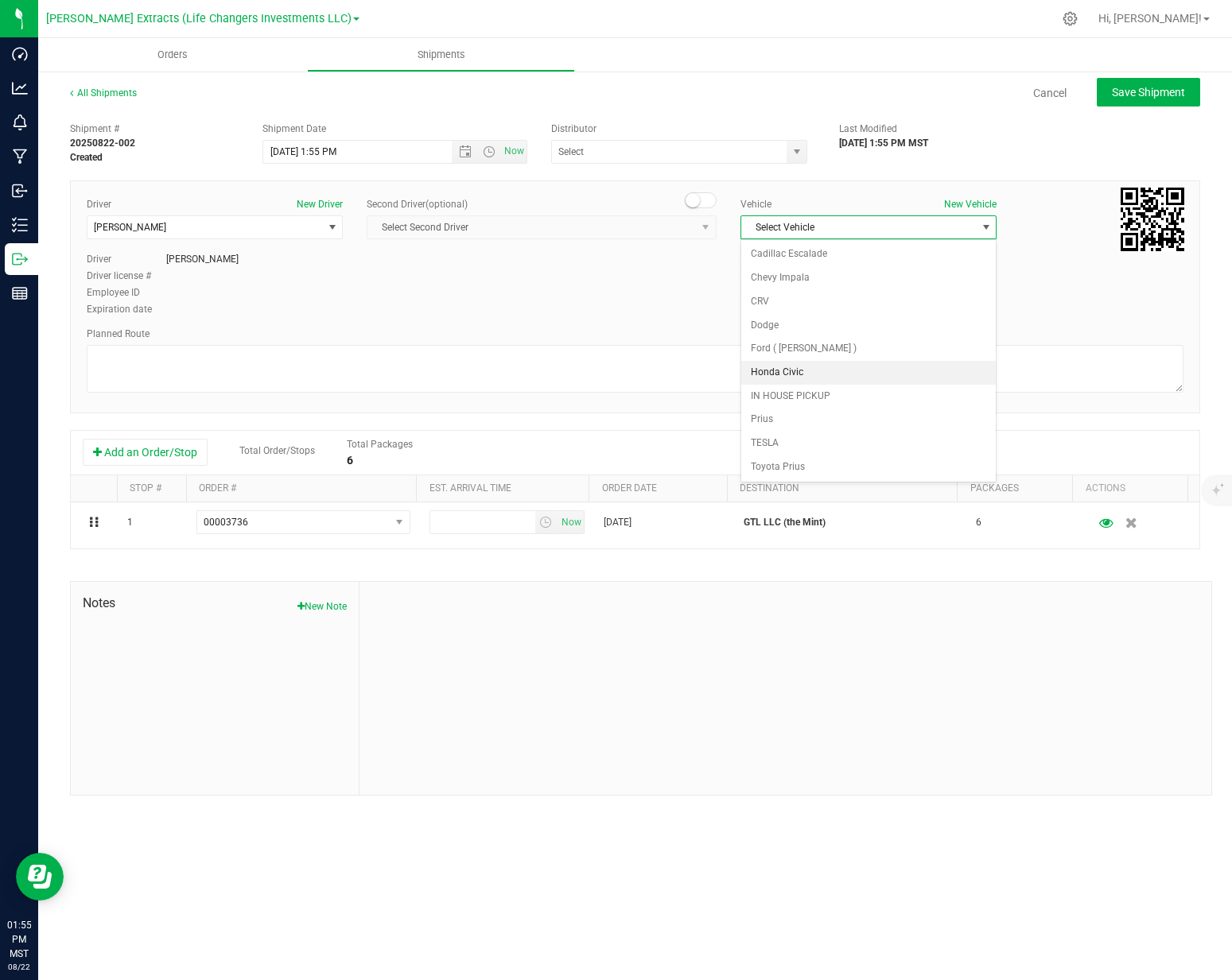
click at [788, 373] on li "Honda Civic" at bounding box center [868, 373] width 254 height 24
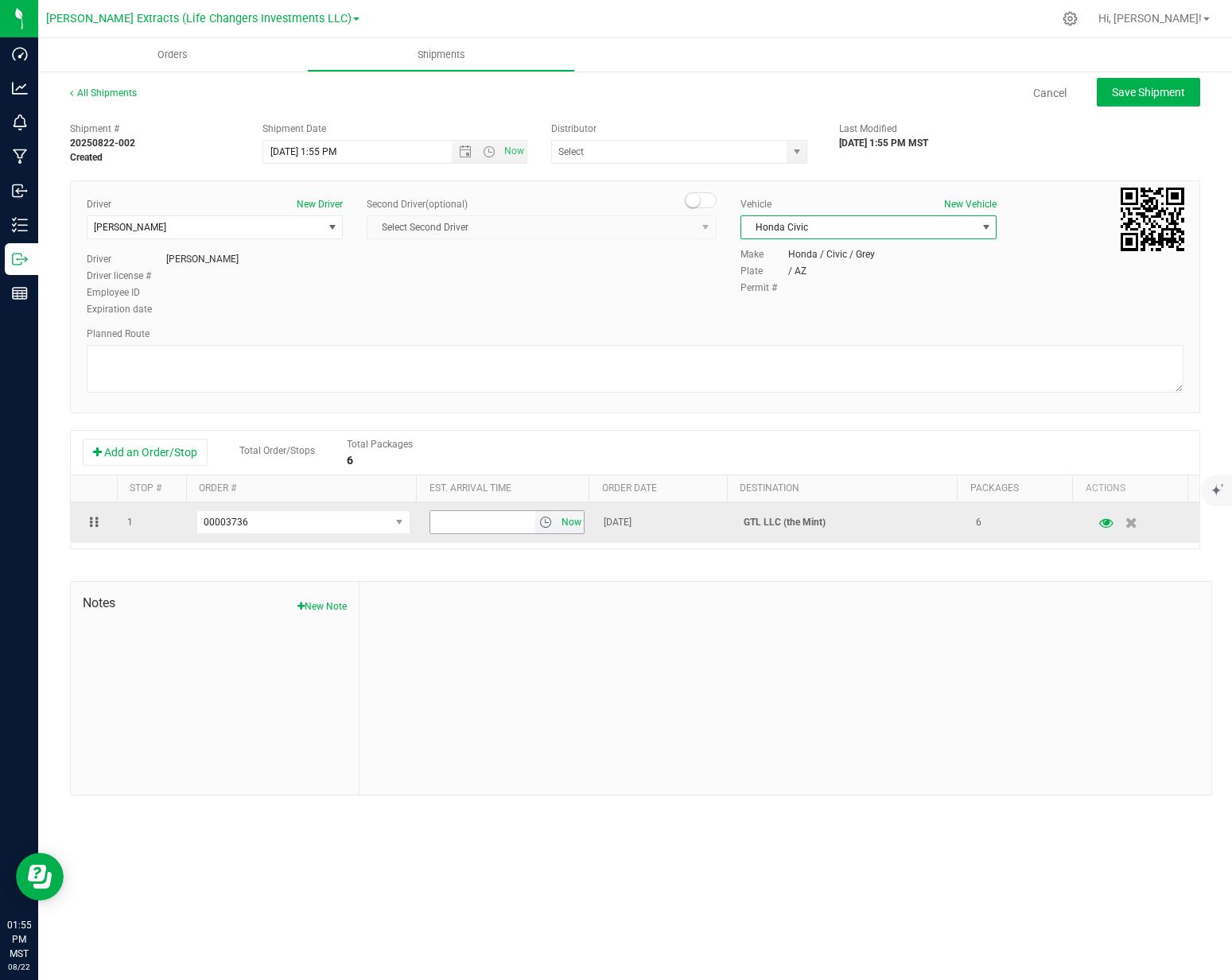
click at [570, 521] on span "Now" at bounding box center [571, 522] width 27 height 23
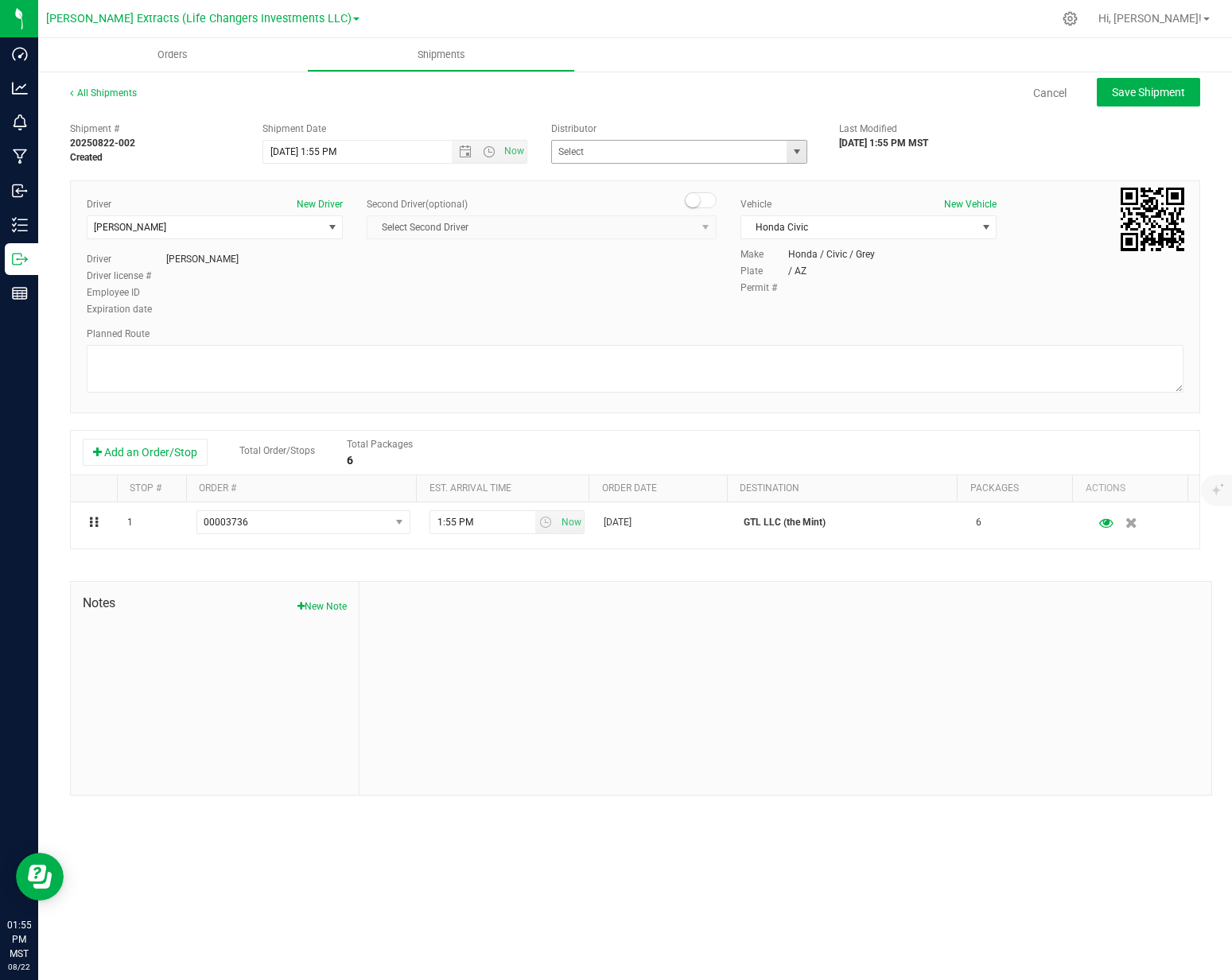
click at [800, 153] on span "select" at bounding box center [797, 152] width 13 height 13
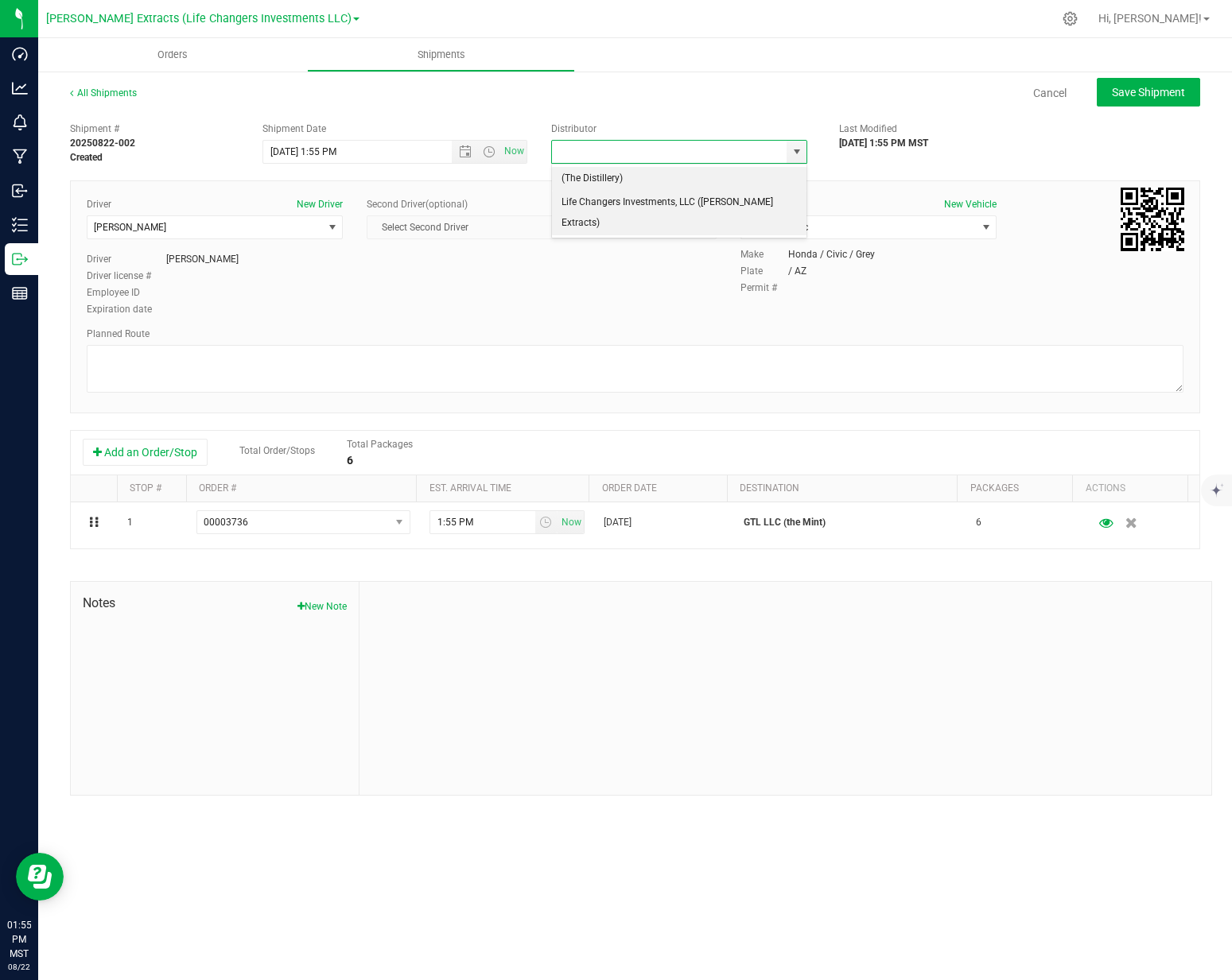
click at [664, 198] on li "Life Changers Investments, LLC ([PERSON_NAME] Extracts)" at bounding box center [680, 212] width 255 height 44
type input "Life Changers Investments, LLC ([PERSON_NAME] Extracts)"
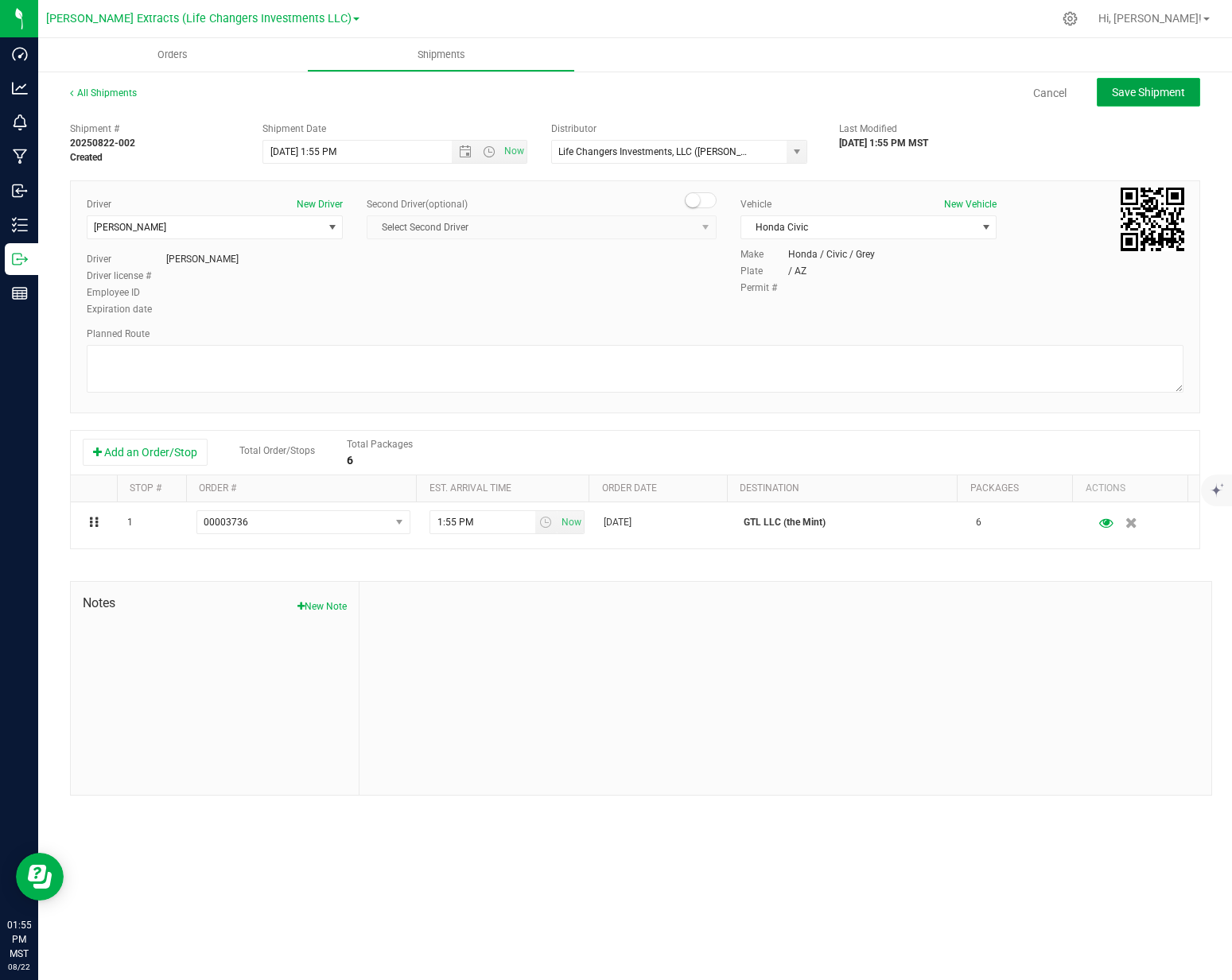
click at [1161, 94] on span "Save Shipment" at bounding box center [1148, 92] width 73 height 13
type input "[DATE] 8:55 PM"
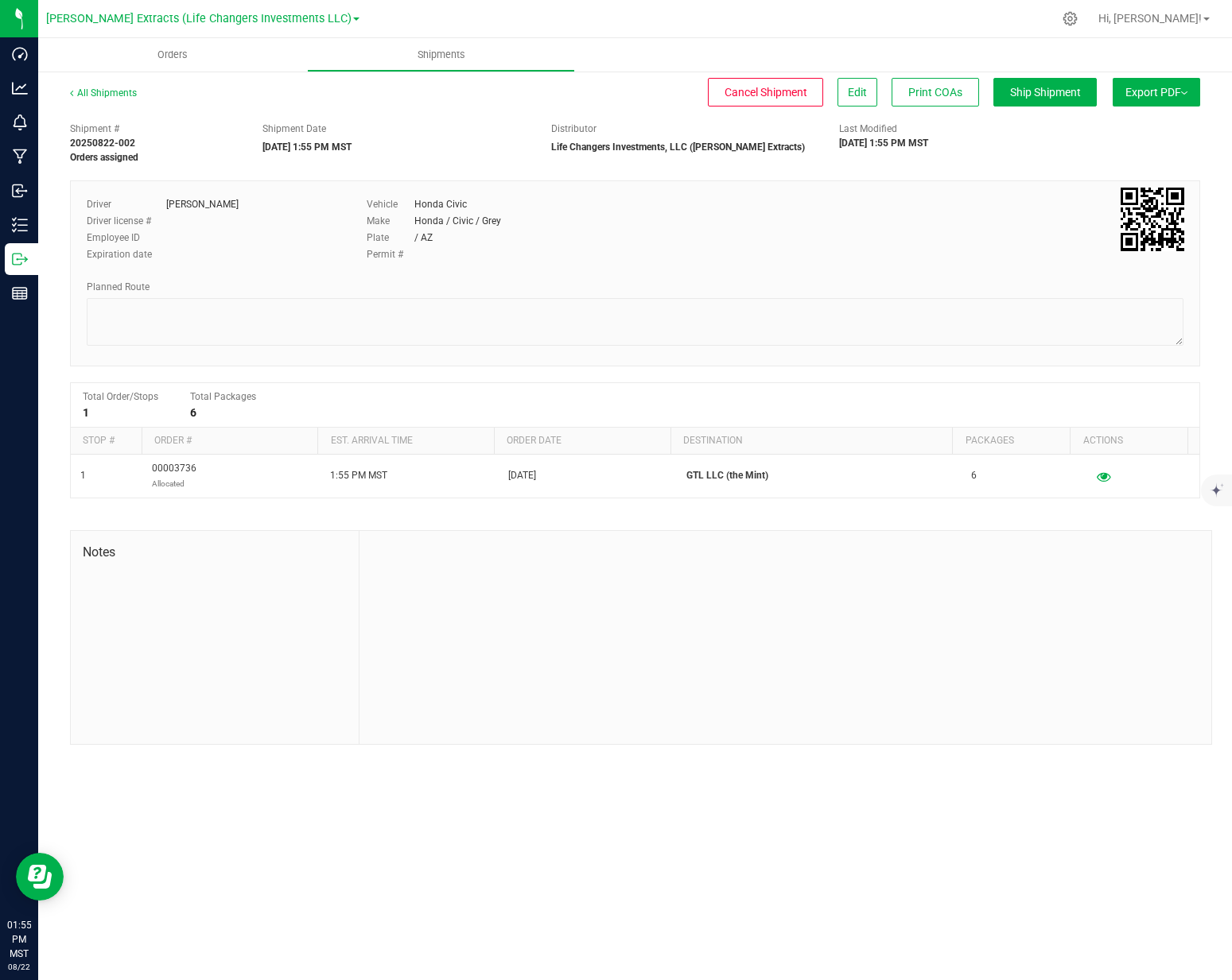
click at [1161, 101] on button "Export PDF" at bounding box center [1156, 92] width 87 height 28
click at [1142, 125] on span "Manifest by Package ID" at bounding box center [1133, 128] width 101 height 11
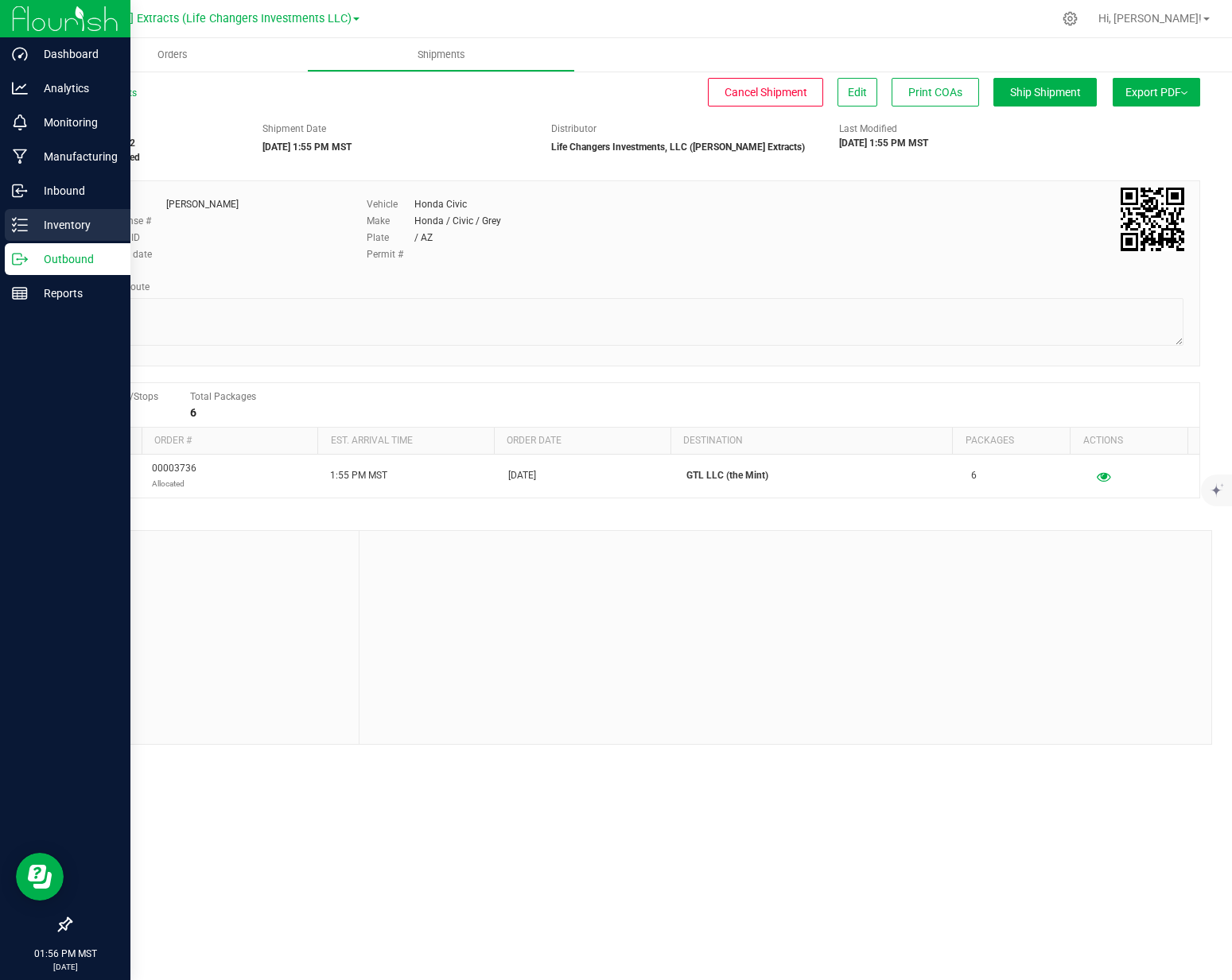
click at [27, 214] on div "Inventory" at bounding box center [68, 224] width 126 height 31
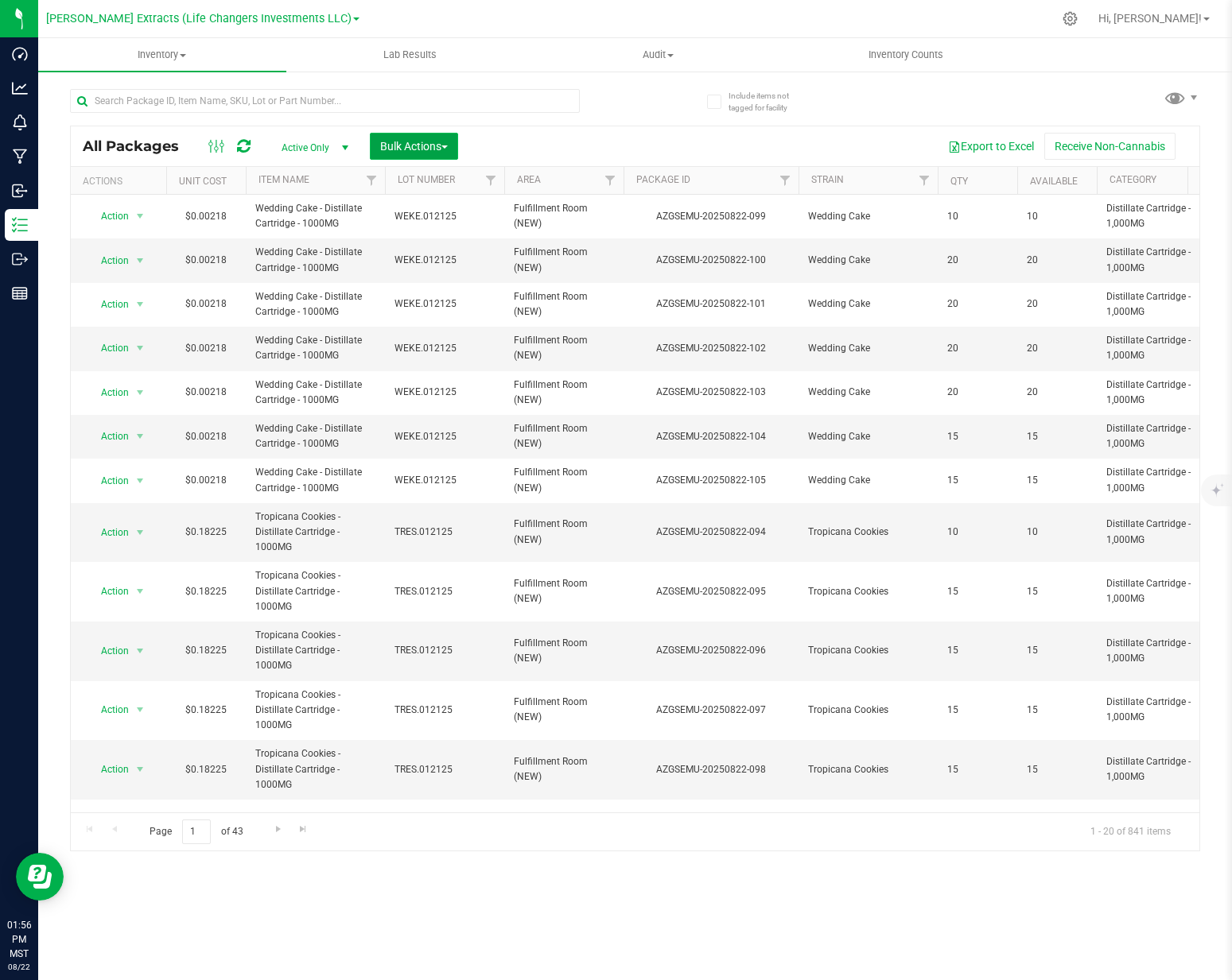
click at [393, 157] on button "Bulk Actions" at bounding box center [413, 145] width 88 height 27
click at [392, 208] on span "Add to outbound order" at bounding box center [434, 211] width 108 height 13
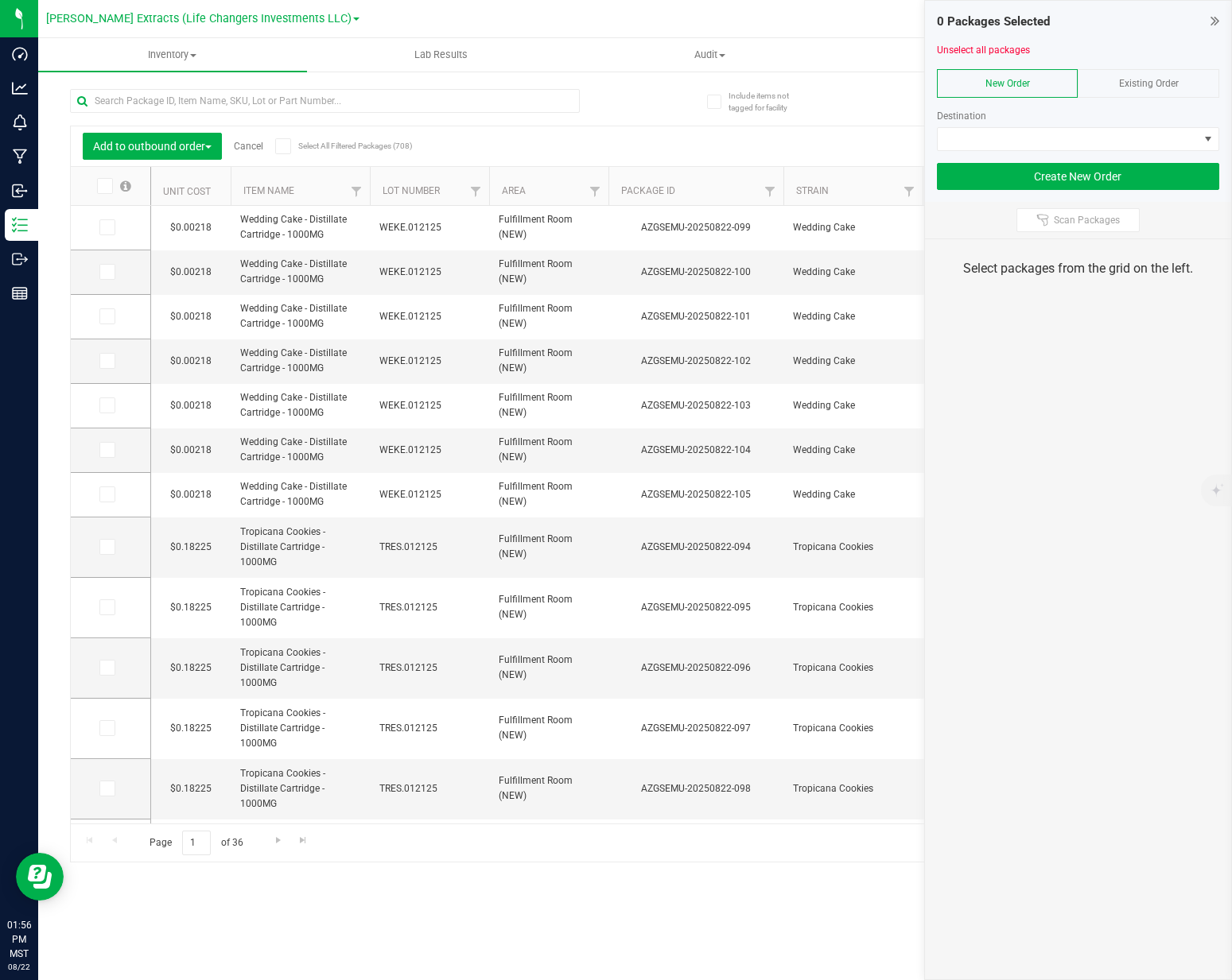
drag, startPoint x: 1072, startPoint y: 219, endPoint x: 1073, endPoint y: 245, distance: 26.0
click at [1072, 219] on span "Scan Packages" at bounding box center [1087, 220] width 66 height 13
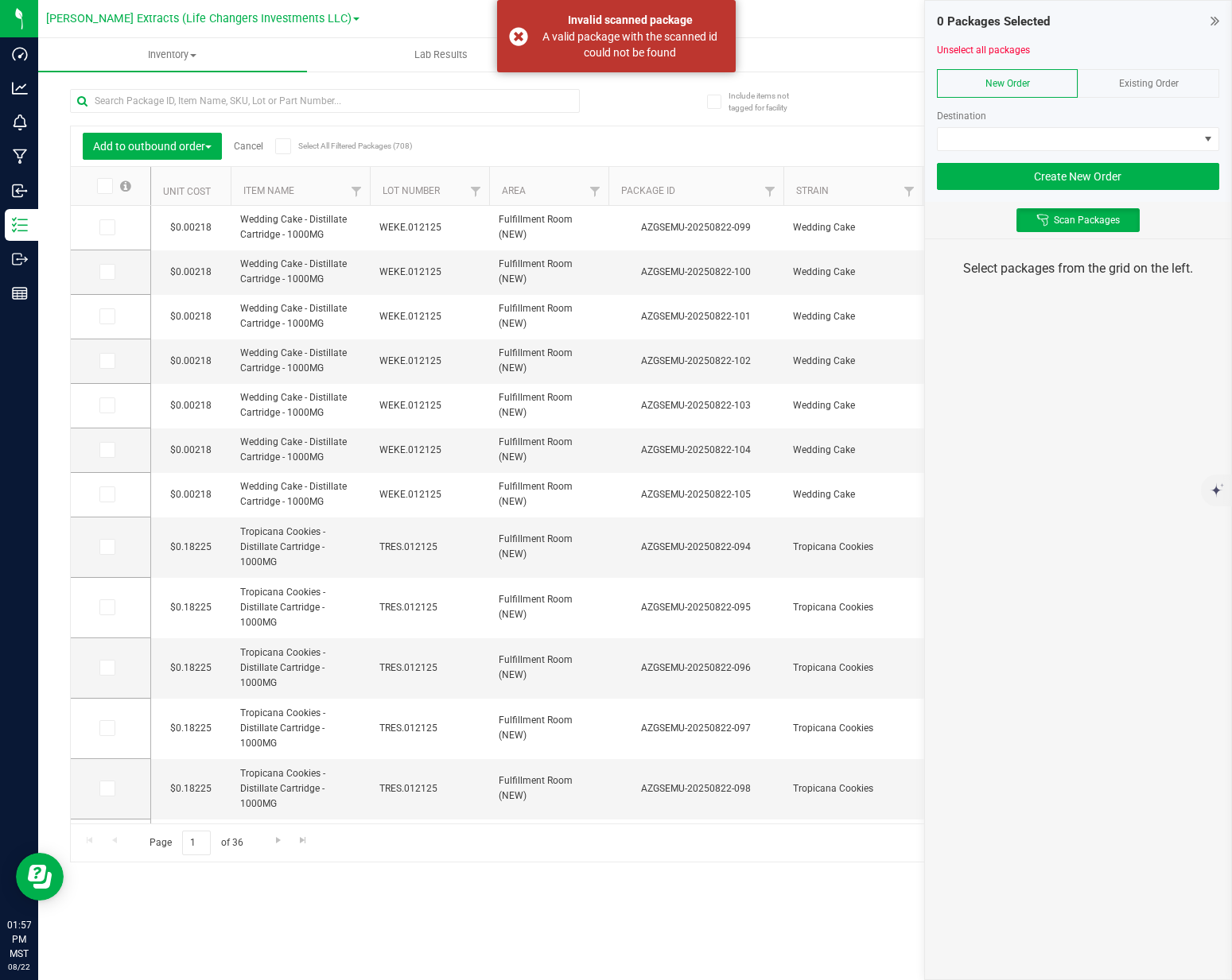
drag, startPoint x: 1079, startPoint y: 329, endPoint x: 1038, endPoint y: 308, distance: 46.1
click at [1079, 329] on div "0 Packages Selected Unselect all packages New Order Existing Order Destination …" at bounding box center [1078, 490] width 308 height 980
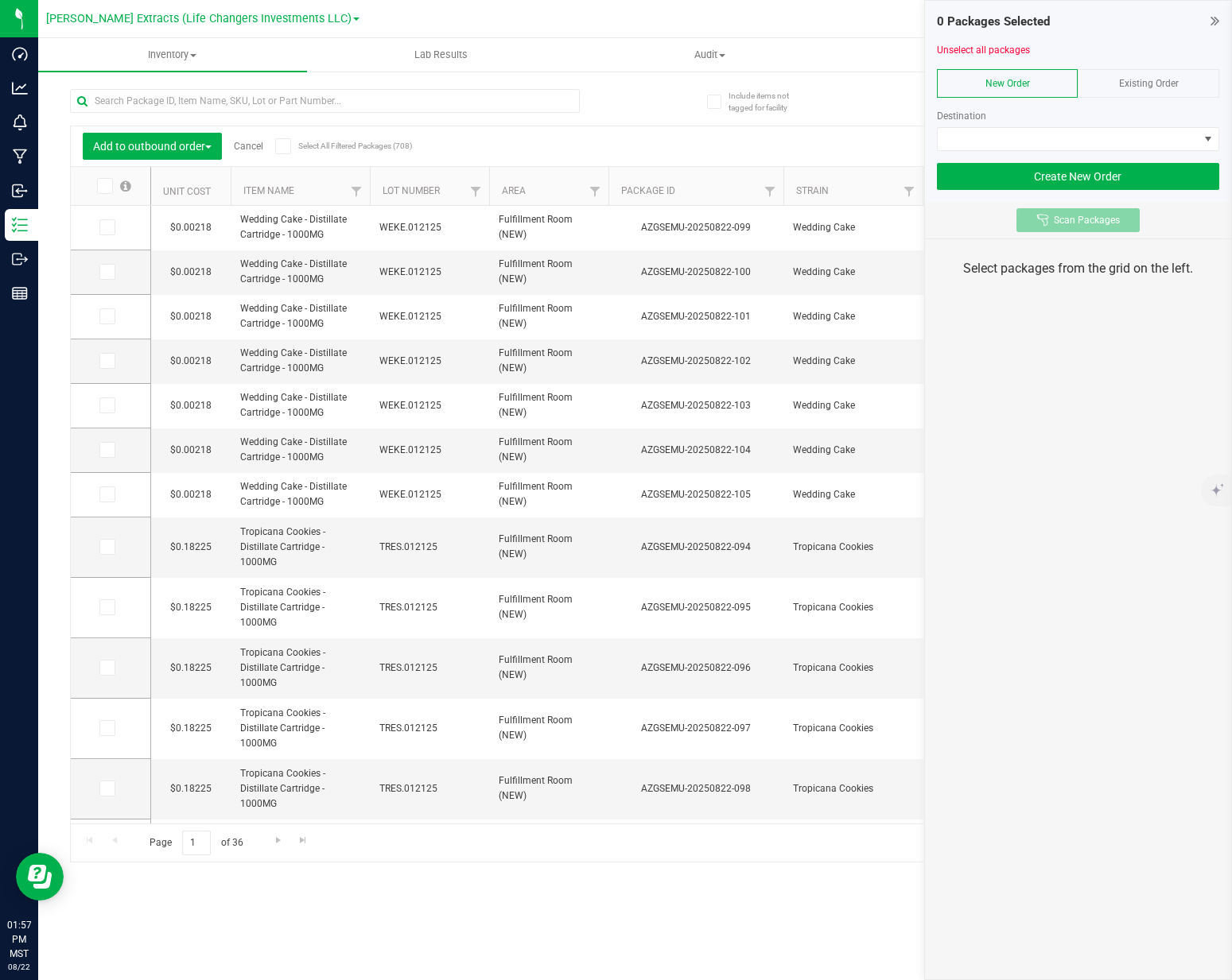
click at [1083, 230] on button "Scan Packages" at bounding box center [1078, 220] width 124 height 24
click at [1066, 220] on span "Scan Packages" at bounding box center [1087, 220] width 66 height 13
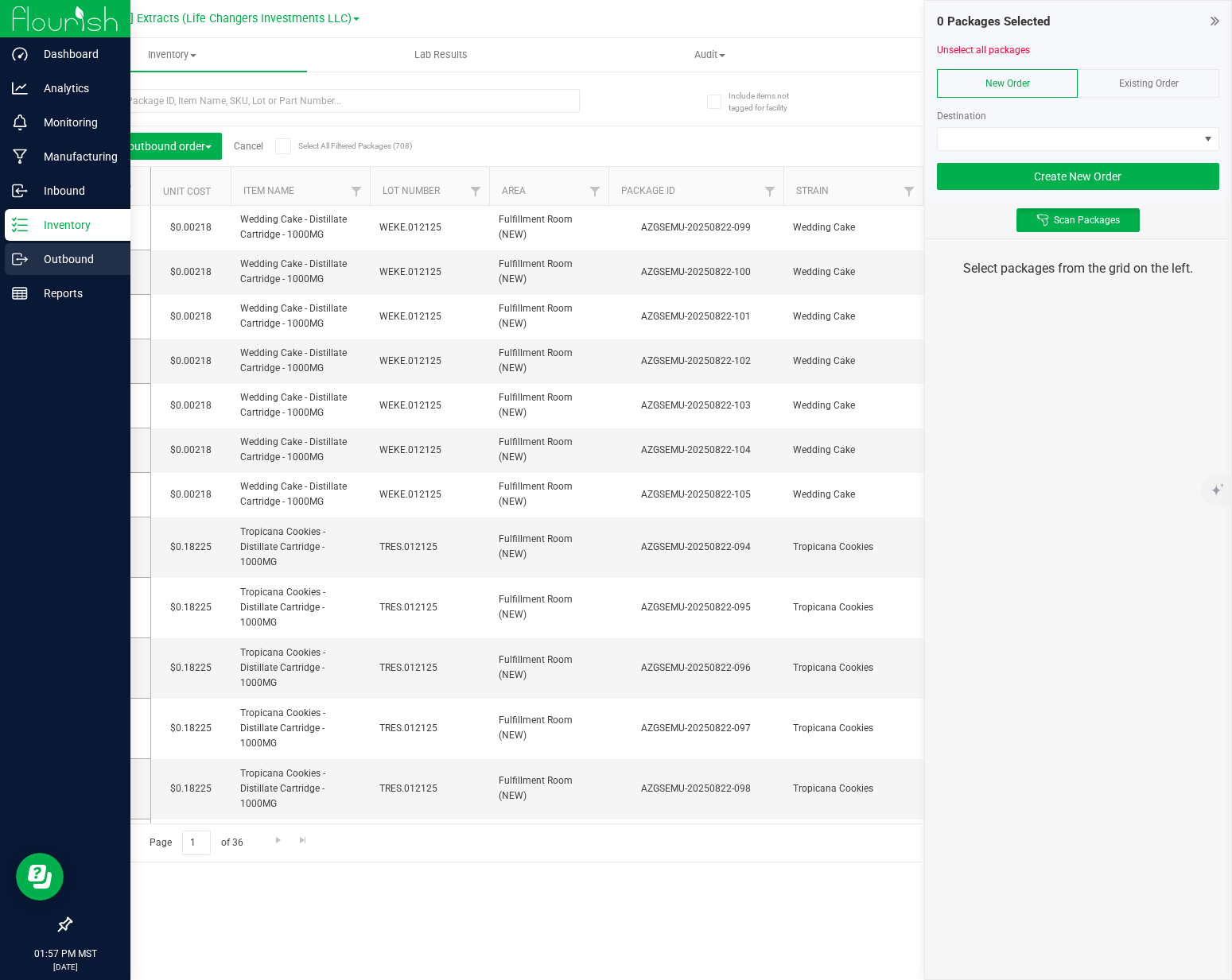
click at [33, 272] on div "Outbound" at bounding box center [68, 258] width 126 height 31
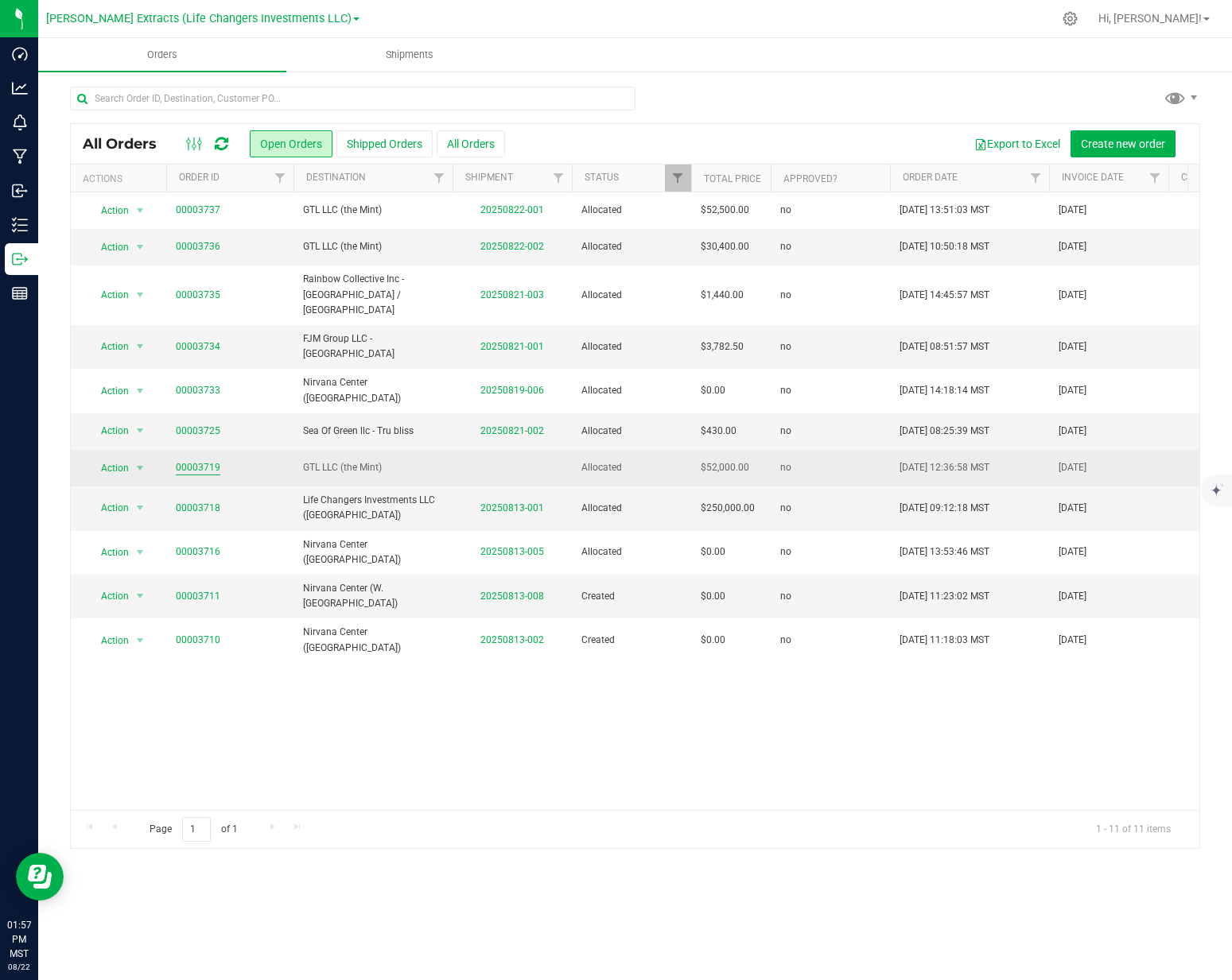
click at [205, 460] on link "00003719" at bounding box center [198, 467] width 44 height 15
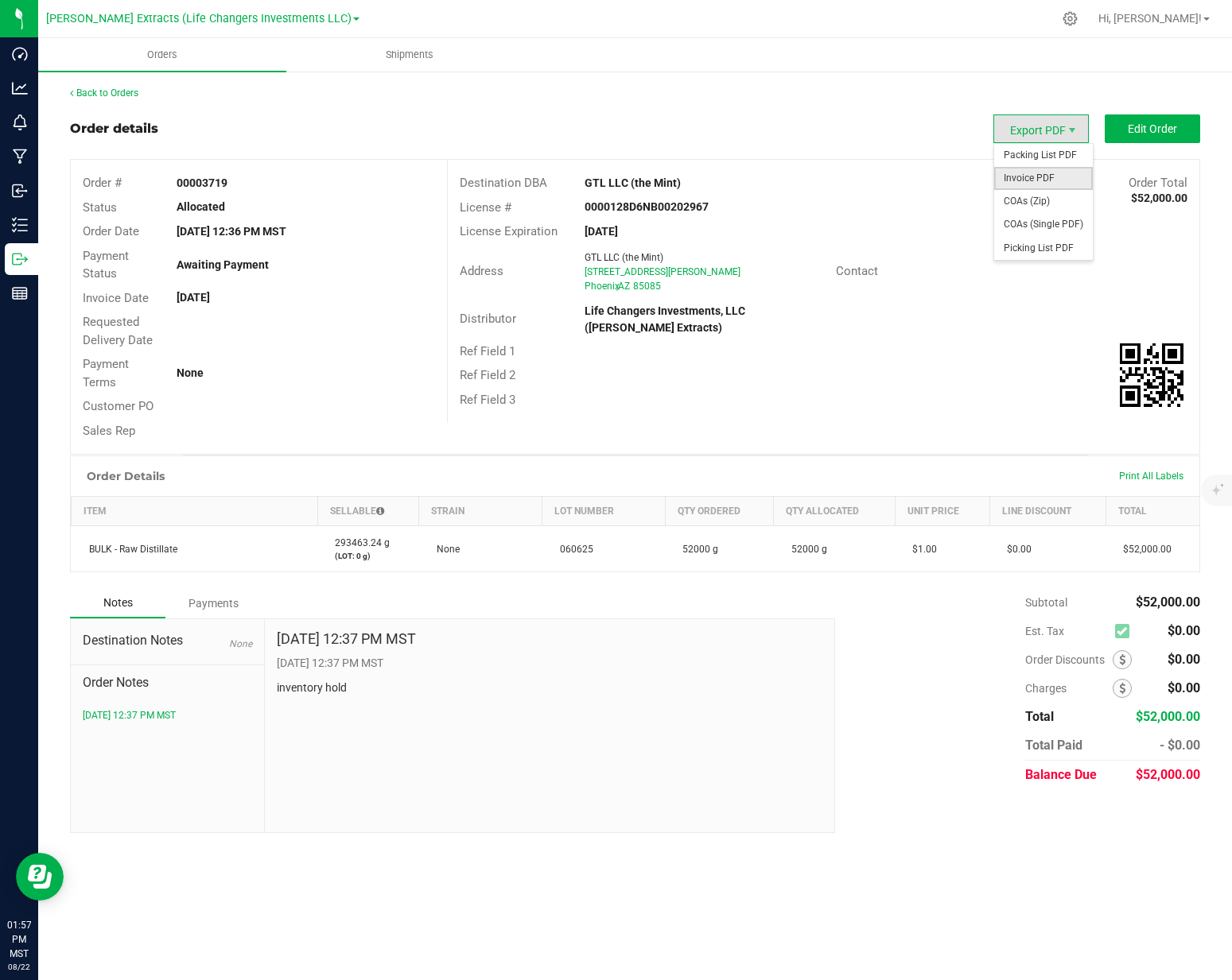
click at [1035, 177] on span "Invoice PDF" at bounding box center [1043, 178] width 98 height 23
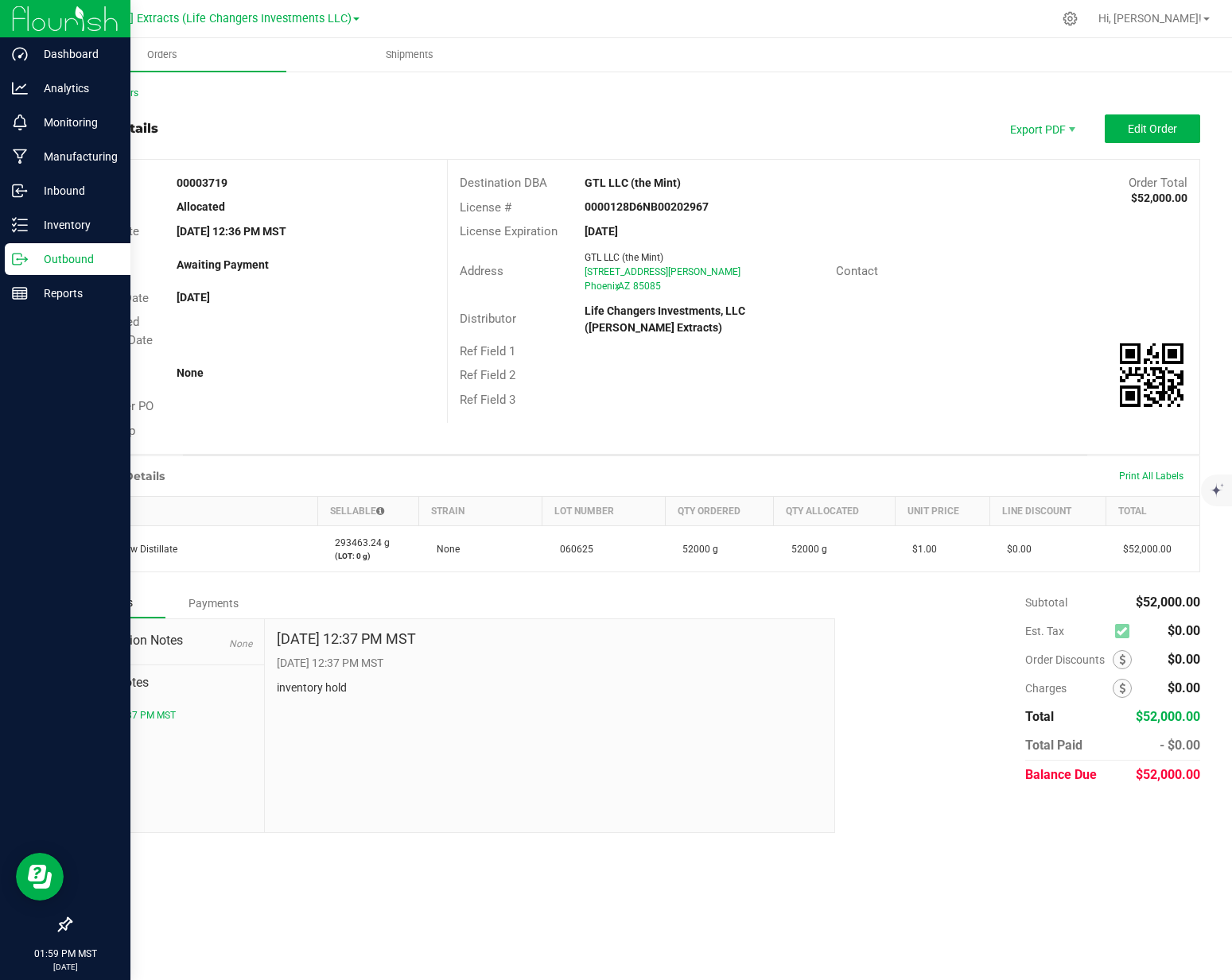
click at [33, 266] on p "Outbound" at bounding box center [75, 259] width 95 height 19
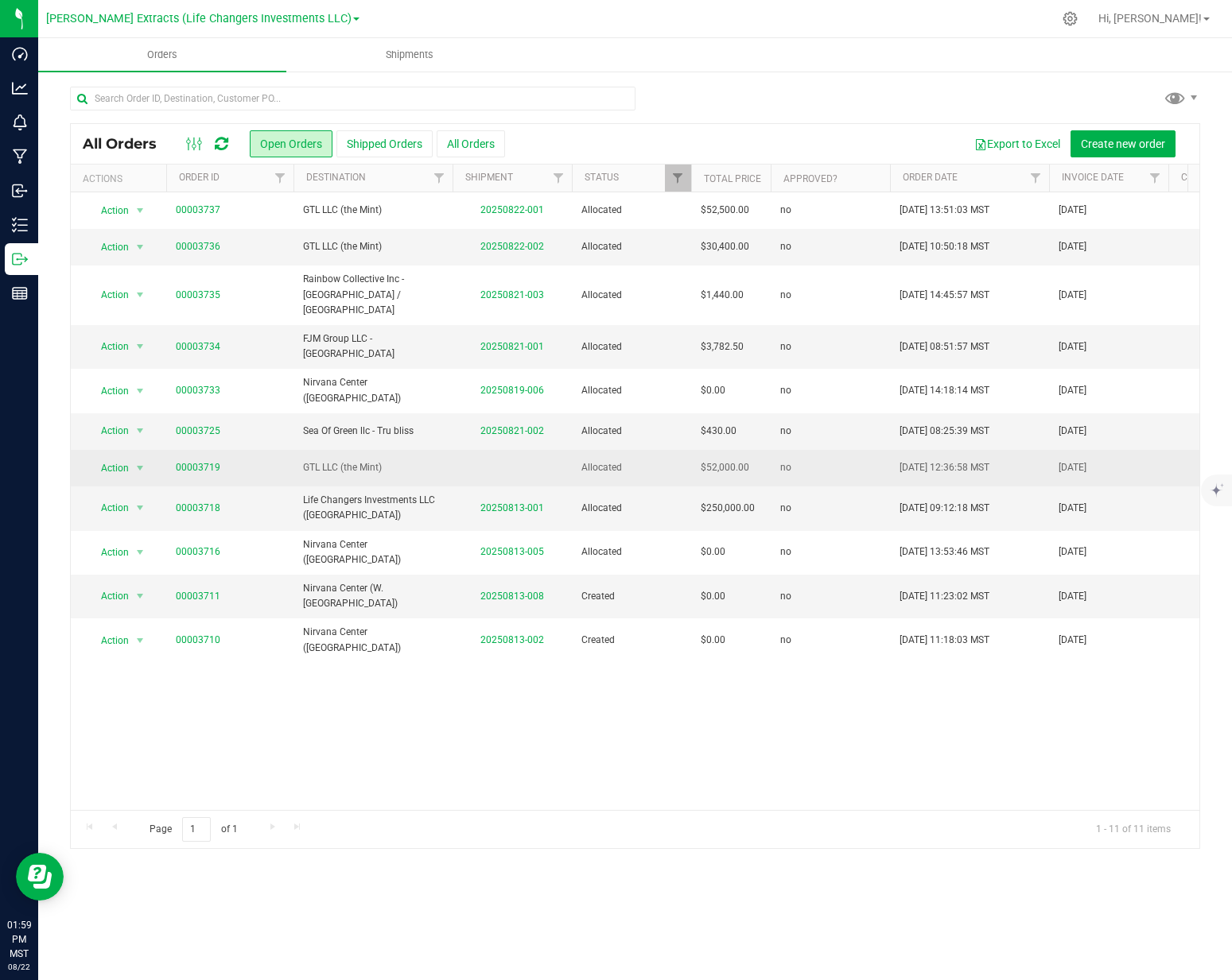
click at [338, 450] on td "GTL LLC (the Mint)" at bounding box center [372, 468] width 159 height 36
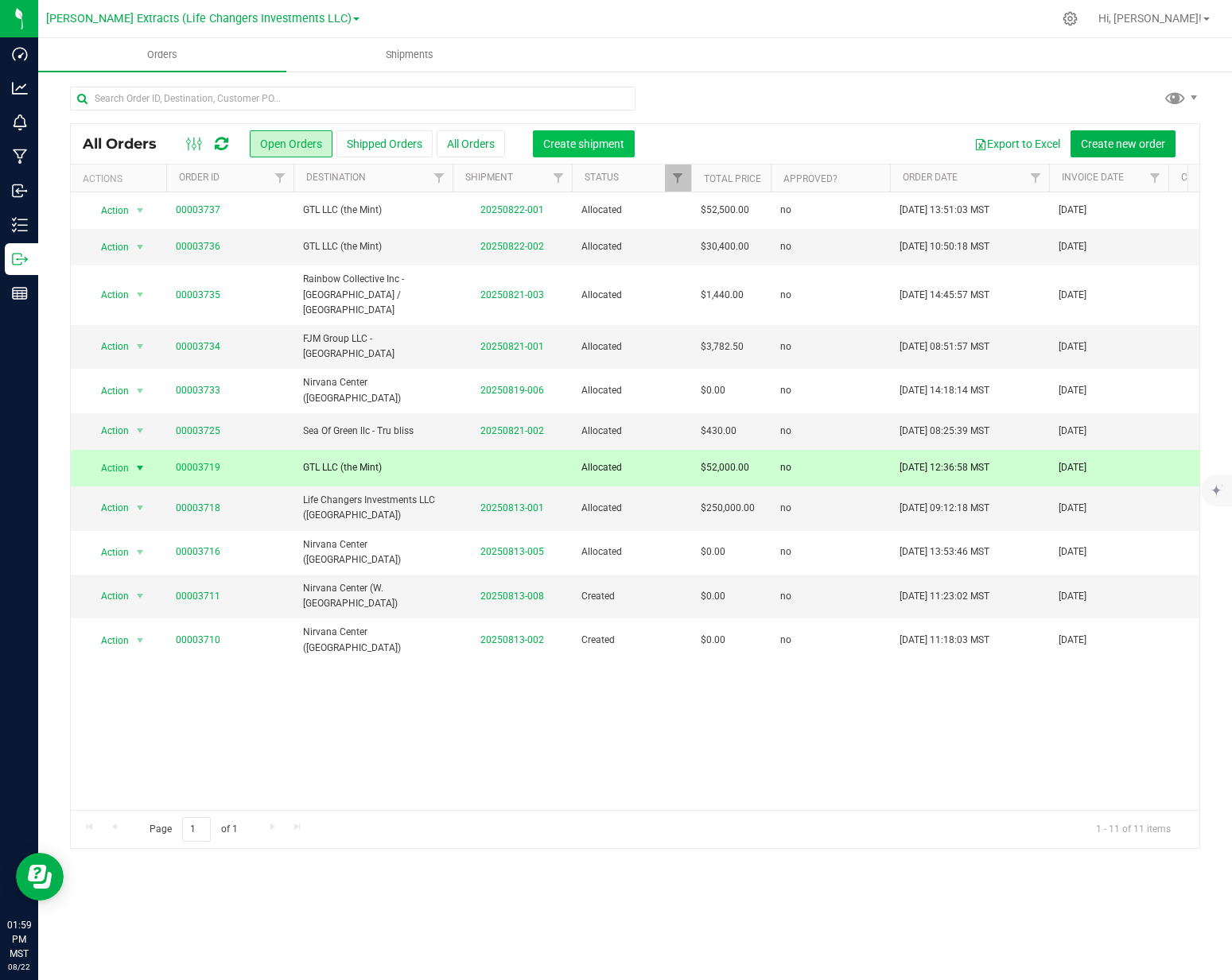
click at [594, 150] on button "Create shipment" at bounding box center [584, 144] width 102 height 27
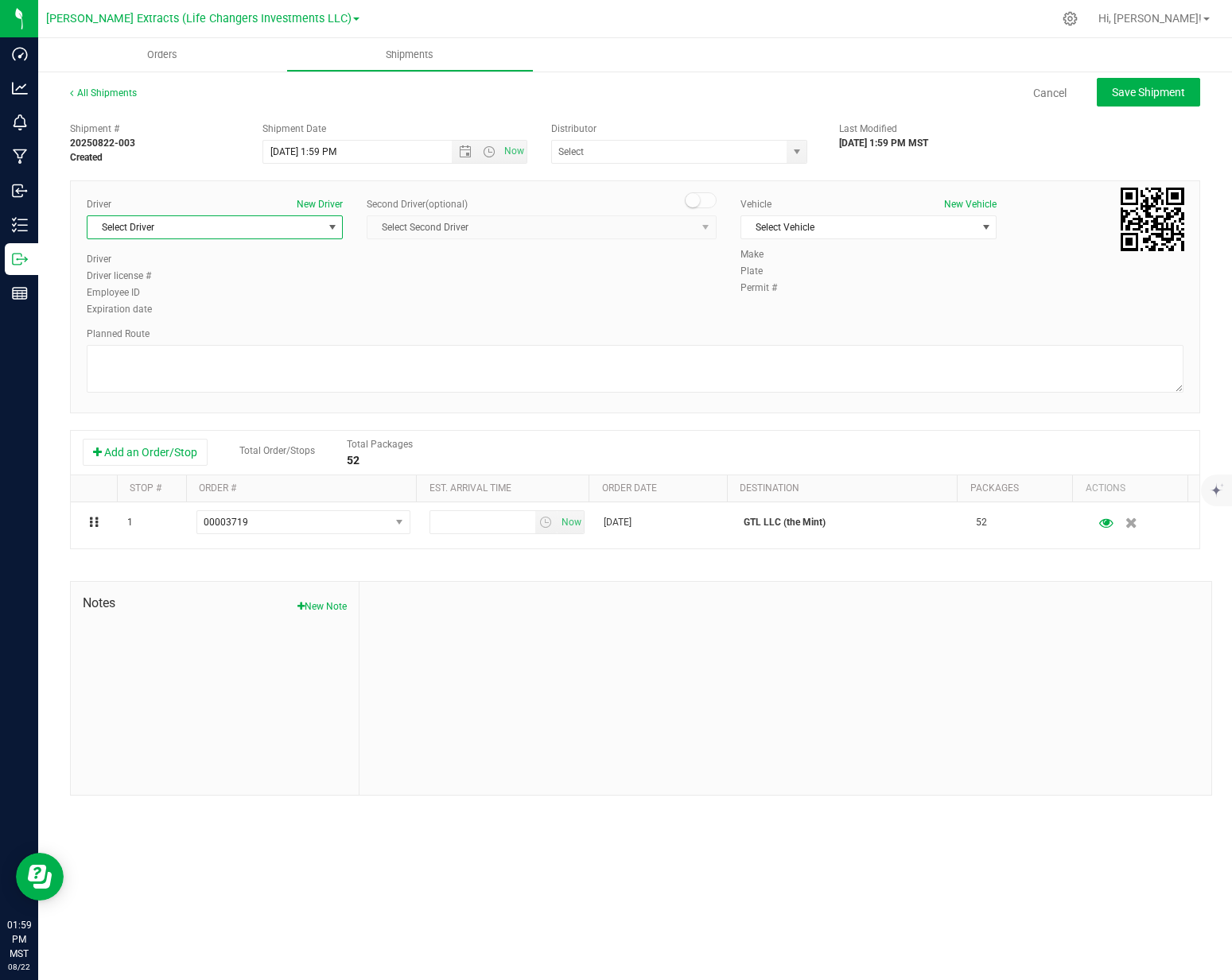
click at [178, 232] on span "Select Driver" at bounding box center [204, 228] width 235 height 23
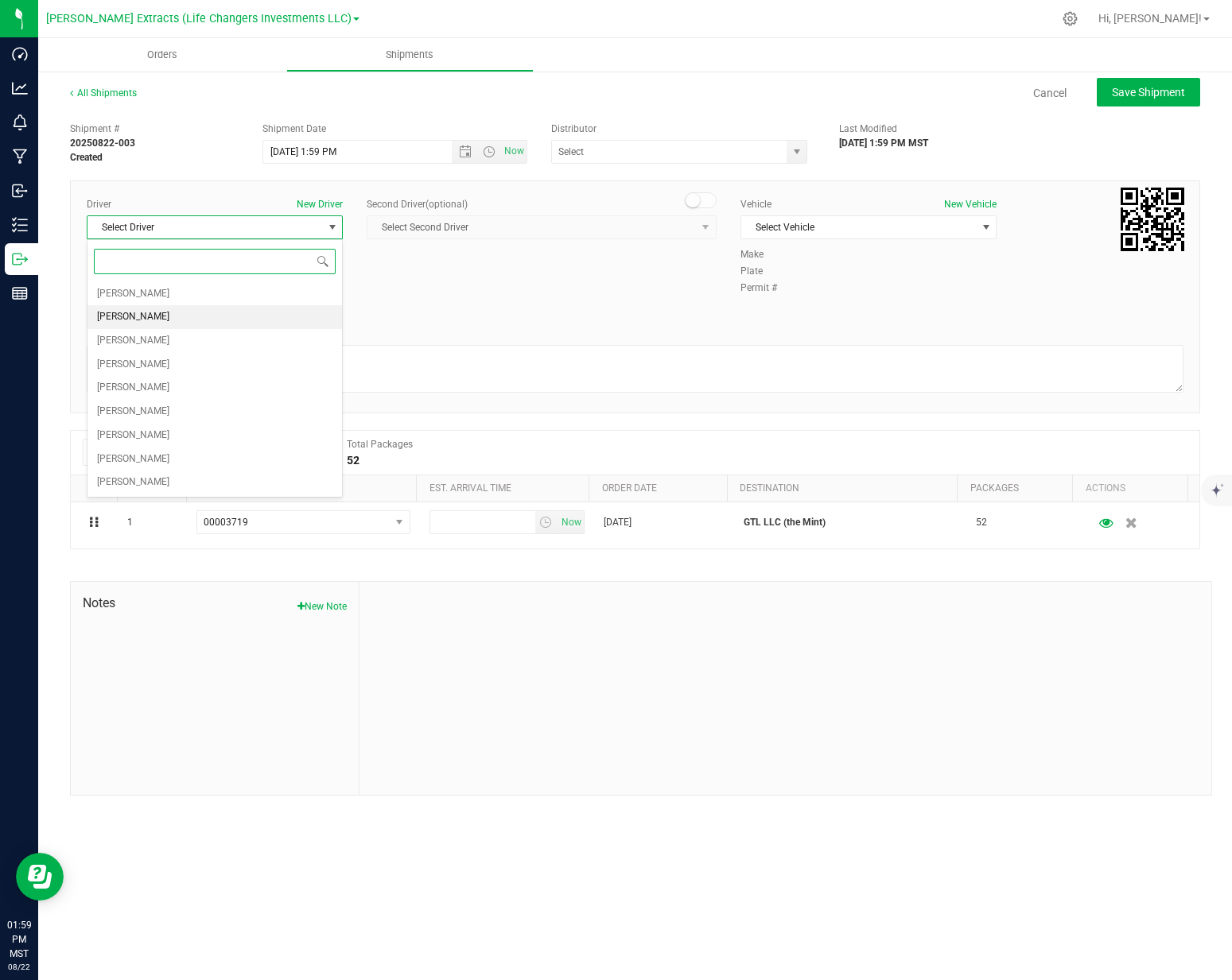
click at [161, 316] on li "[PERSON_NAME]" at bounding box center [214, 317] width 254 height 24
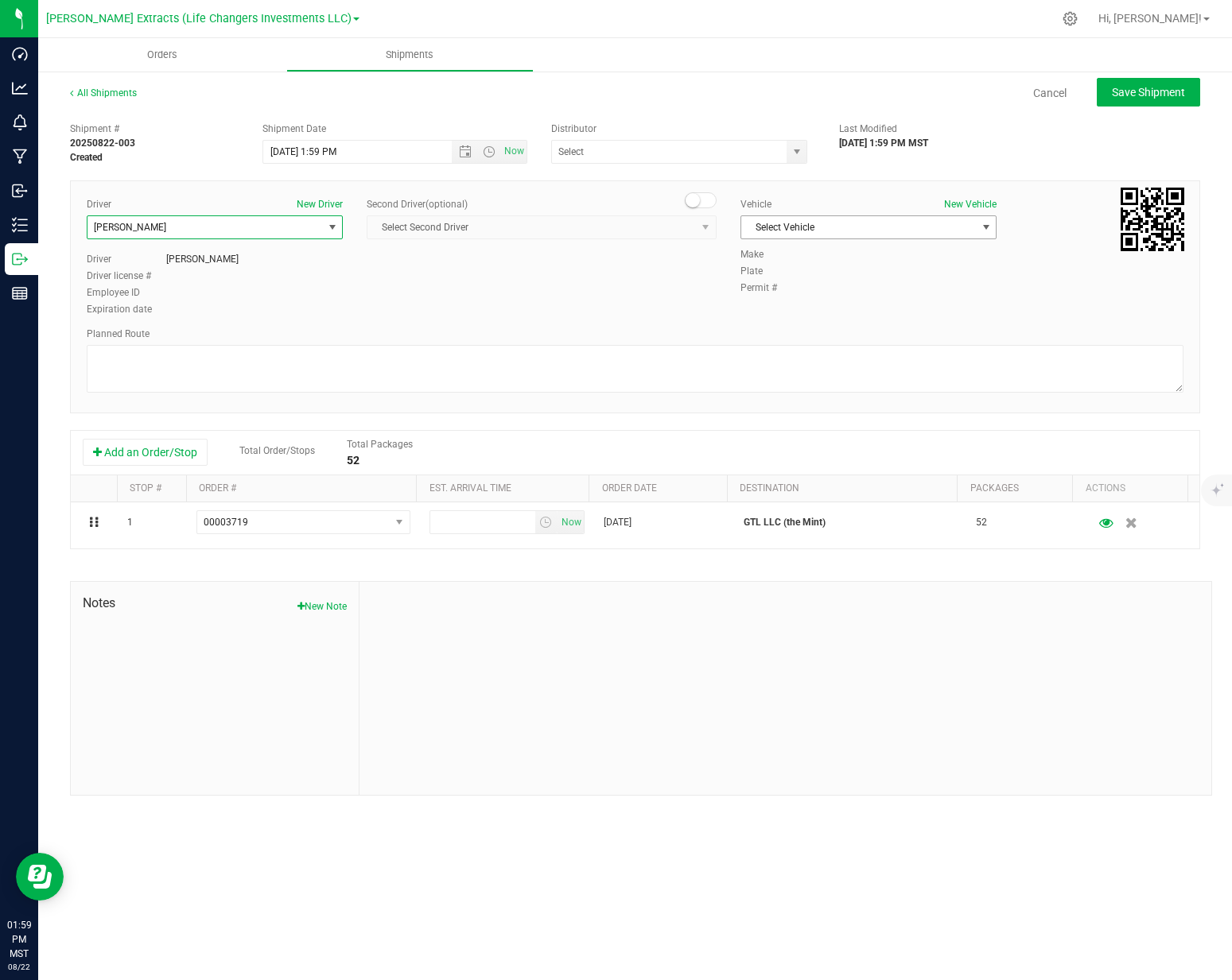
click at [934, 221] on span "Select Vehicle" at bounding box center [858, 228] width 235 height 23
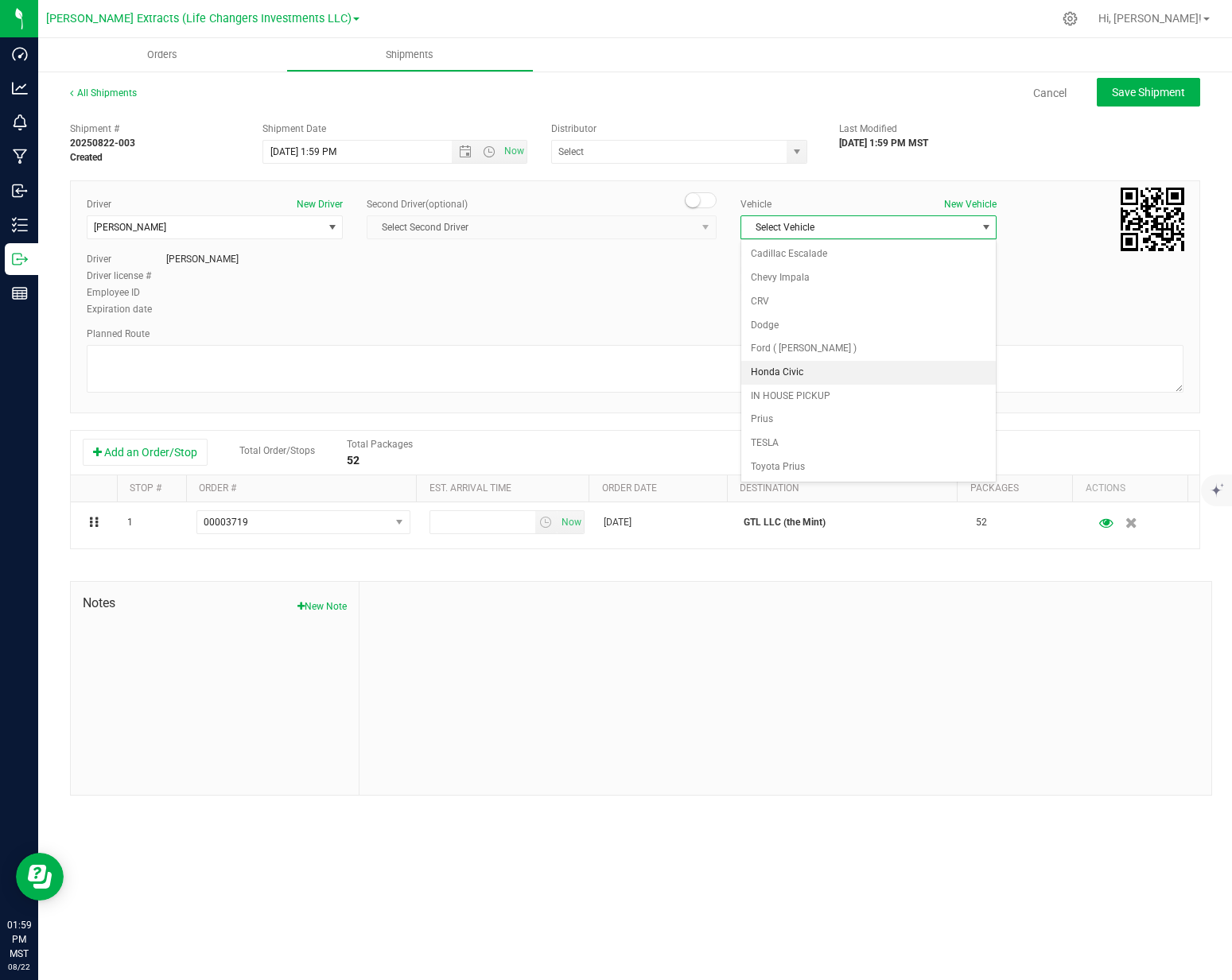
click at [791, 373] on li "Honda Civic" at bounding box center [868, 373] width 254 height 24
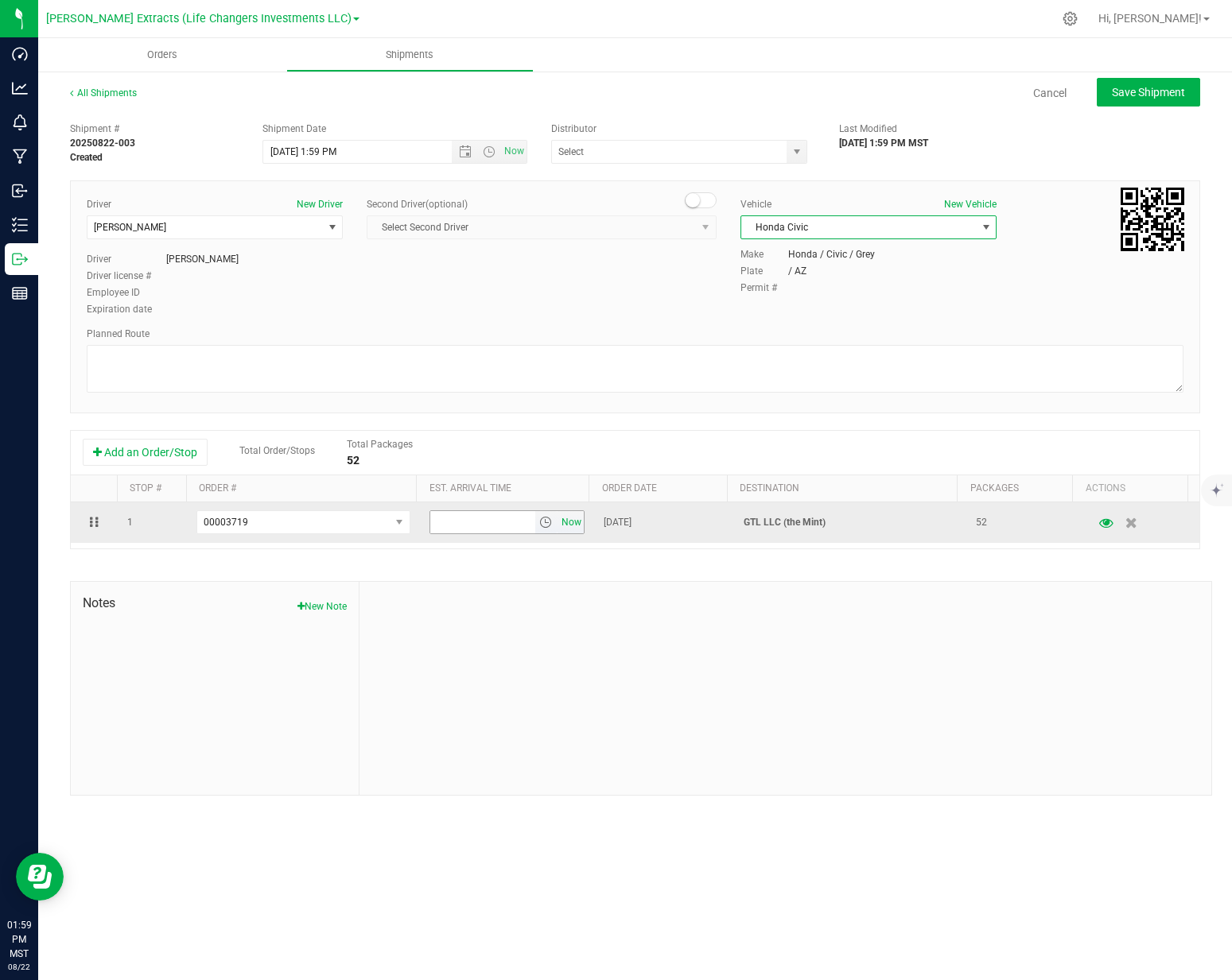
click at [558, 526] on span "Now" at bounding box center [571, 522] width 27 height 23
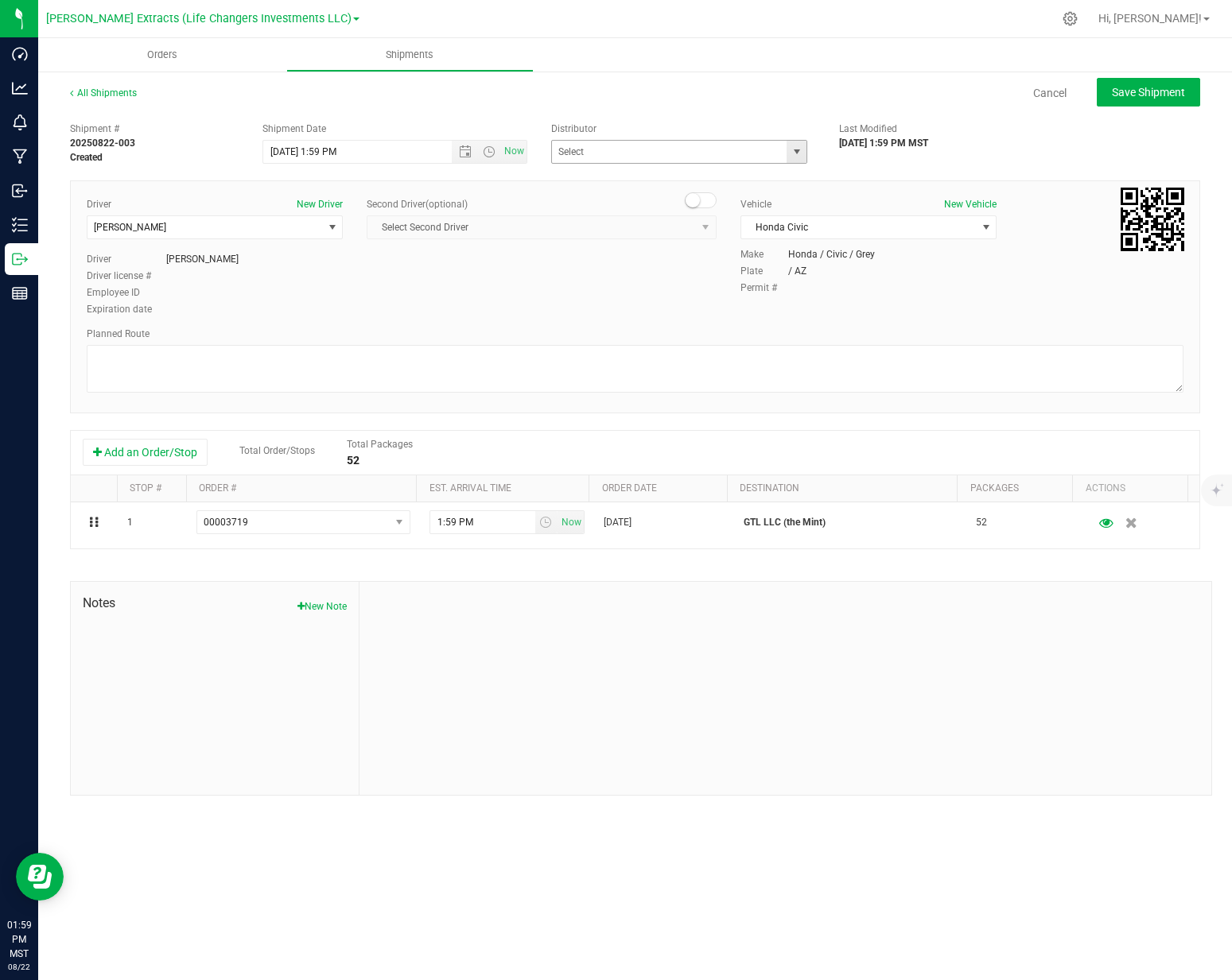
drag, startPoint x: 790, startPoint y: 145, endPoint x: 702, endPoint y: 186, distance: 97.1
click at [790, 146] on span "select" at bounding box center [797, 152] width 13 height 13
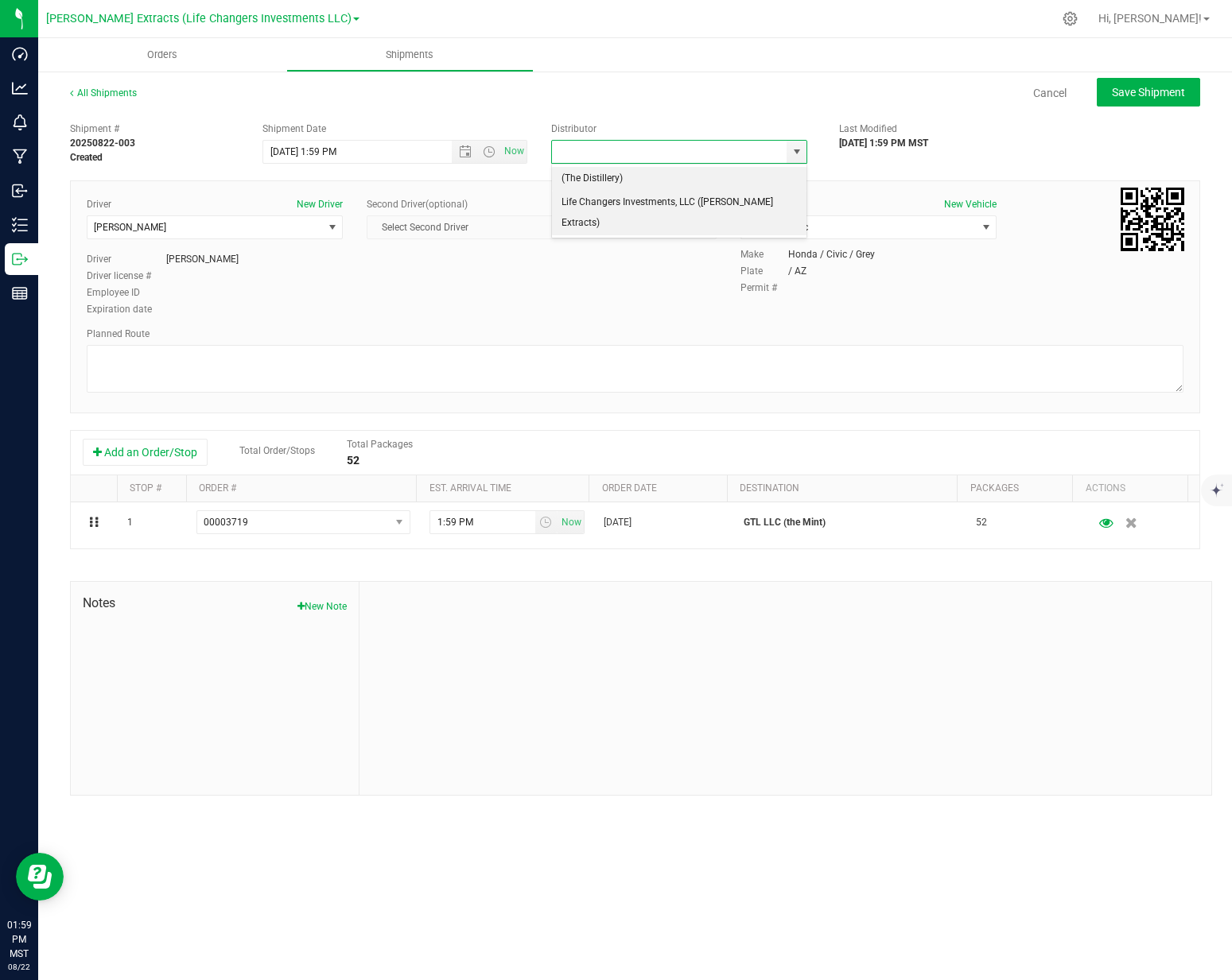
click at [684, 193] on li "Life Changers Investments, LLC ([PERSON_NAME] Extracts)" at bounding box center [680, 212] width 255 height 44
type input "Life Changers Investments, LLC ([PERSON_NAME] Extracts)"
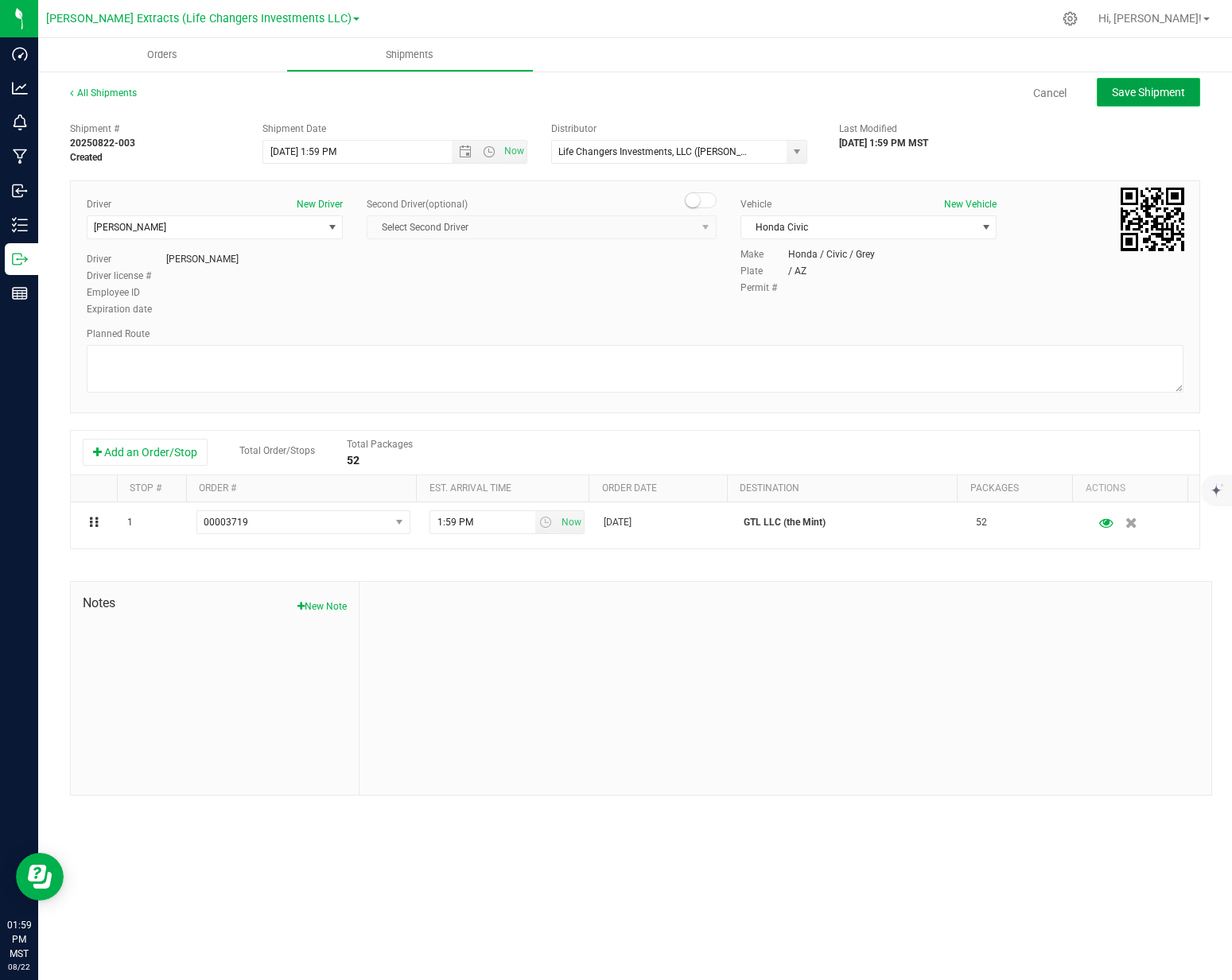
click at [1134, 86] on span "Save Shipment" at bounding box center [1148, 92] width 73 height 13
type input "[DATE] 8:59 PM"
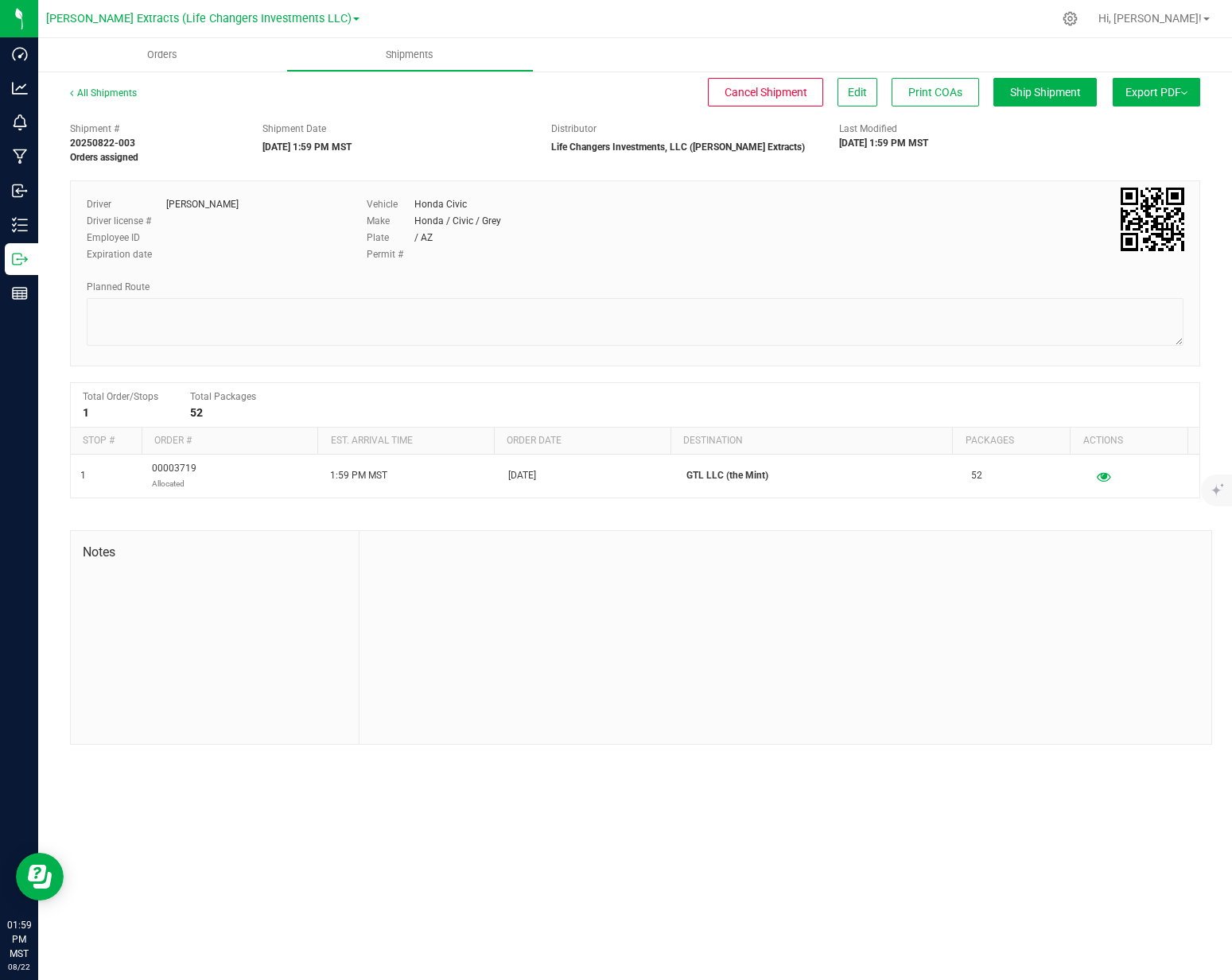
click at [1164, 103] on button "Export PDF" at bounding box center [1156, 92] width 87 height 28
click at [1139, 129] on span "Manifest by Package ID" at bounding box center [1133, 128] width 101 height 11
